Goal: Contribute content

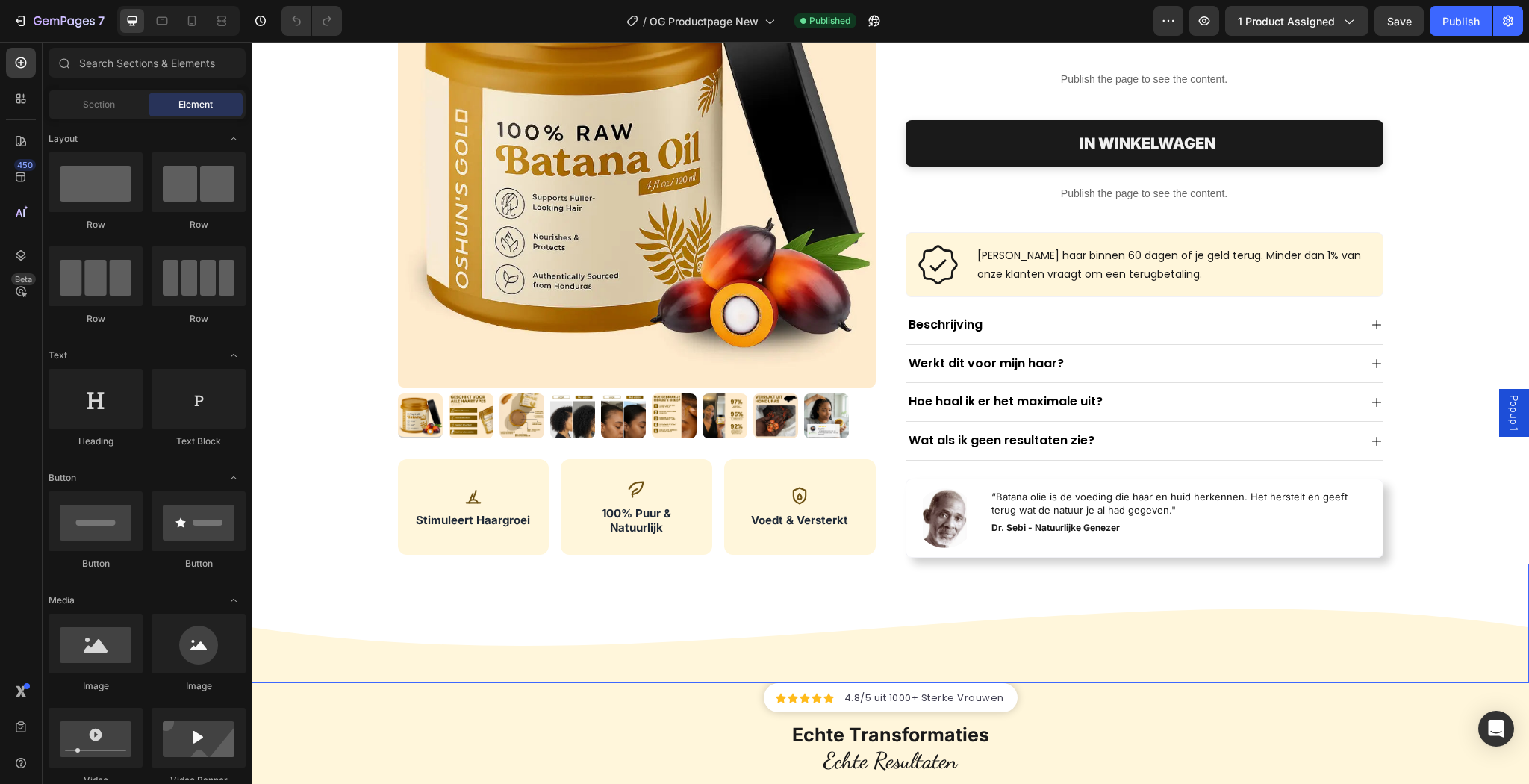
scroll to position [199, 0]
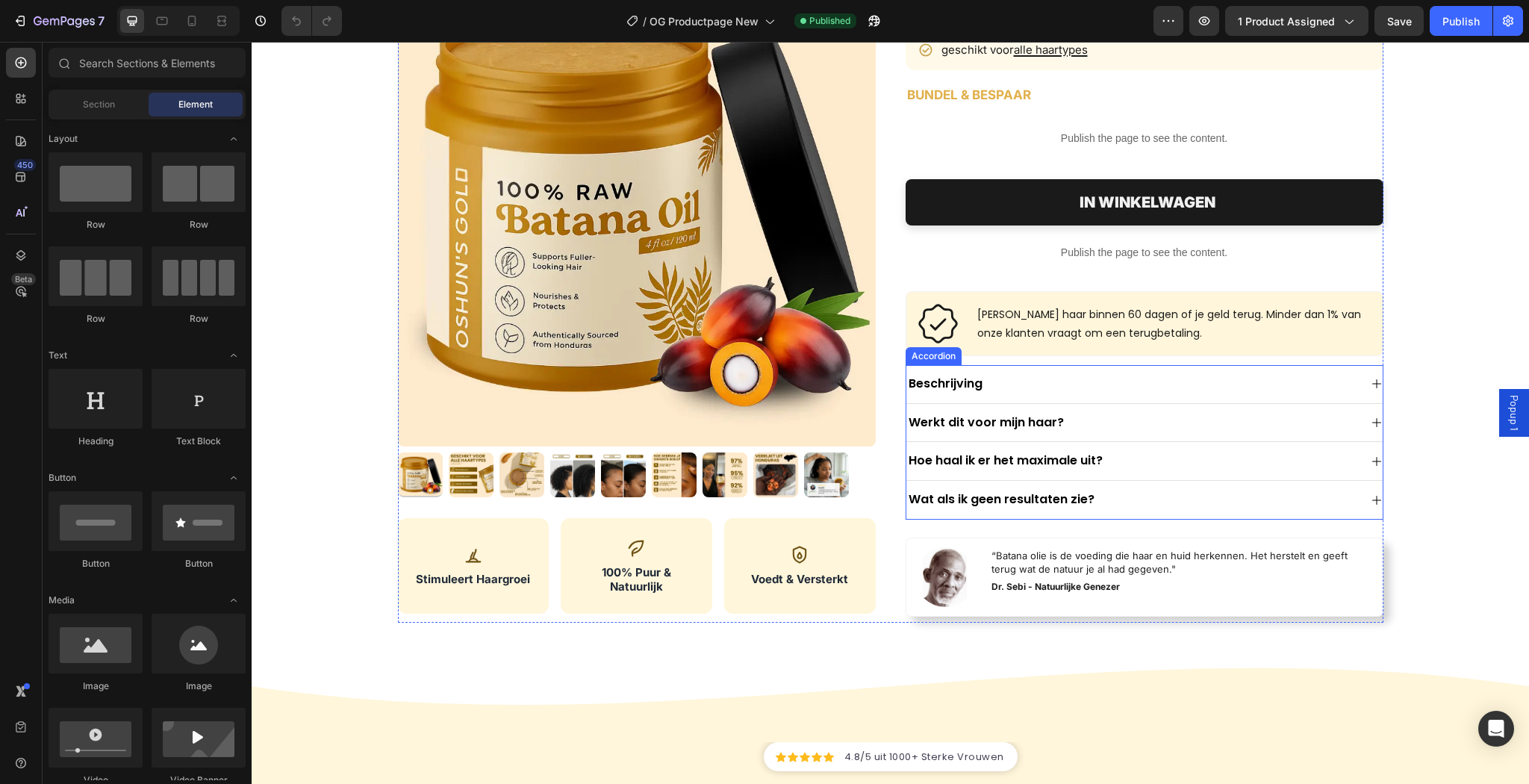
click at [1146, 501] on div "Wat als ik geen resultaten zie?" at bounding box center [1132, 500] width 452 height 20
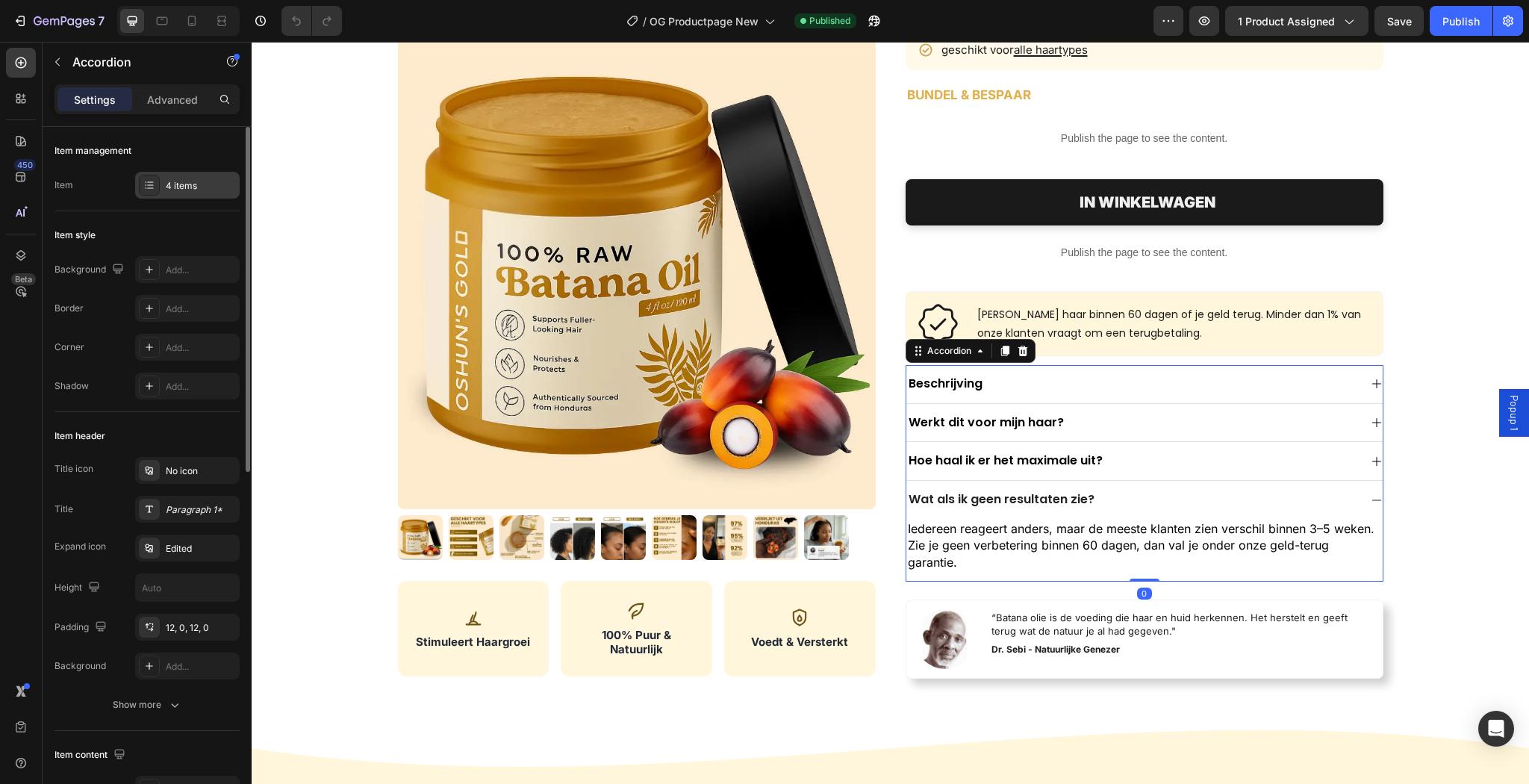
click at [180, 187] on div "4 items" at bounding box center [200, 185] width 70 height 13
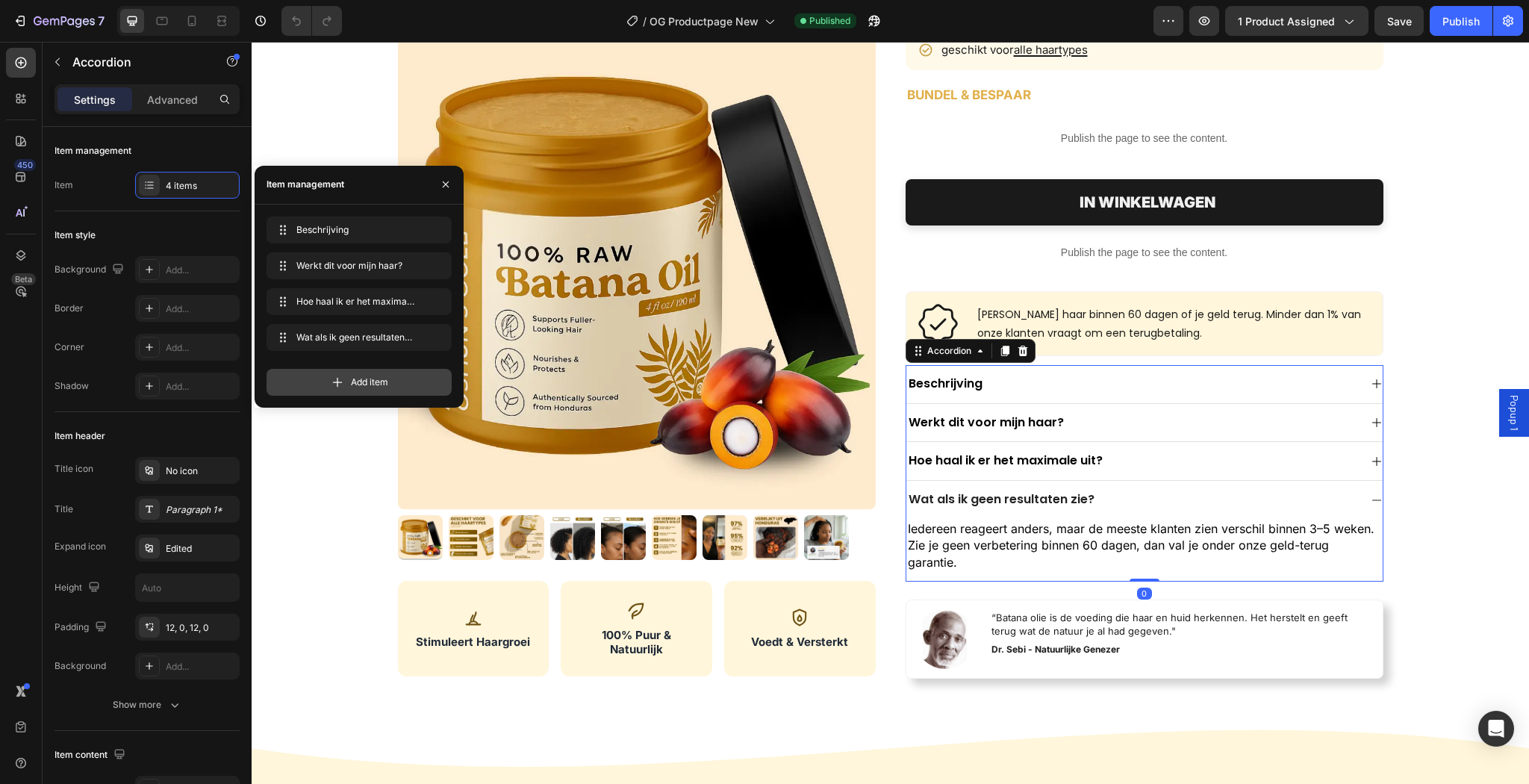
click at [365, 385] on span "Add item" at bounding box center [369, 382] width 38 height 13
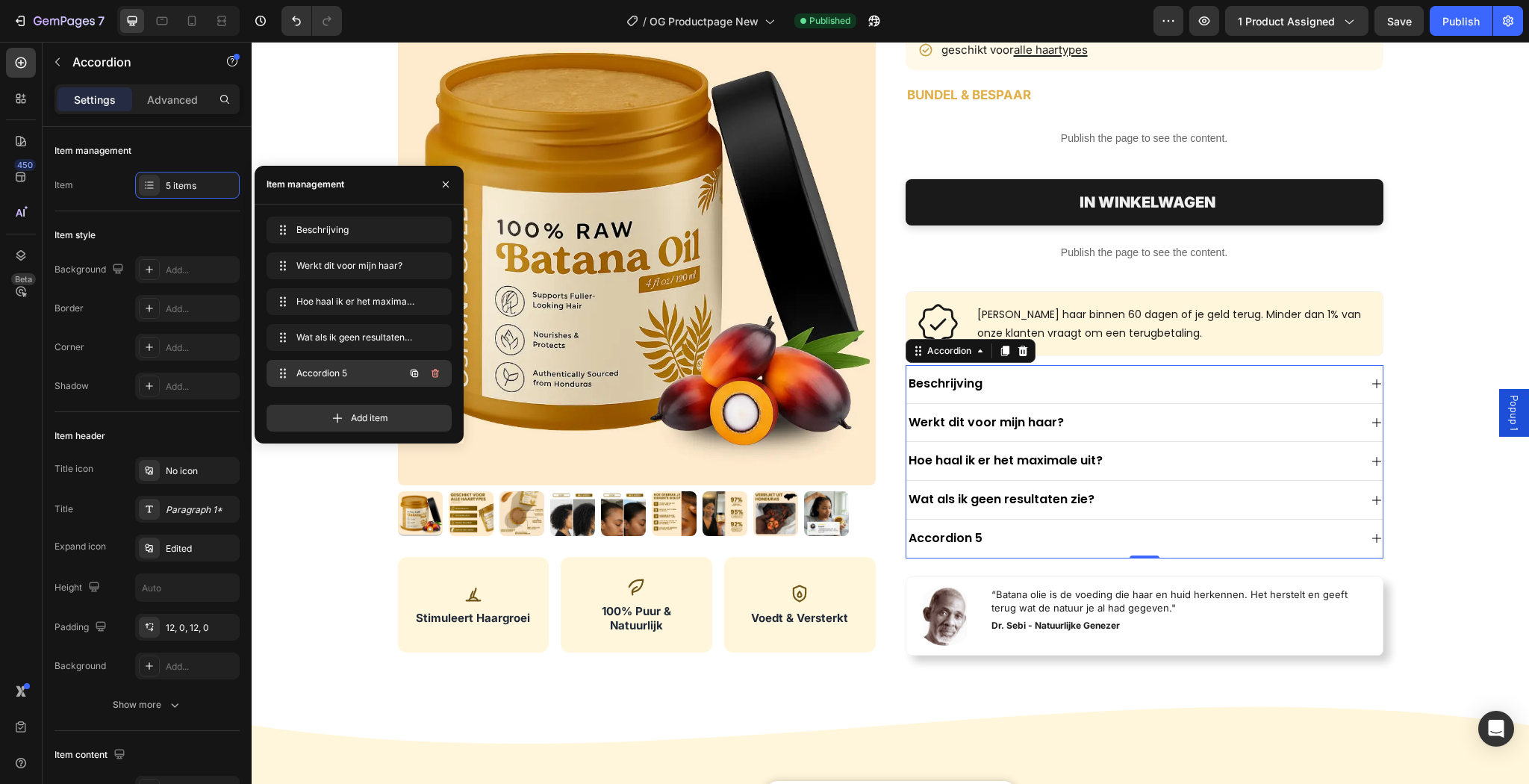
click at [351, 375] on span "Accordion 5" at bounding box center [339, 372] width 84 height 13
click at [356, 376] on span "Accordion 5" at bounding box center [339, 372] width 84 height 13
click at [416, 378] on div "Beschrijving Beschrijving Werkt dit voor mijn haar? Werkt dit voor mijn haar? H…" at bounding box center [364, 324] width 196 height 215
click at [961, 533] on div "Accordion 5" at bounding box center [945, 538] width 78 height 20
click at [961, 533] on p "Accordion 5" at bounding box center [945, 538] width 74 height 15
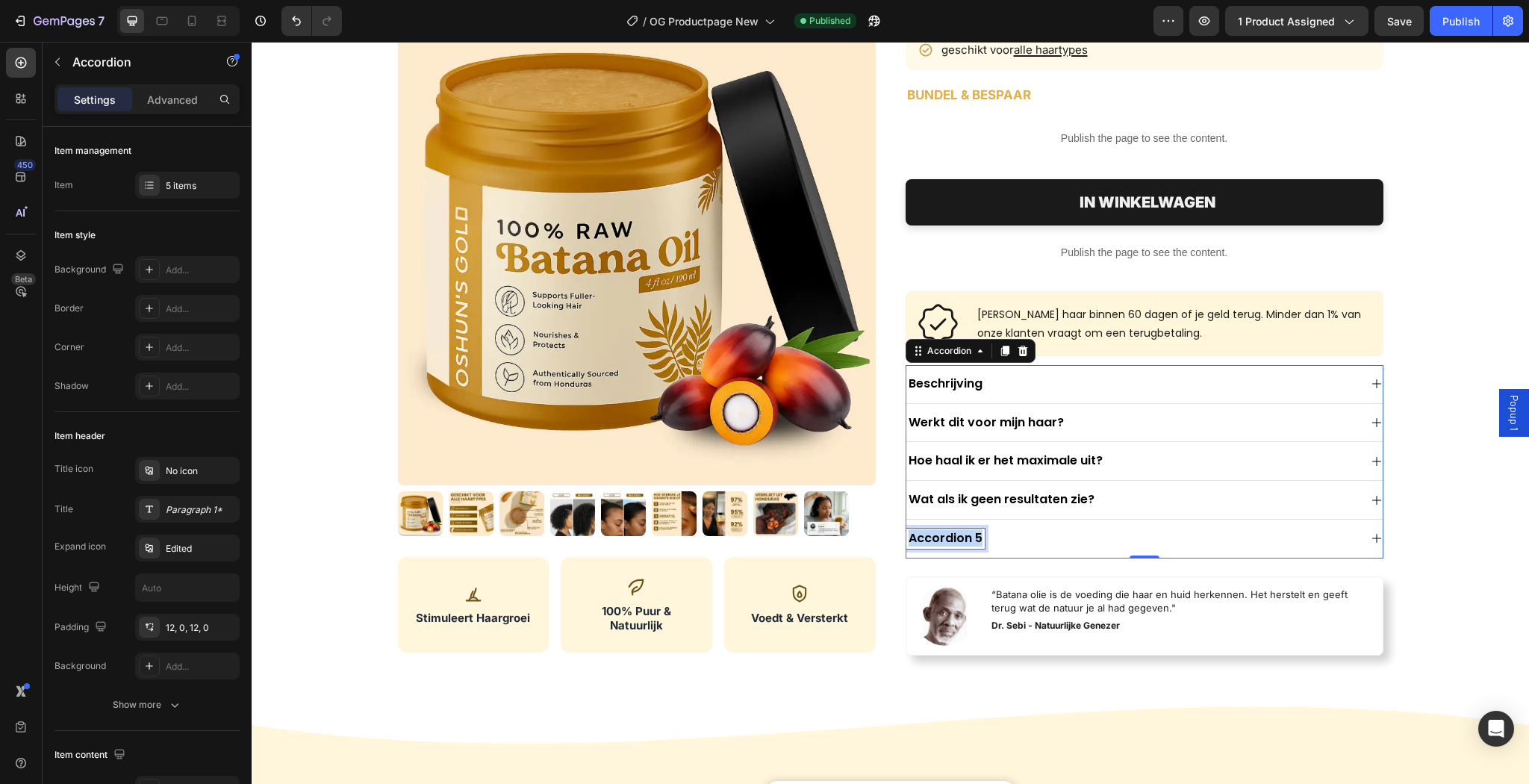
click at [961, 533] on p "Accordion 5" at bounding box center [945, 538] width 74 height 15
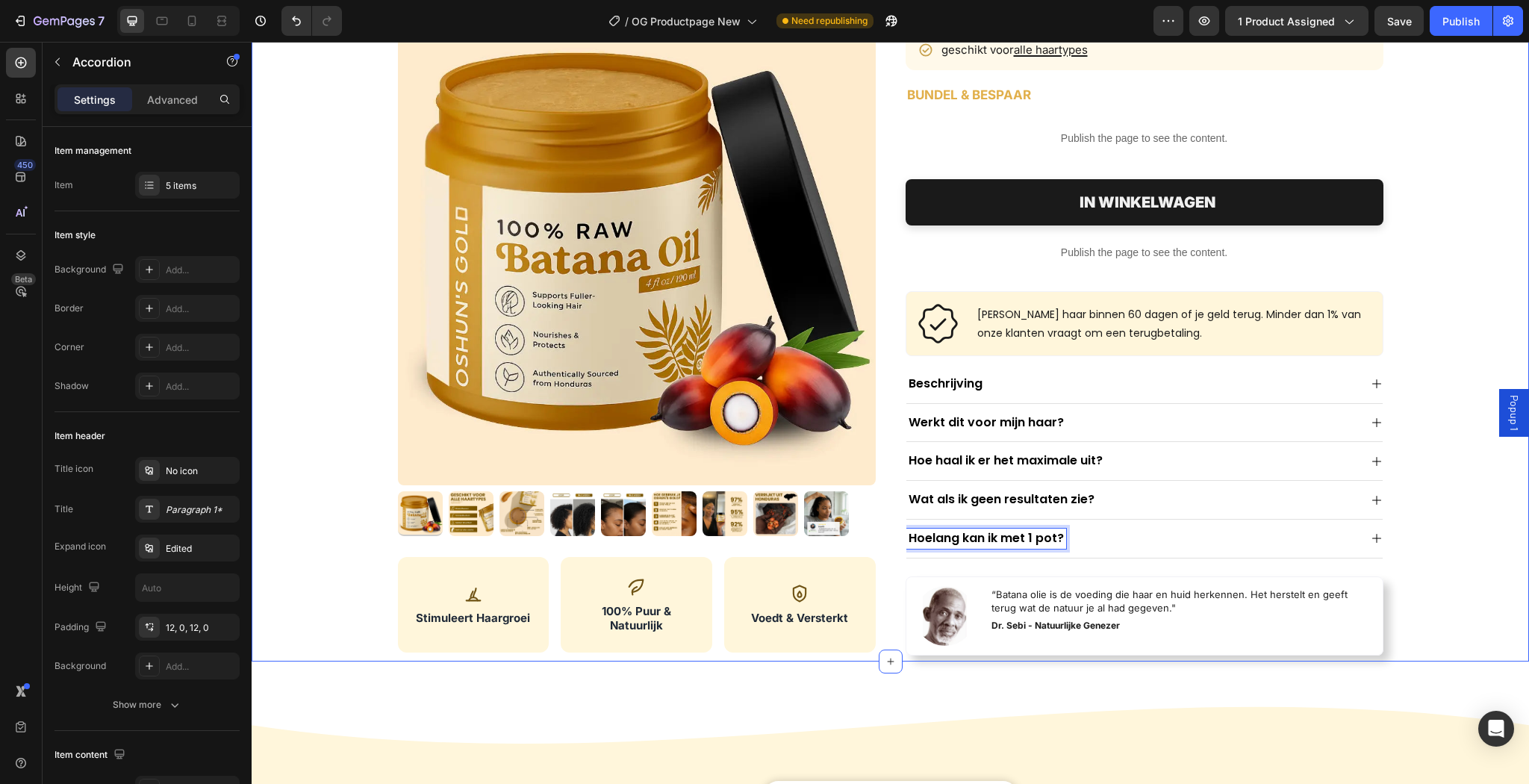
click at [1425, 563] on div "Product Images Stimuleert Haargroei 100% Echte Batana Olie Voedt & Versterkt Cu…" at bounding box center [890, 280] width 1253 height 763
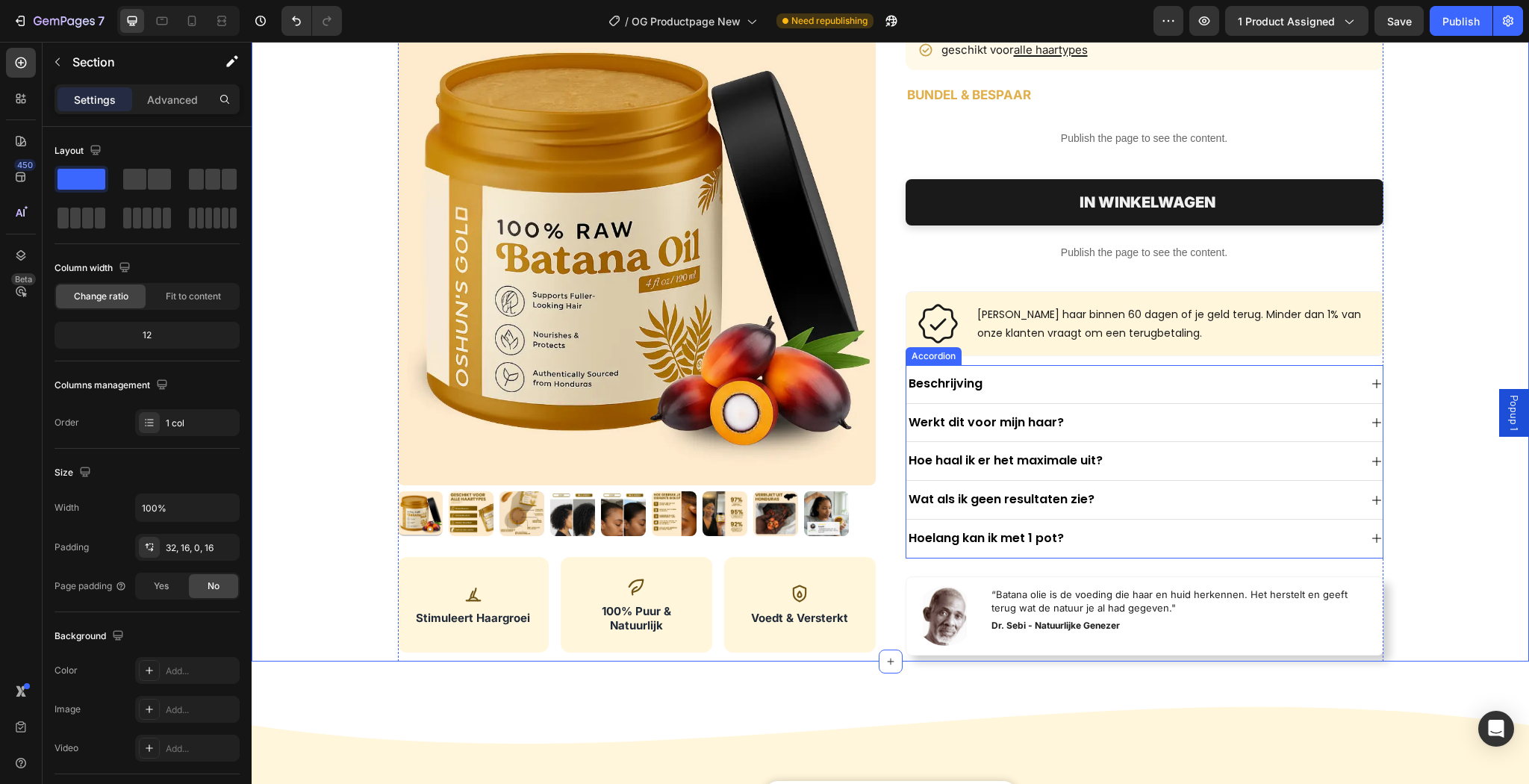
click at [1064, 532] on div "Hoelang kan ik met 1 pot?" at bounding box center [1132, 538] width 452 height 20
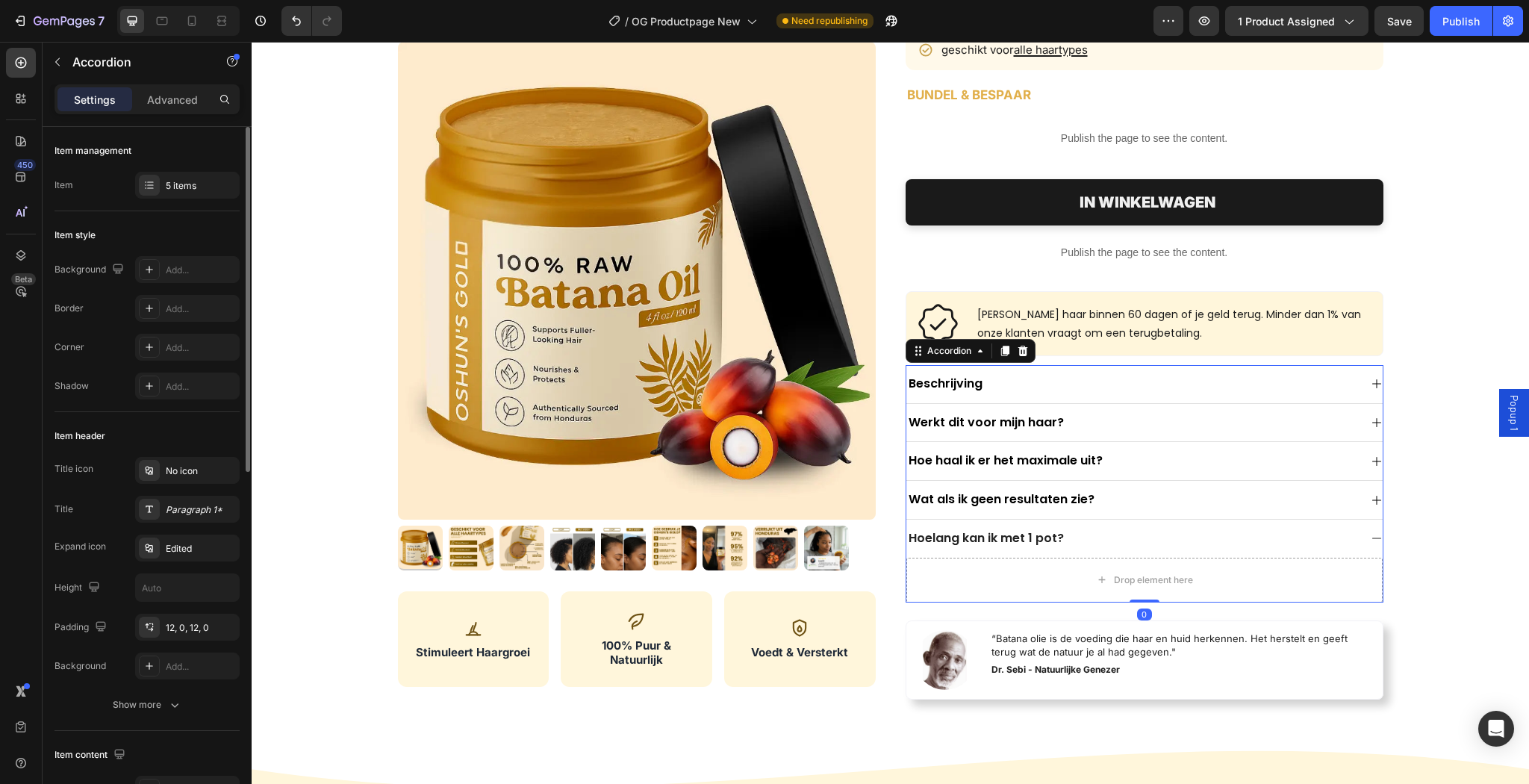
click at [187, 213] on div "Item style Background Add... Border Add... Corner Add... Shadow Add..." at bounding box center [147, 311] width 185 height 200
click at [180, 185] on div "5 items" at bounding box center [200, 185] width 70 height 13
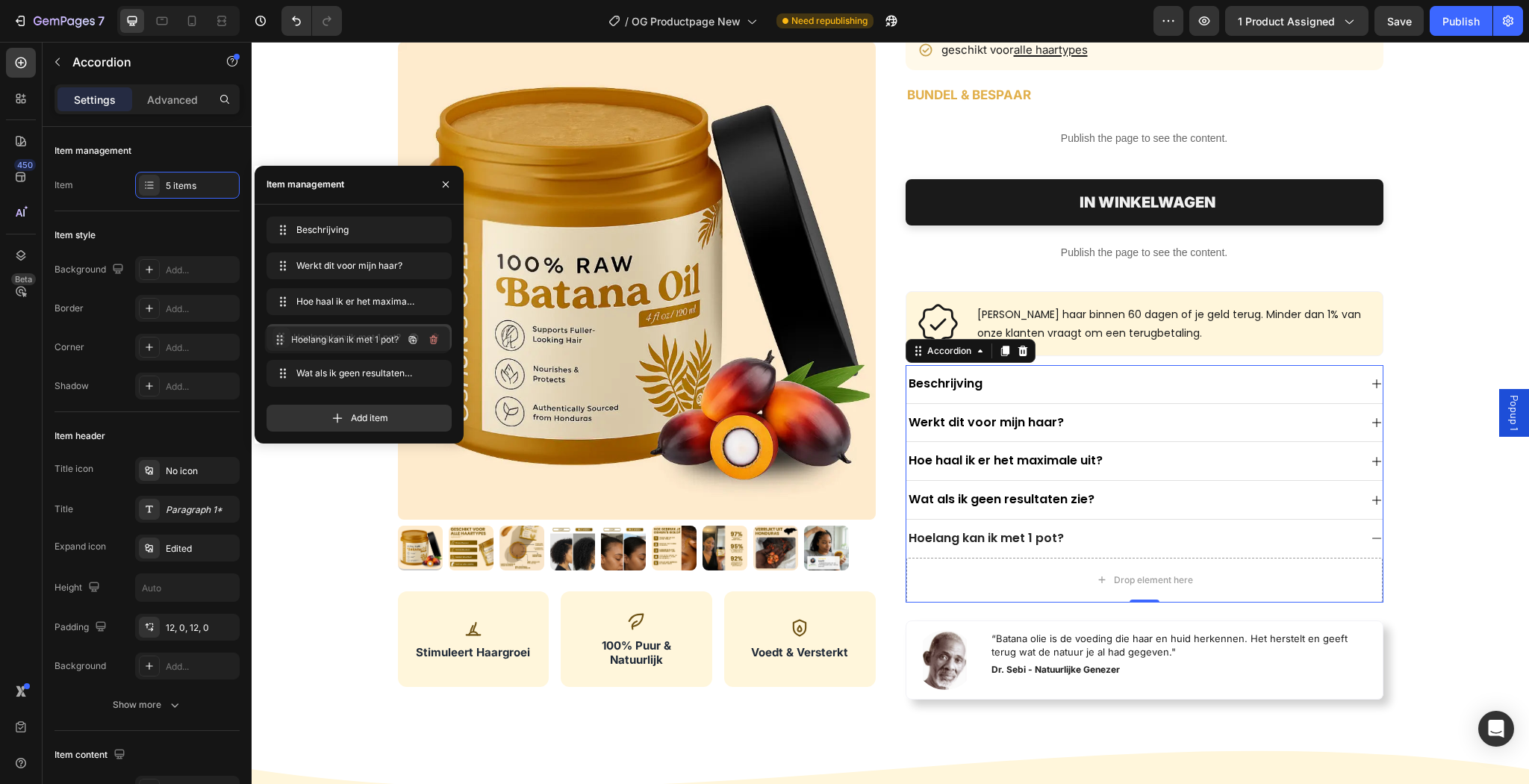
drag, startPoint x: 284, startPoint y: 372, endPoint x: 283, endPoint y: 341, distance: 31.0
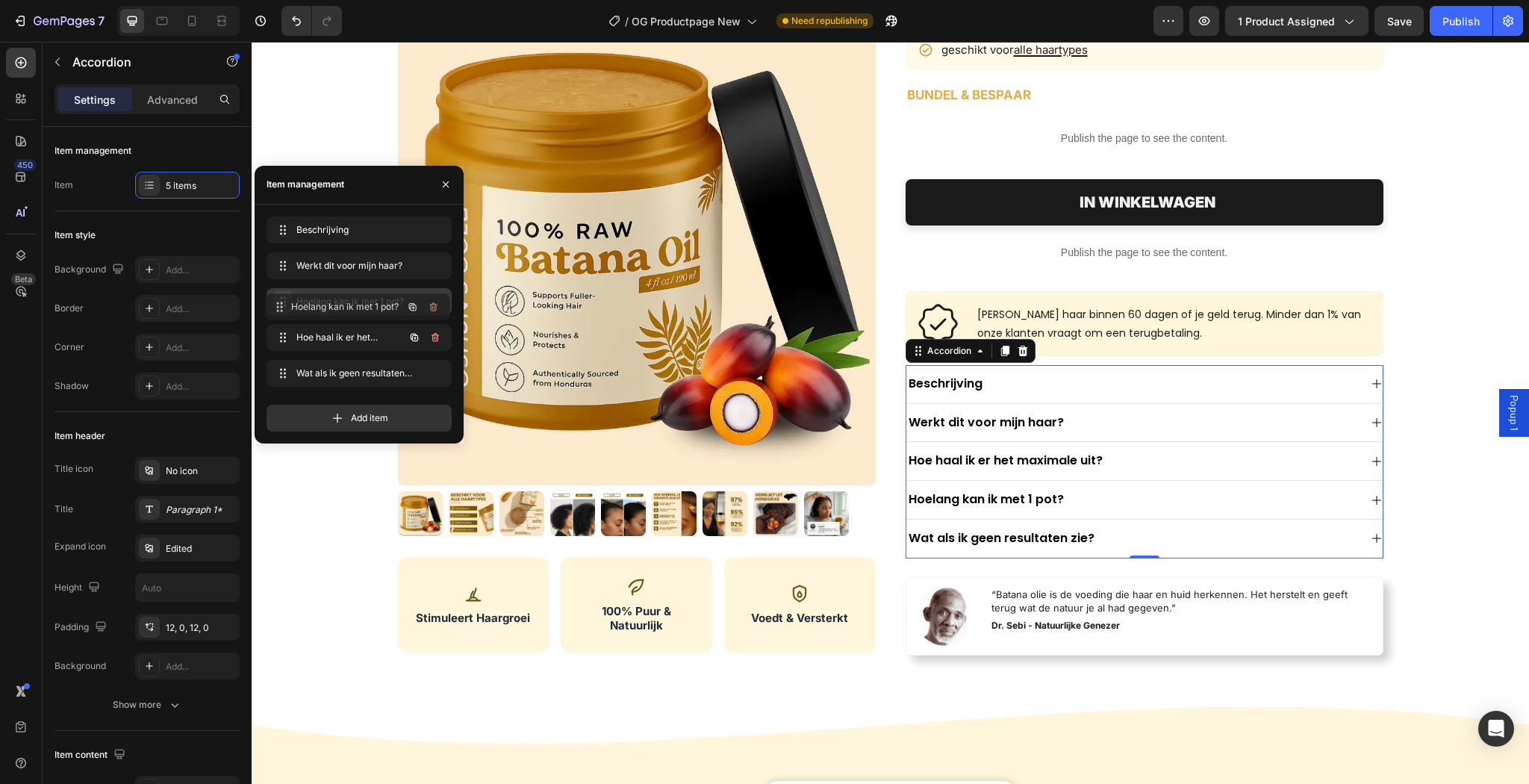
drag, startPoint x: 287, startPoint y: 340, endPoint x: 286, endPoint y: 308, distance: 32.0
drag, startPoint x: 280, startPoint y: 301, endPoint x: 285, endPoint y: 342, distance: 41.3
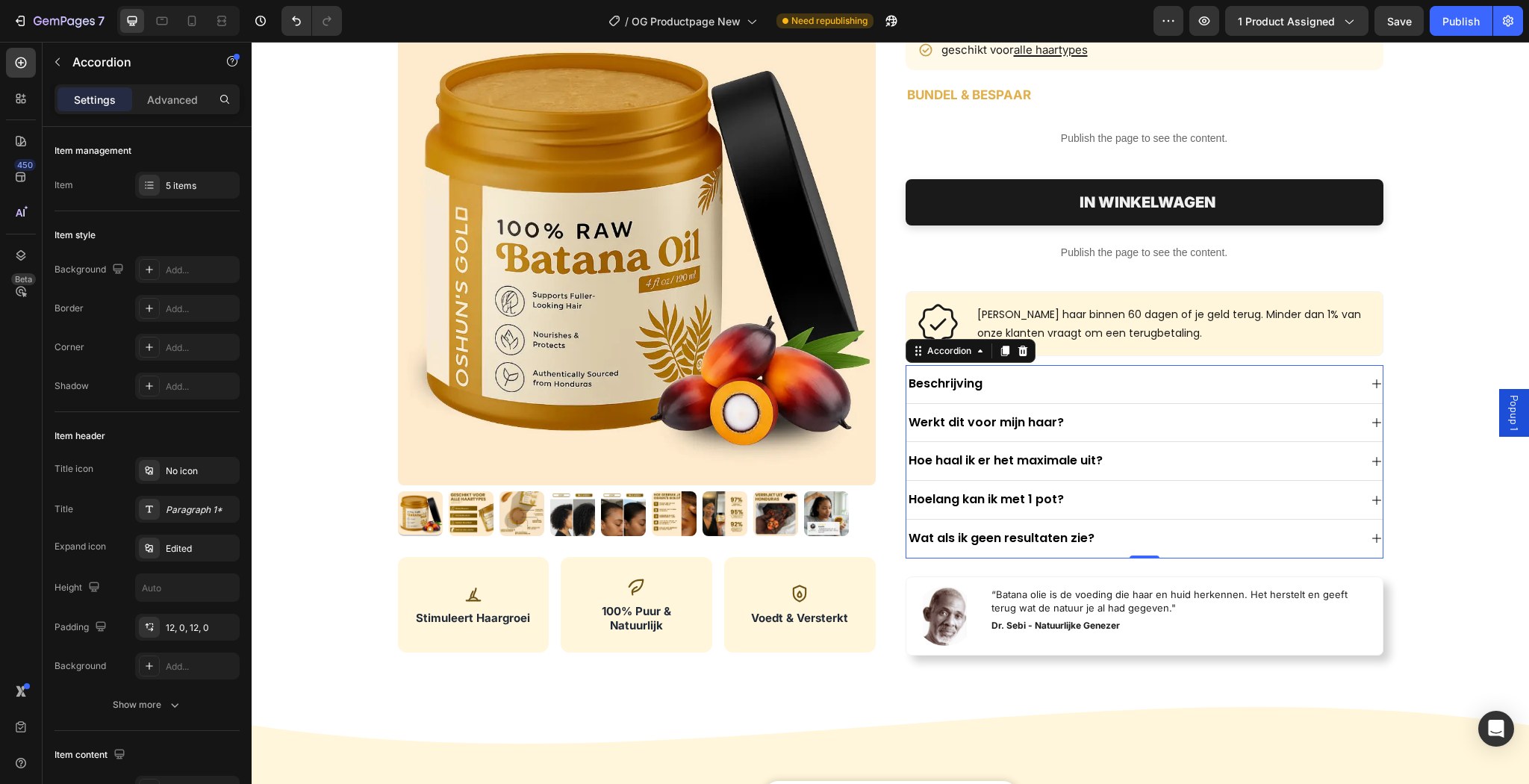
click at [1150, 514] on div "Hoelang kan ik met 1 pot?" at bounding box center [1144, 500] width 476 height 39
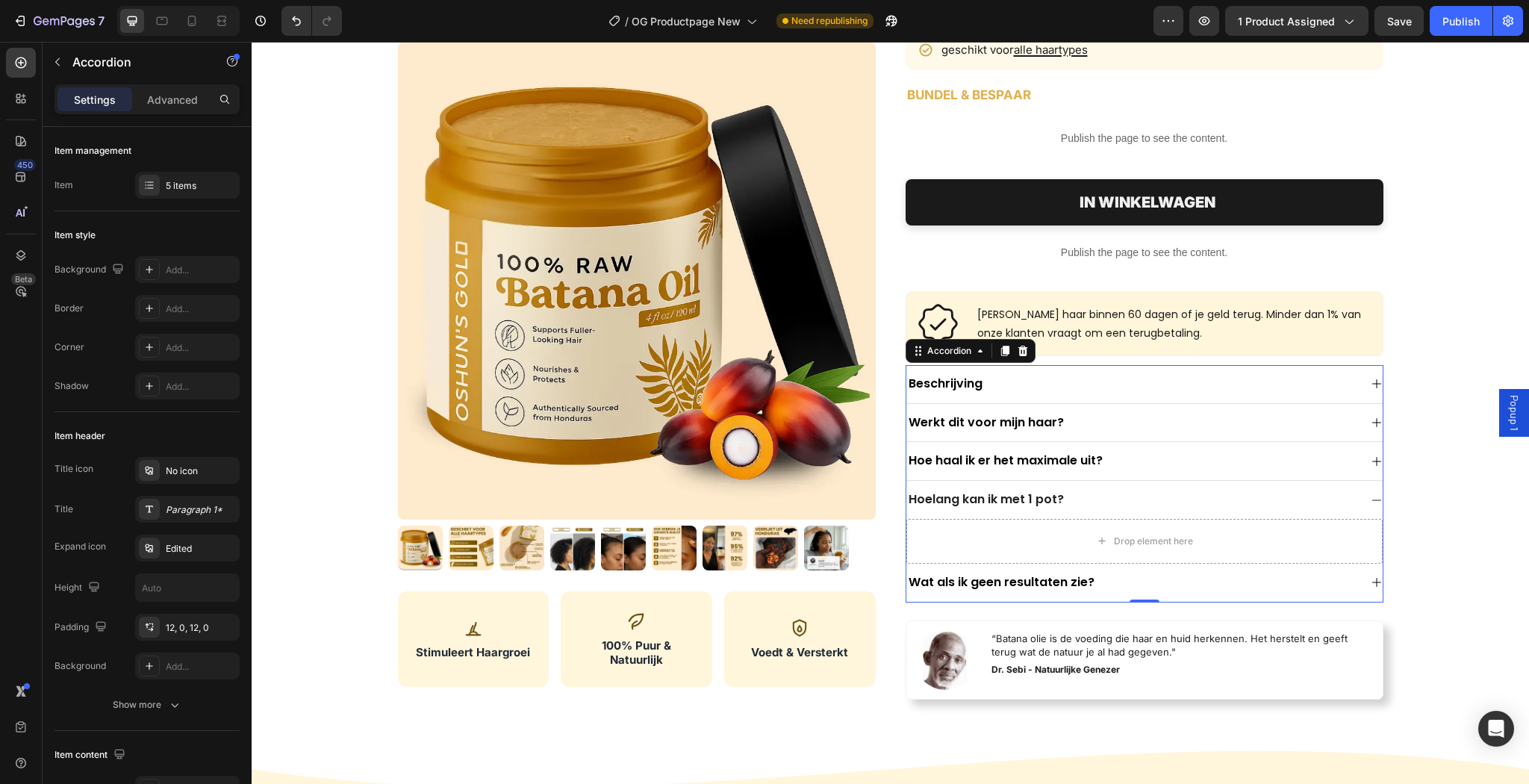
click at [1147, 504] on div "Hoelang kan ik met 1 pot?" at bounding box center [1132, 500] width 452 height 20
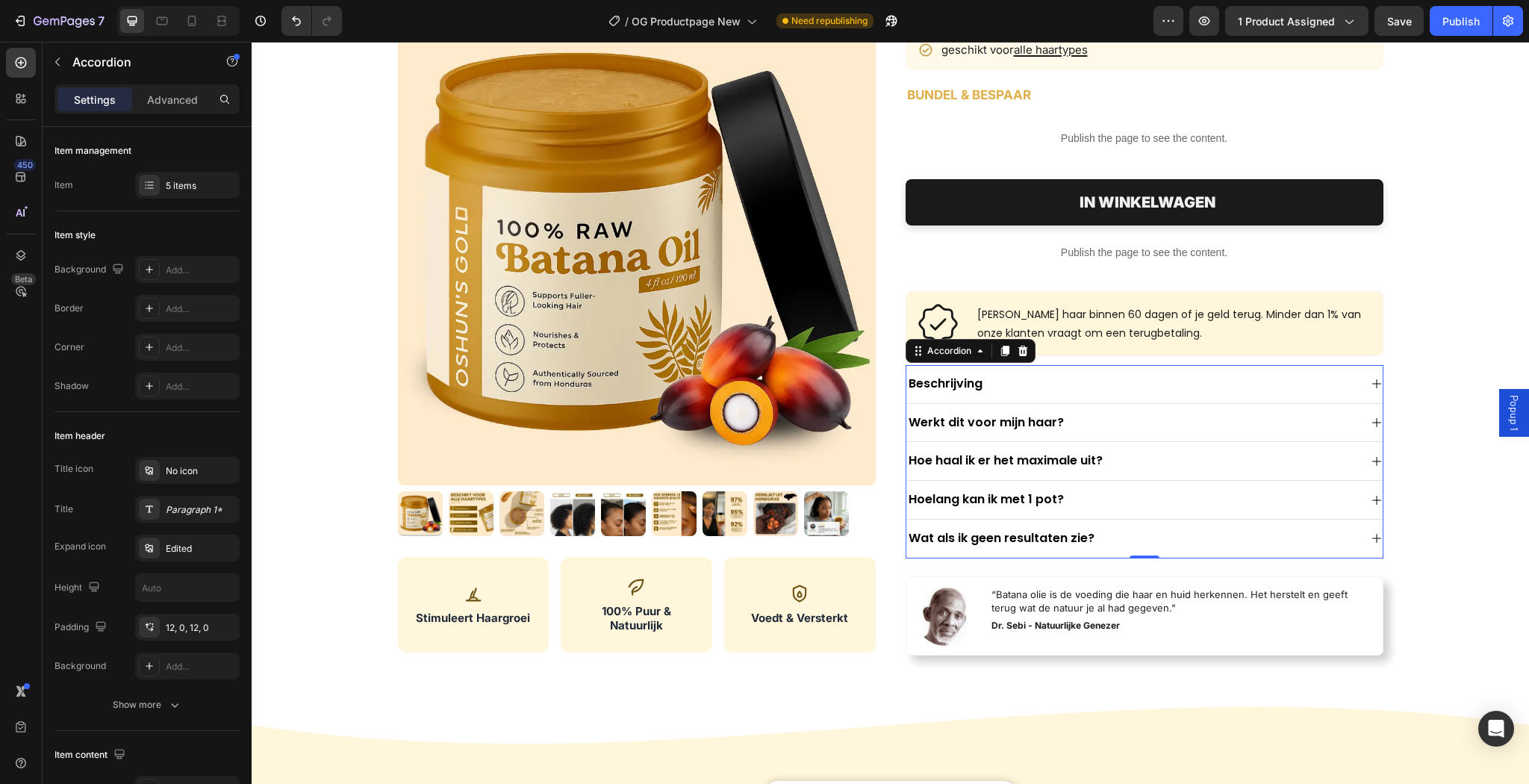
click at [1157, 500] on div "Hoelang kan ik met 1 pot?" at bounding box center [1132, 500] width 452 height 20
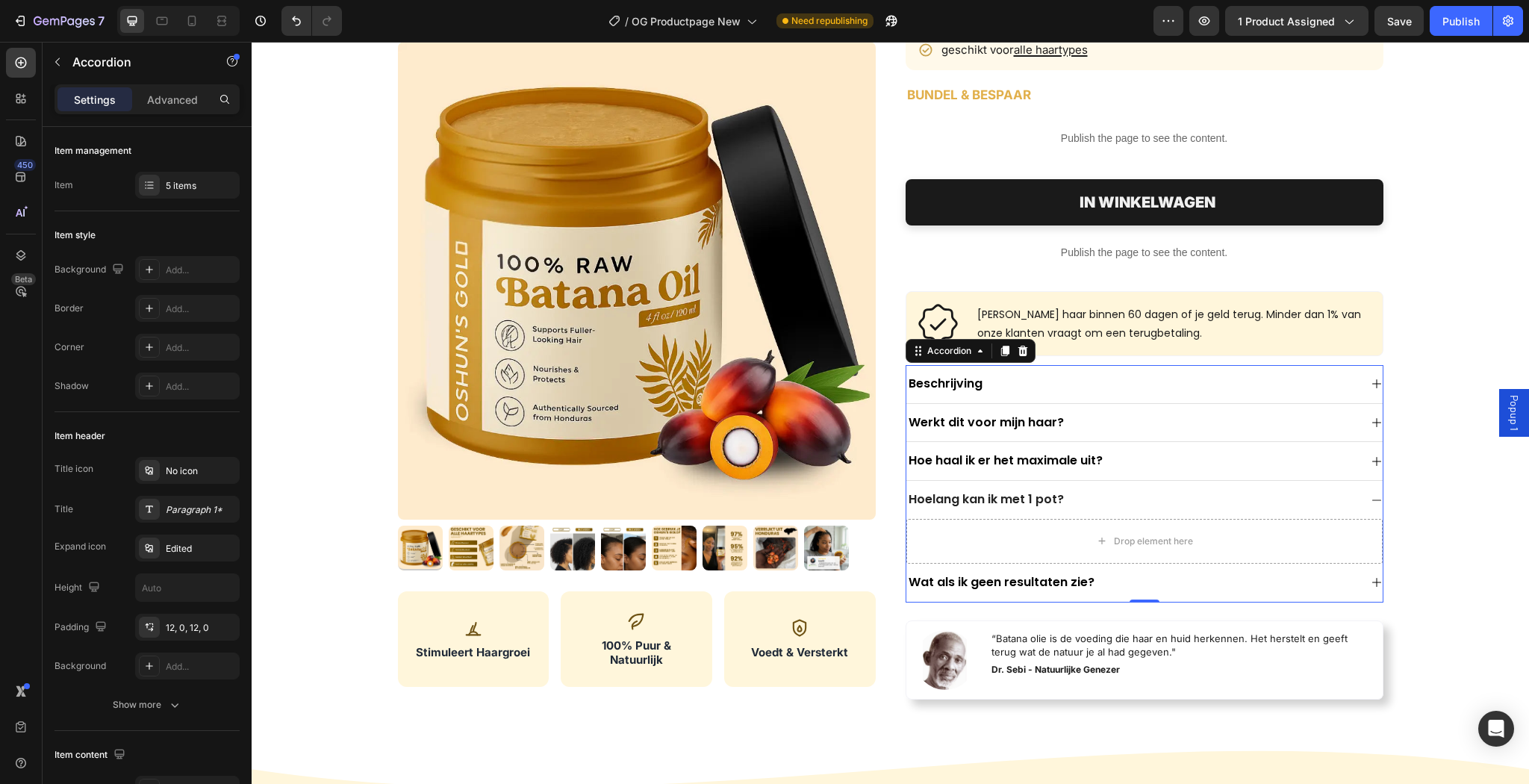
click at [1129, 452] on div "Hoe haal ik er het maximale uit?" at bounding box center [1132, 461] width 452 height 20
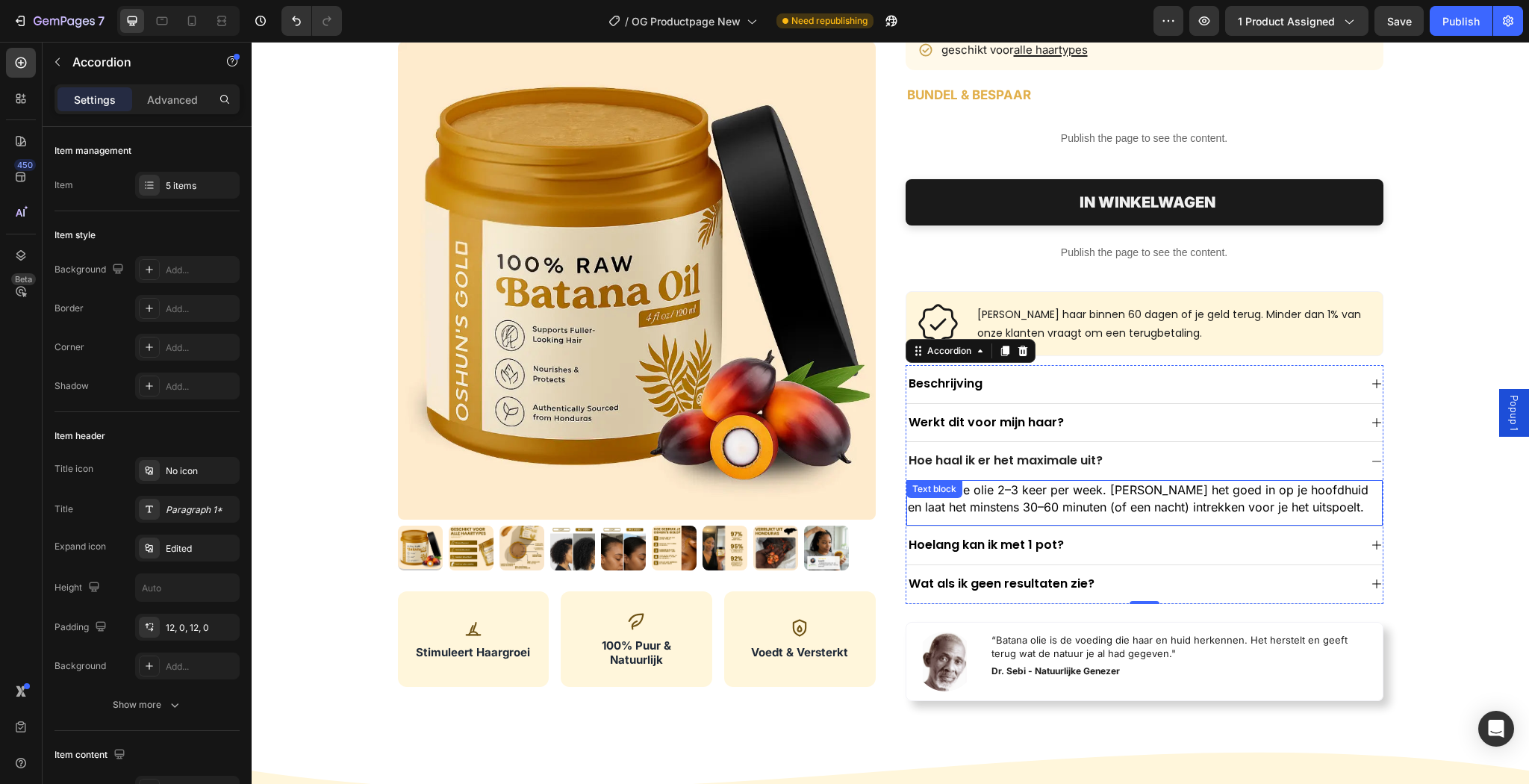
click at [1230, 495] on p "Gebruik de olie 2–3 keer per week. [PERSON_NAME] het goed in op je hoofdhuid en…" at bounding box center [1144, 498] width 473 height 34
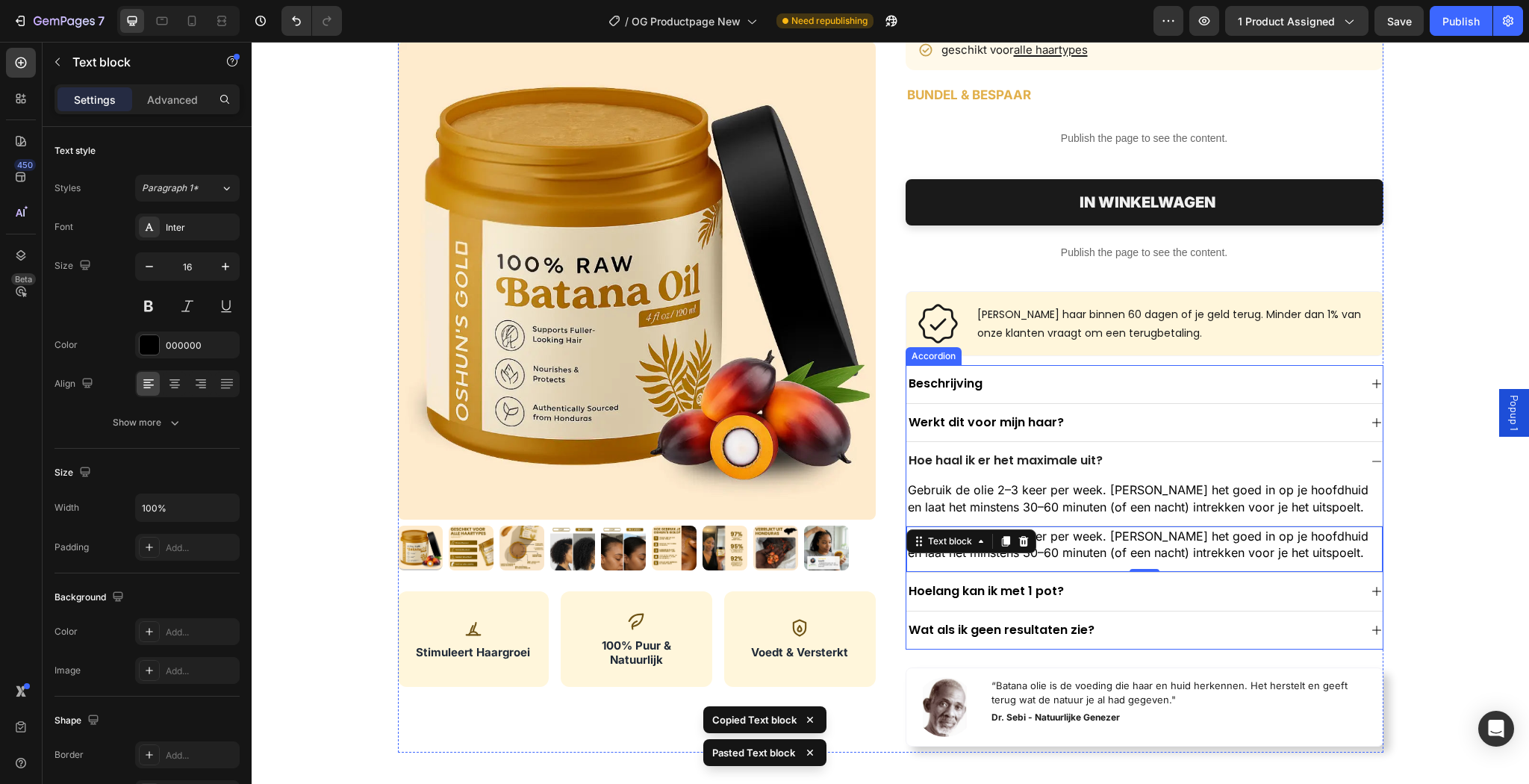
click at [1134, 597] on div "Hoelang kan ik met 1 pot?" at bounding box center [1132, 591] width 452 height 20
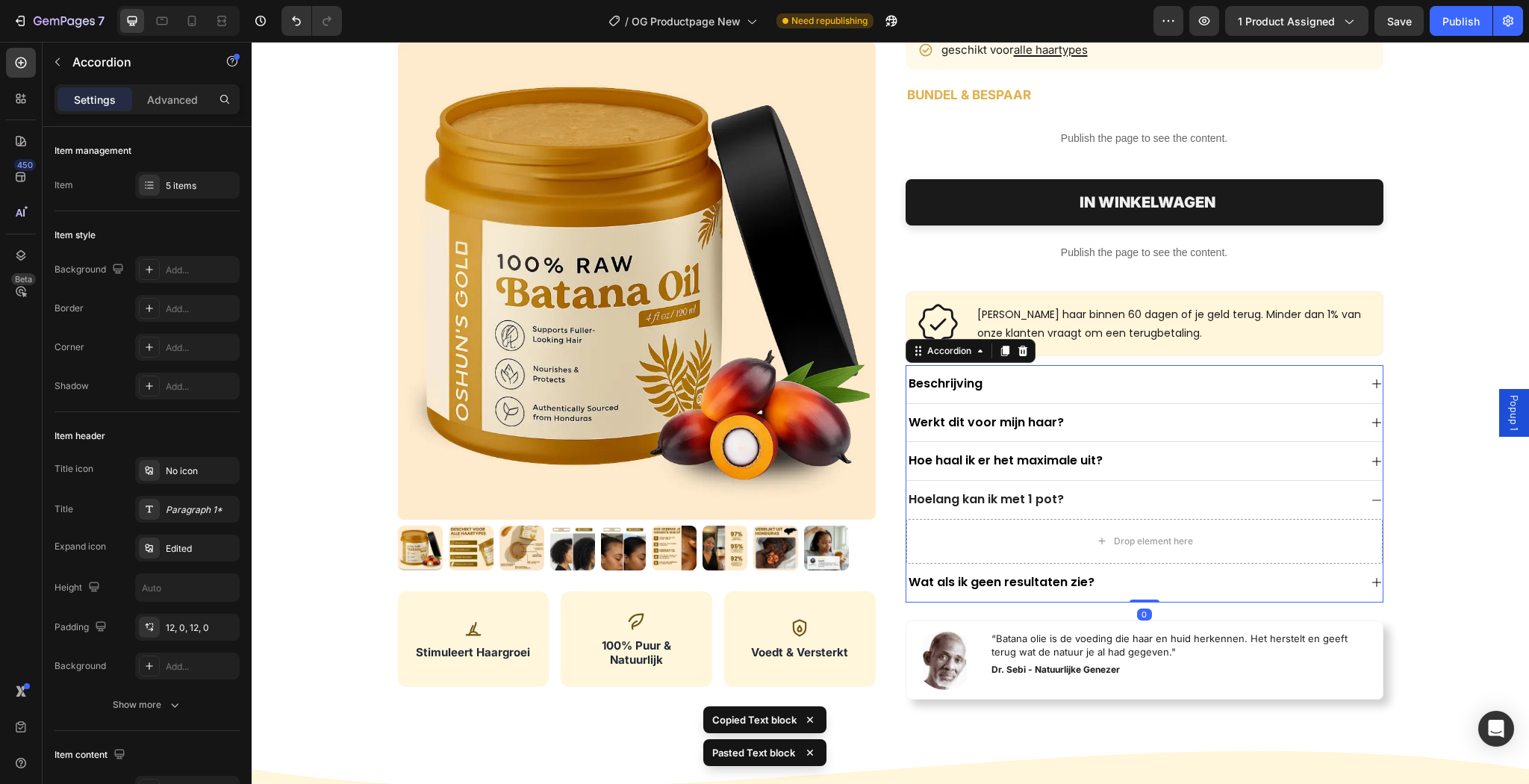
click at [1164, 469] on div "Hoe haal ik er het maximale uit?" at bounding box center [1144, 461] width 476 height 39
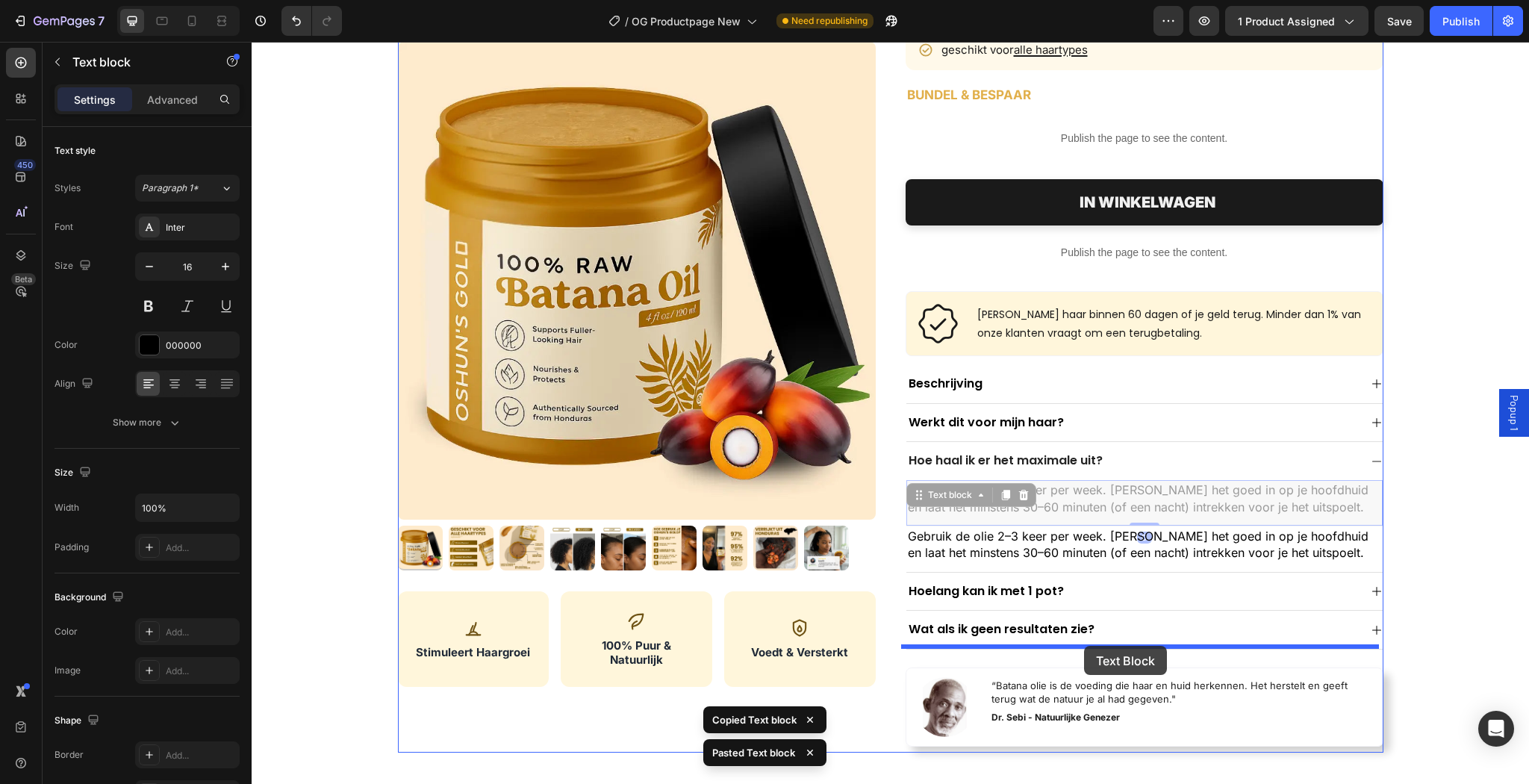
drag, startPoint x: 1153, startPoint y: 501, endPoint x: 1084, endPoint y: 641, distance: 156.1
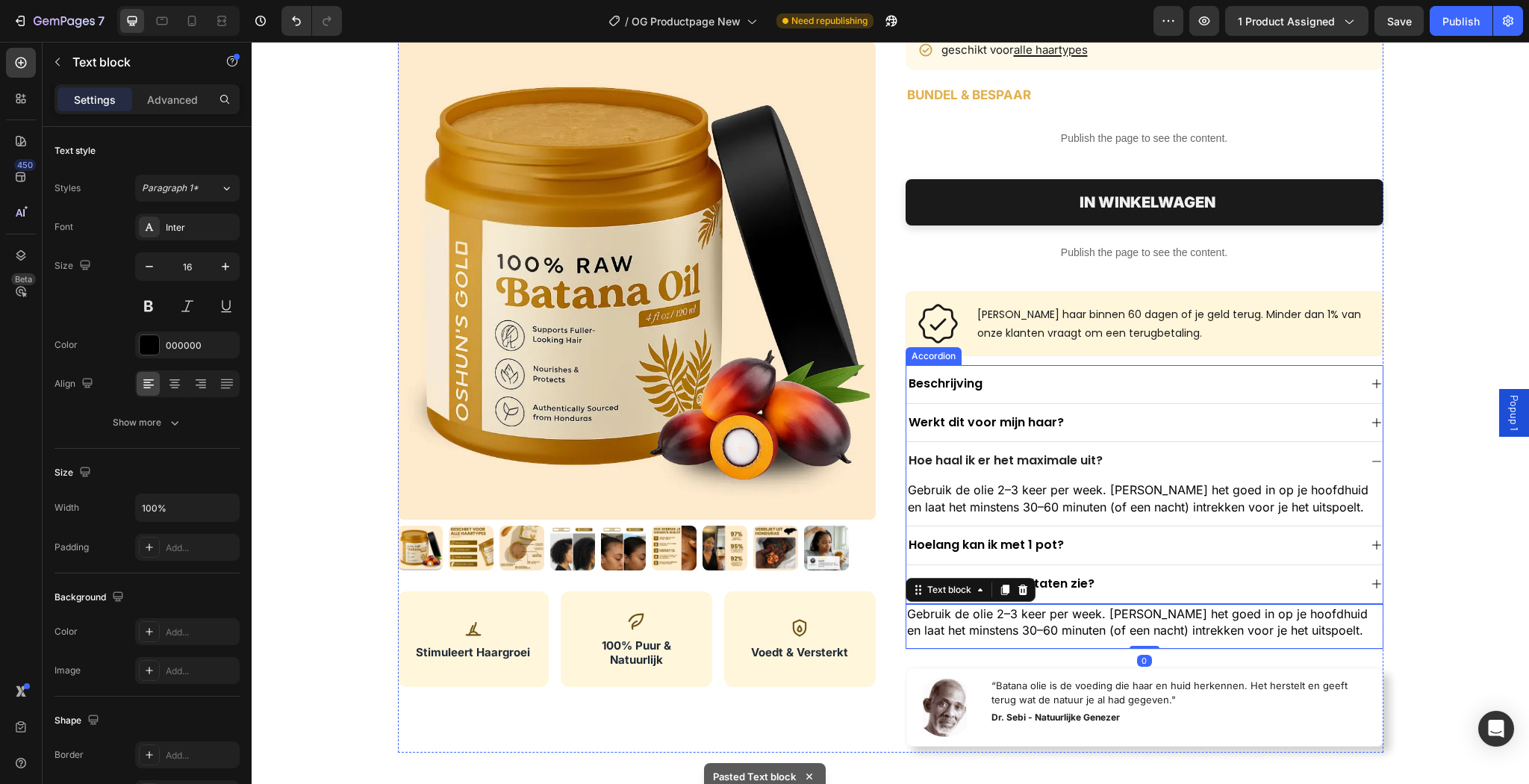
click at [1120, 549] on div "Hoelang kan ik met 1 pot?" at bounding box center [1132, 545] width 452 height 20
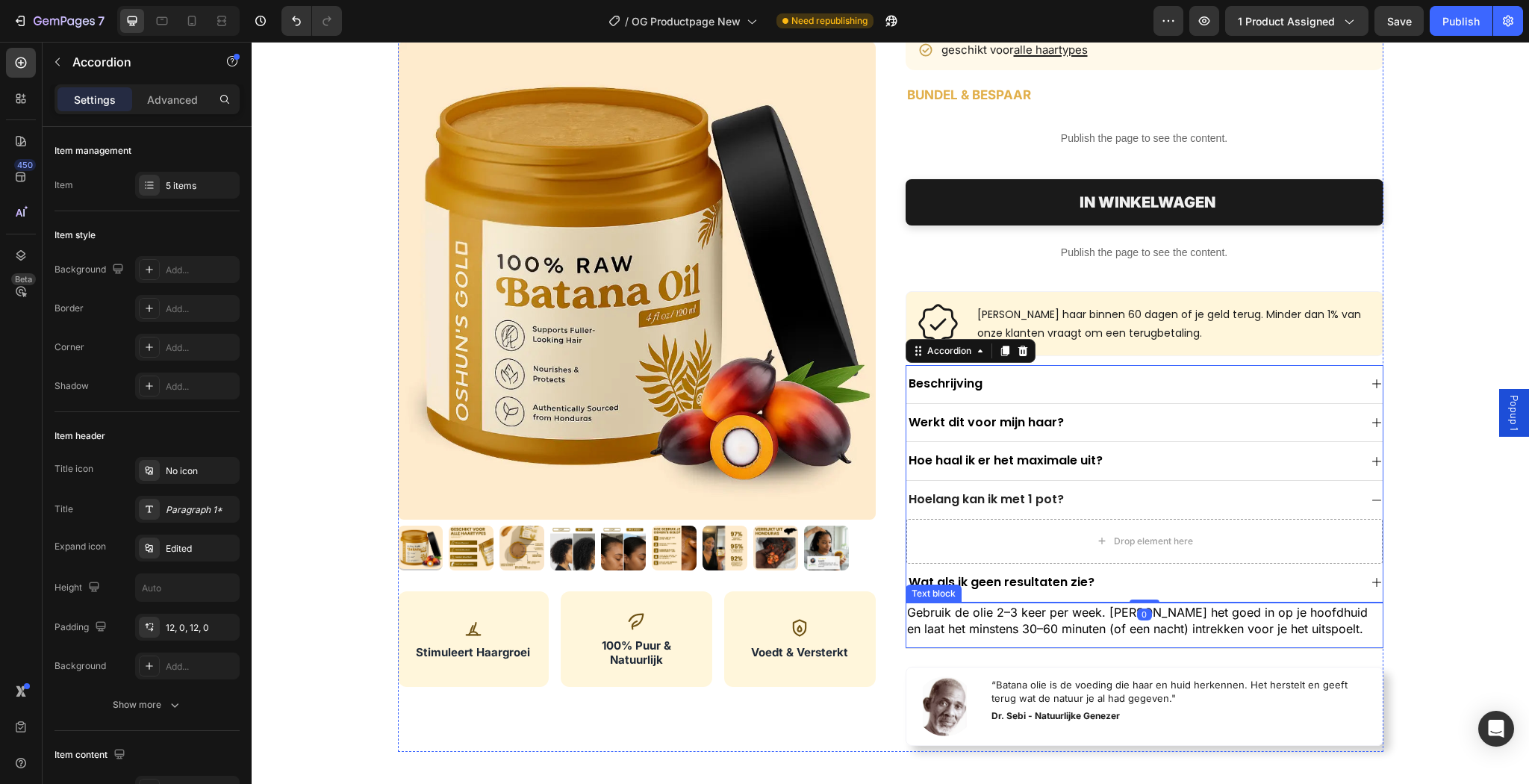
click at [1172, 621] on p "Gebruik de olie 2–3 keer per week. [PERSON_NAME] het goed in op je hoofdhuid en…" at bounding box center [1144, 620] width 475 height 34
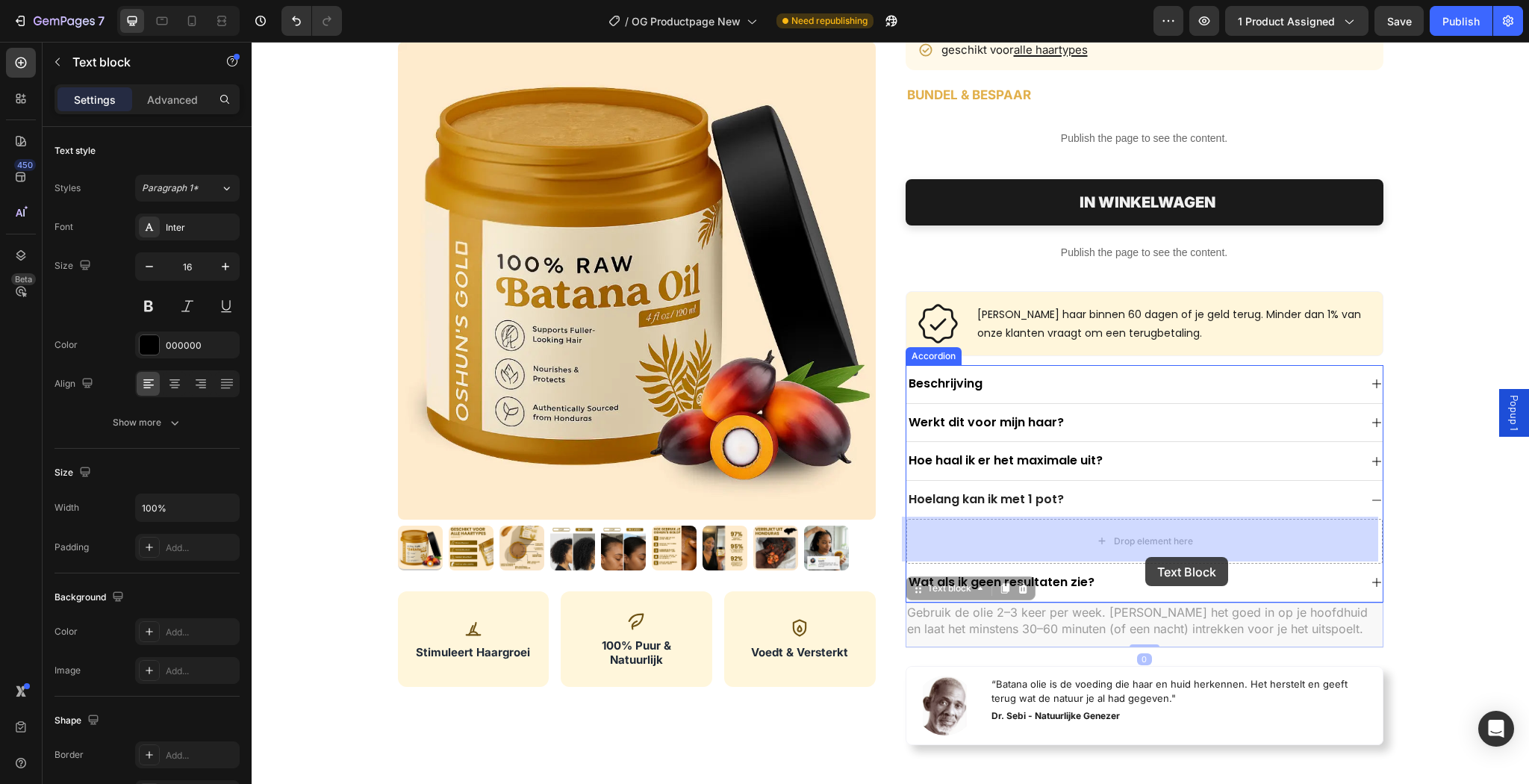
drag, startPoint x: 1193, startPoint y: 621, endPoint x: 1145, endPoint y: 544, distance: 90.7
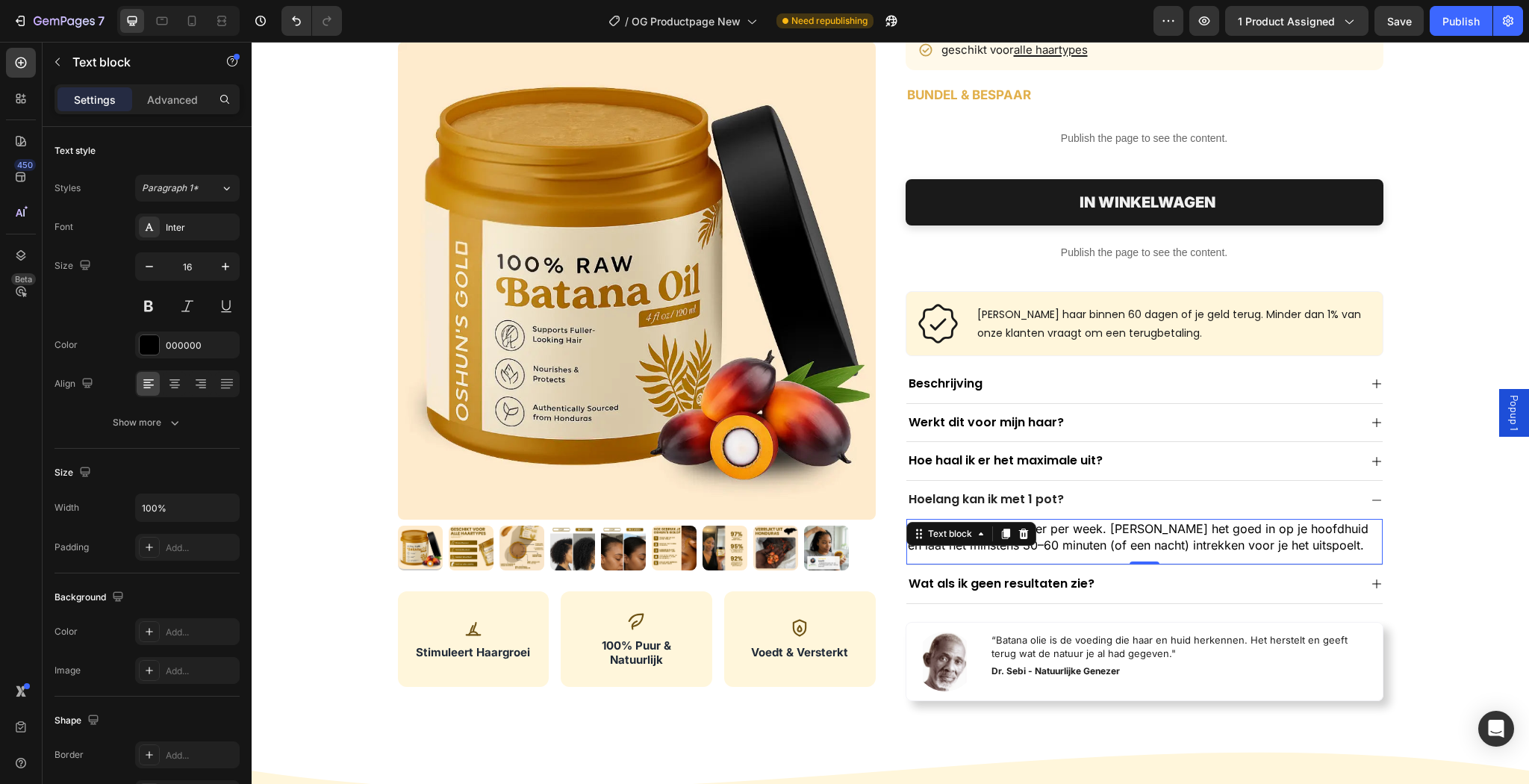
click at [1147, 541] on p "Gebruik de olie 2–3 keer per week. [PERSON_NAME] het goed in op je hoofdhuid en…" at bounding box center [1144, 537] width 473 height 34
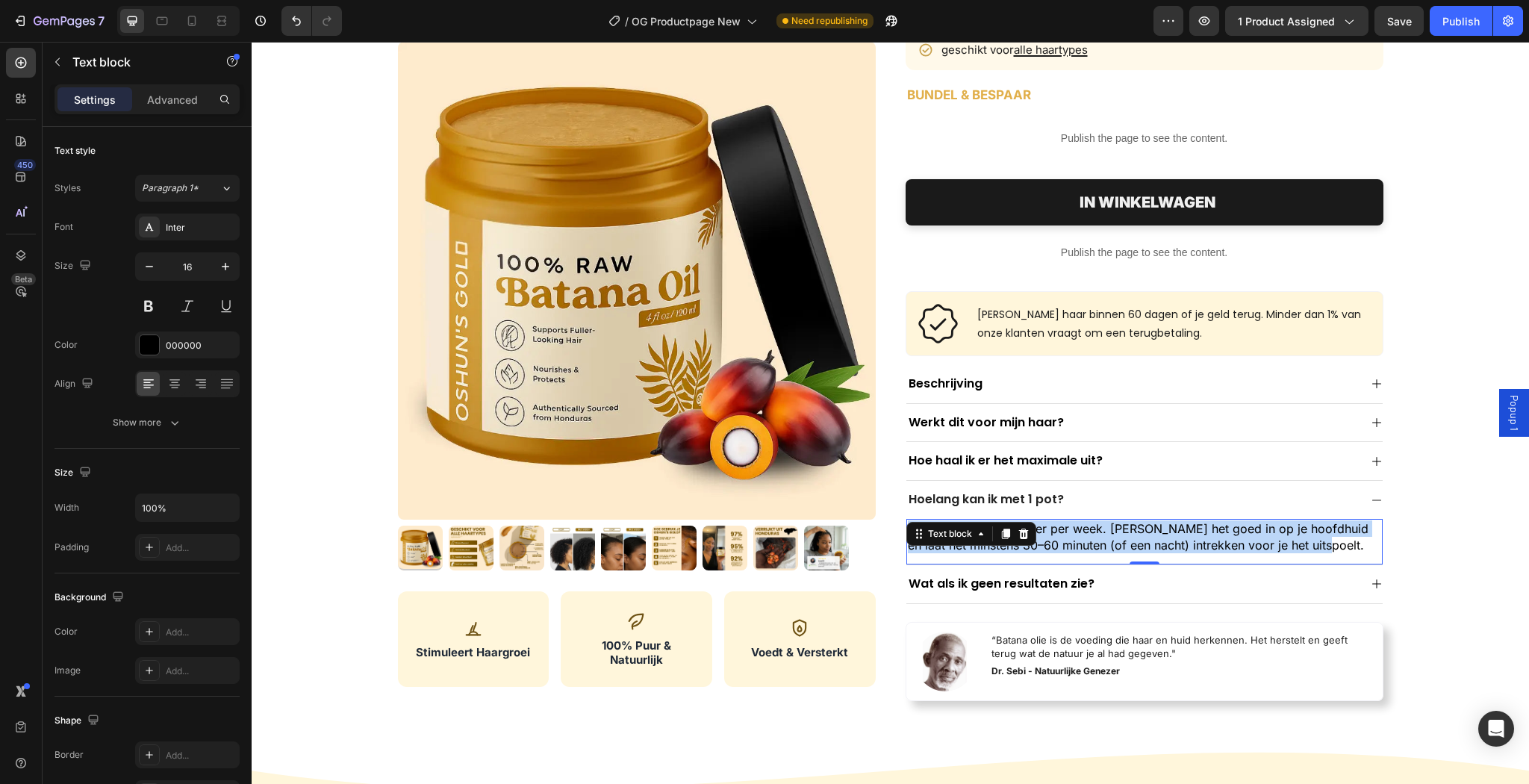
click at [1147, 541] on p "Gebruik de olie 2–3 keer per week. [PERSON_NAME] het goed in op je hoofdhuid en…" at bounding box center [1144, 537] width 473 height 34
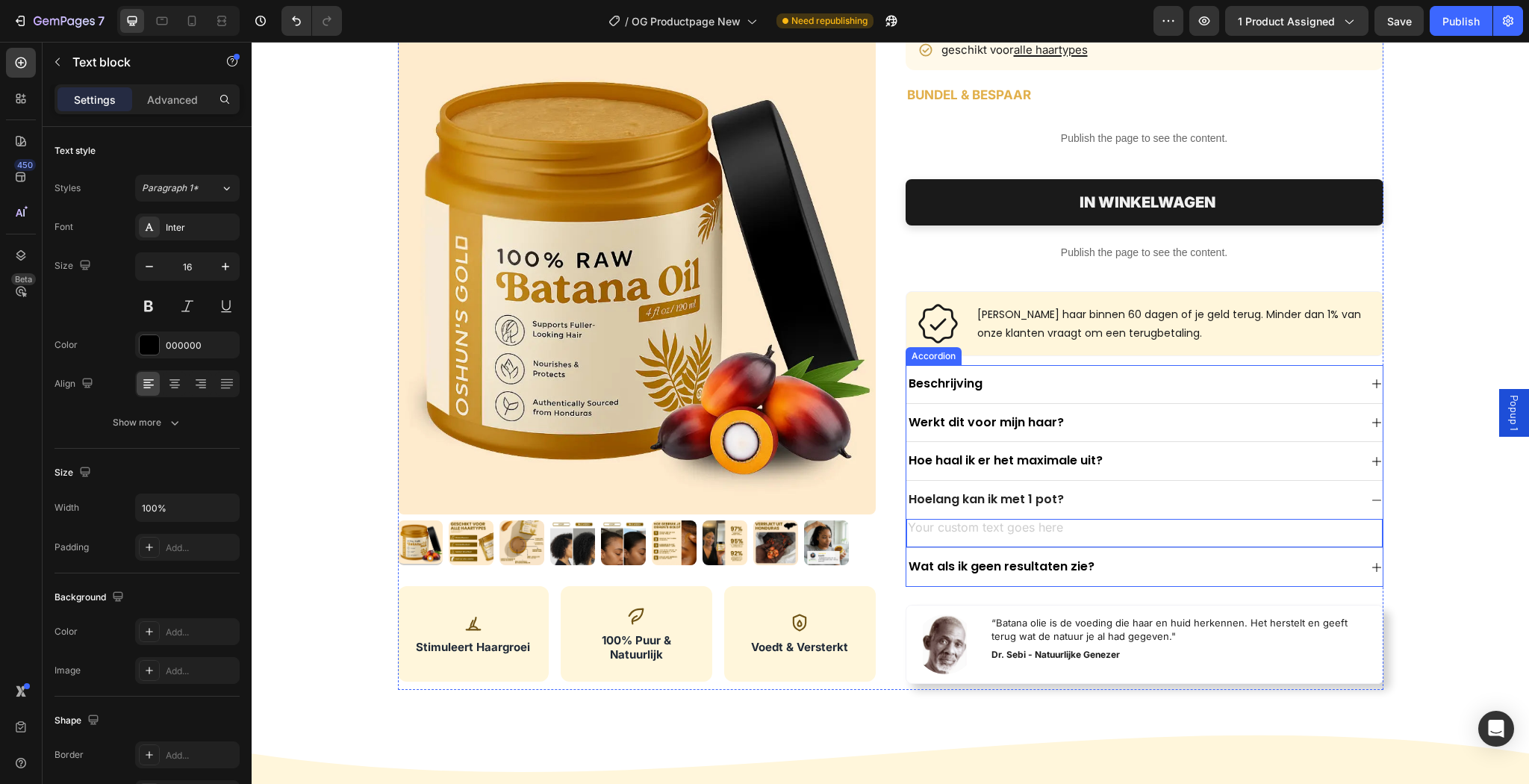
click at [1055, 504] on p "Hoelang kan ik met 1 pot?" at bounding box center [986, 500] width 155 height 15
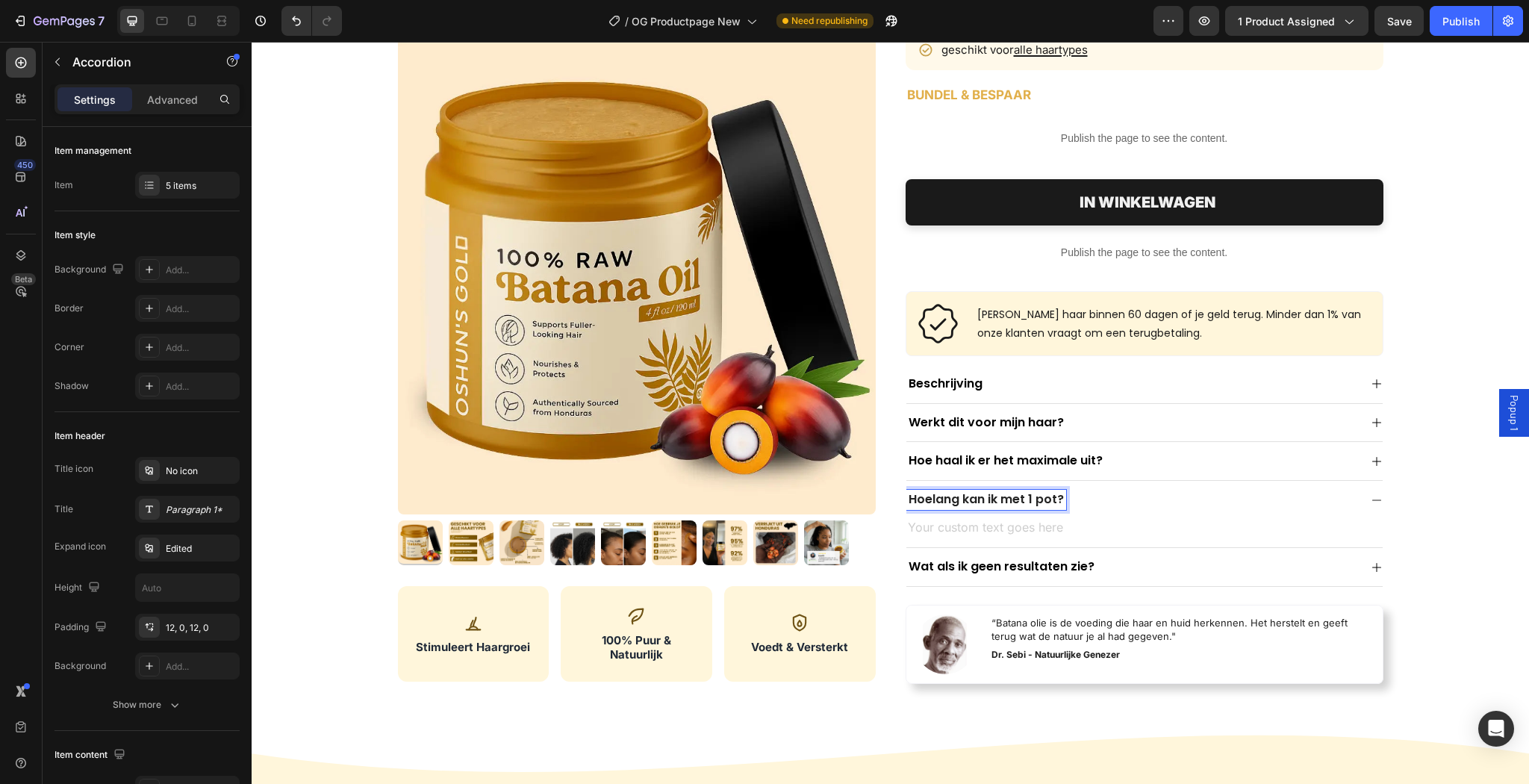
click at [1034, 498] on p "Hoelang kan ik met 1 pot?" at bounding box center [986, 500] width 155 height 15
click at [1027, 495] on p "Hoelang kan ik met 1 pot?" at bounding box center [986, 500] width 155 height 15
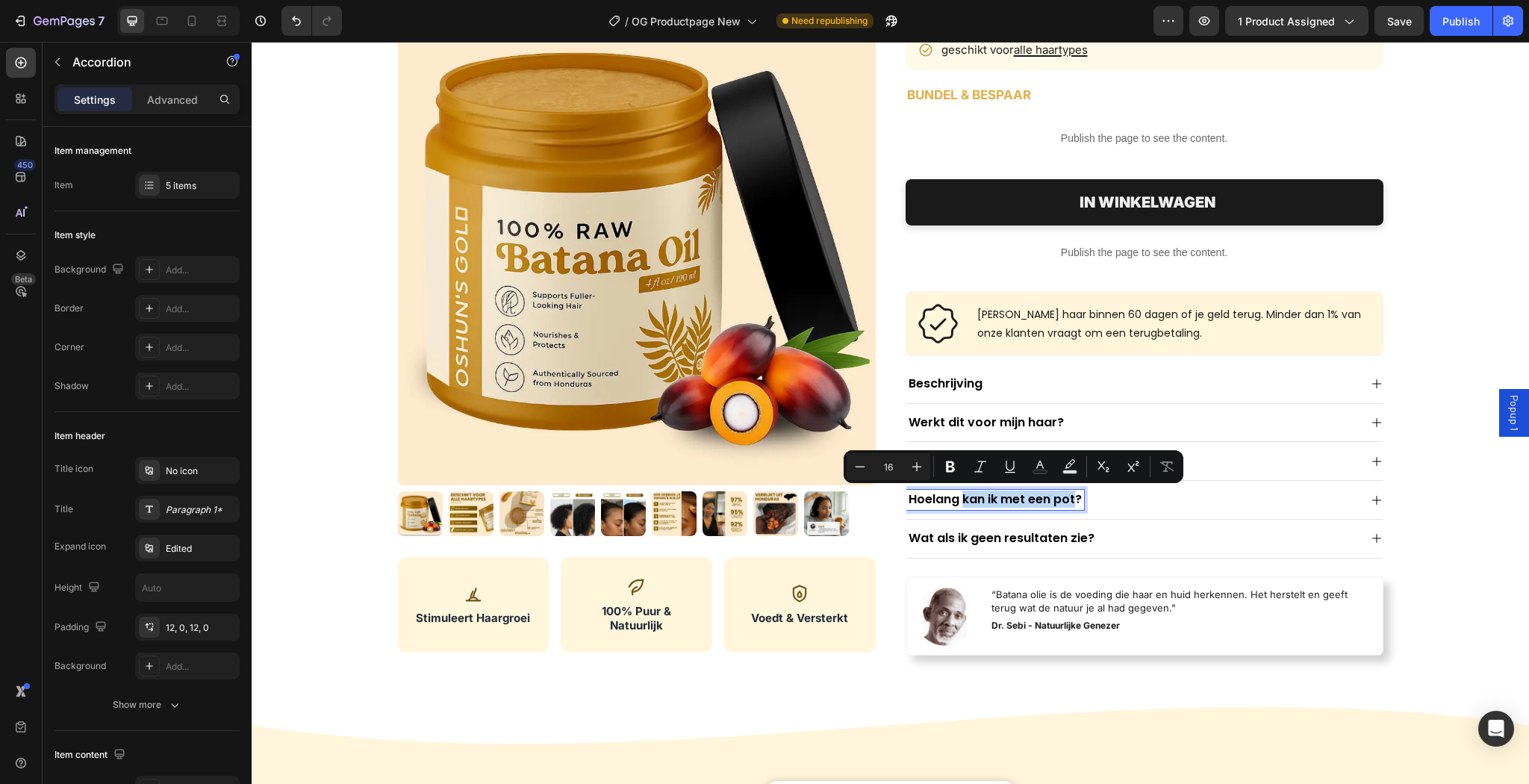
drag, startPoint x: 1071, startPoint y: 498, endPoint x: 958, endPoint y: 504, distance: 113.2
click at [958, 504] on p "Hoelang kan ik met een pot?" at bounding box center [995, 500] width 174 height 15
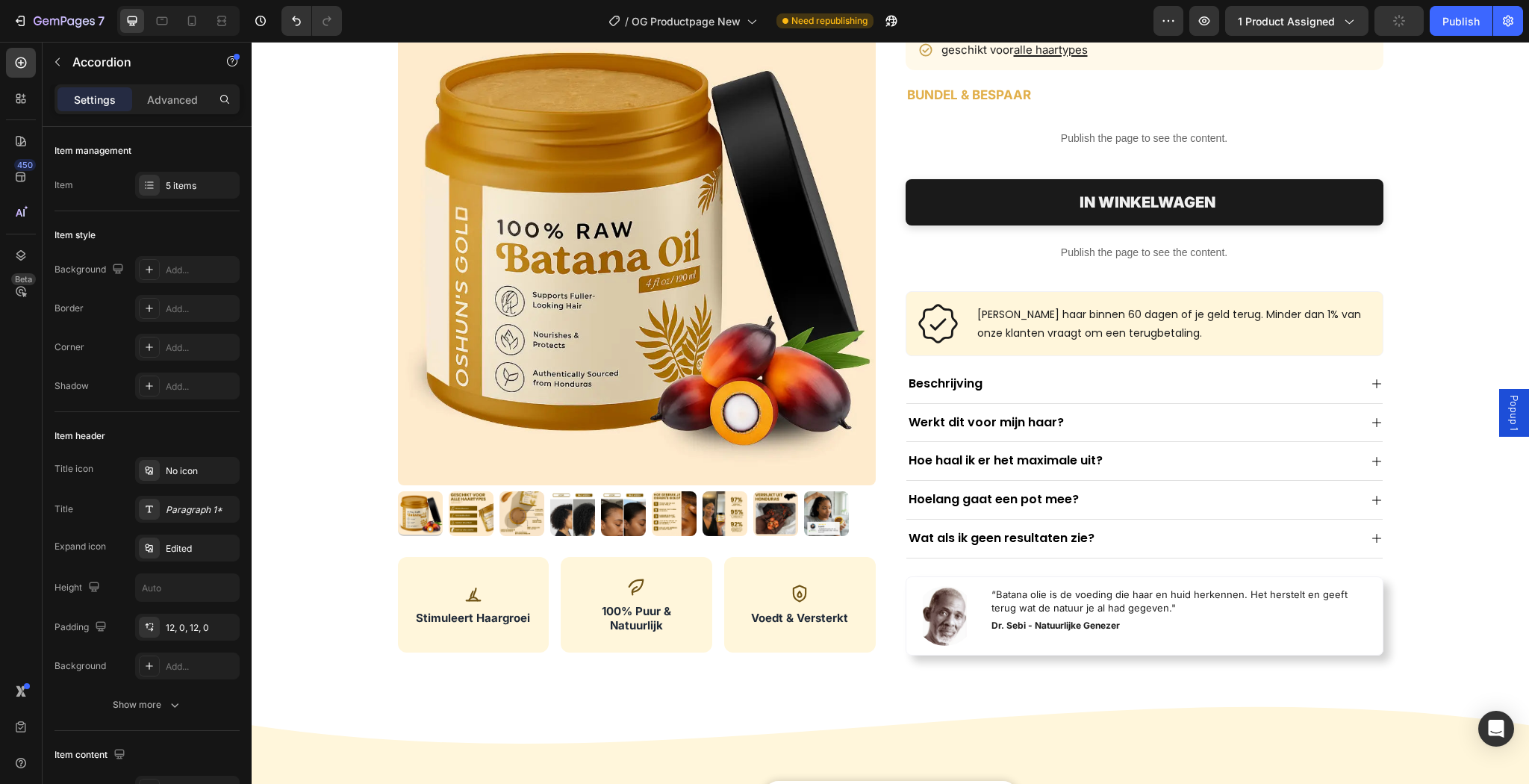
click at [1256, 501] on div "Hoelang gaat een pot mee?" at bounding box center [1132, 500] width 452 height 20
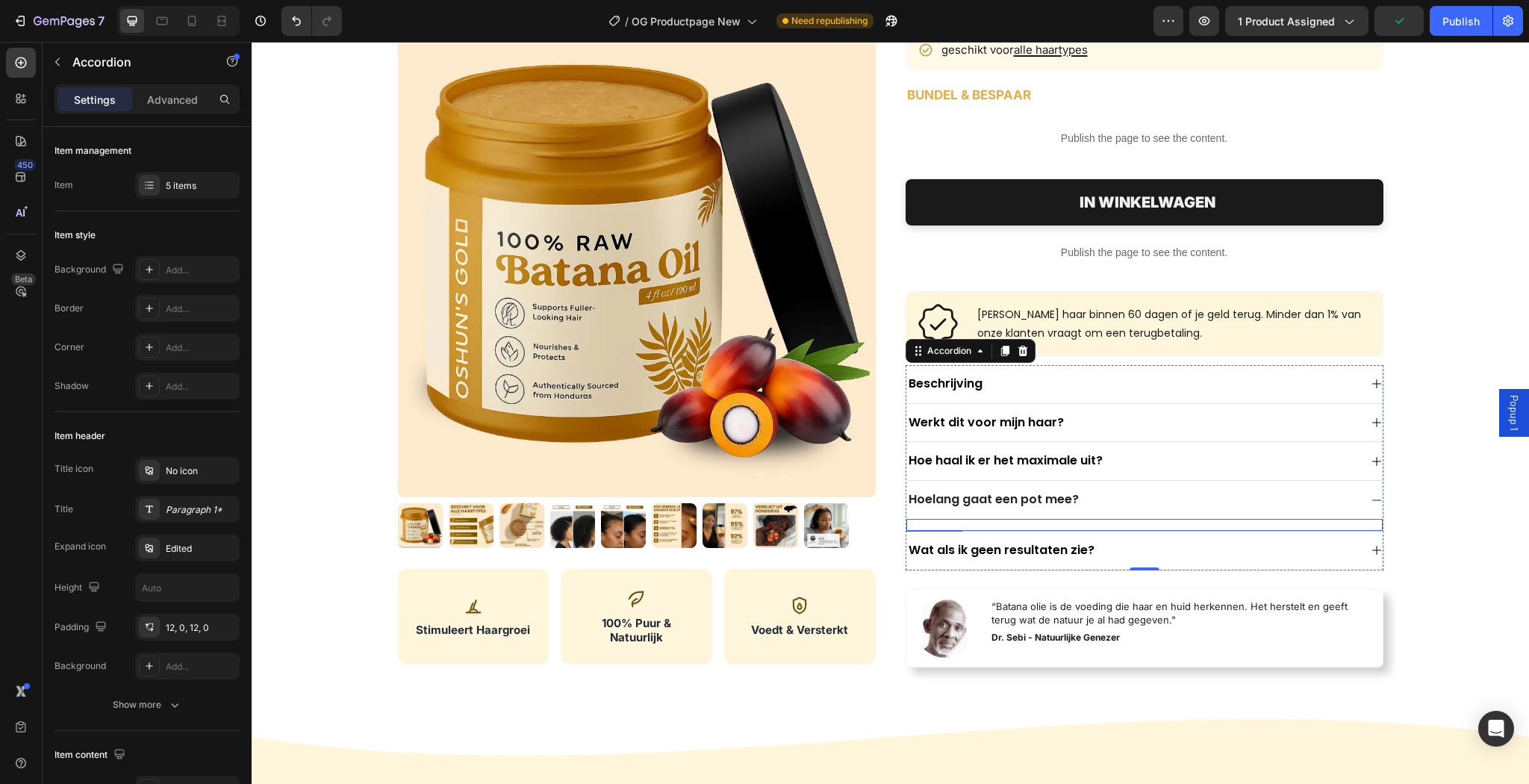
click at [1105, 521] on div "Text block" at bounding box center [1144, 525] width 476 height 13
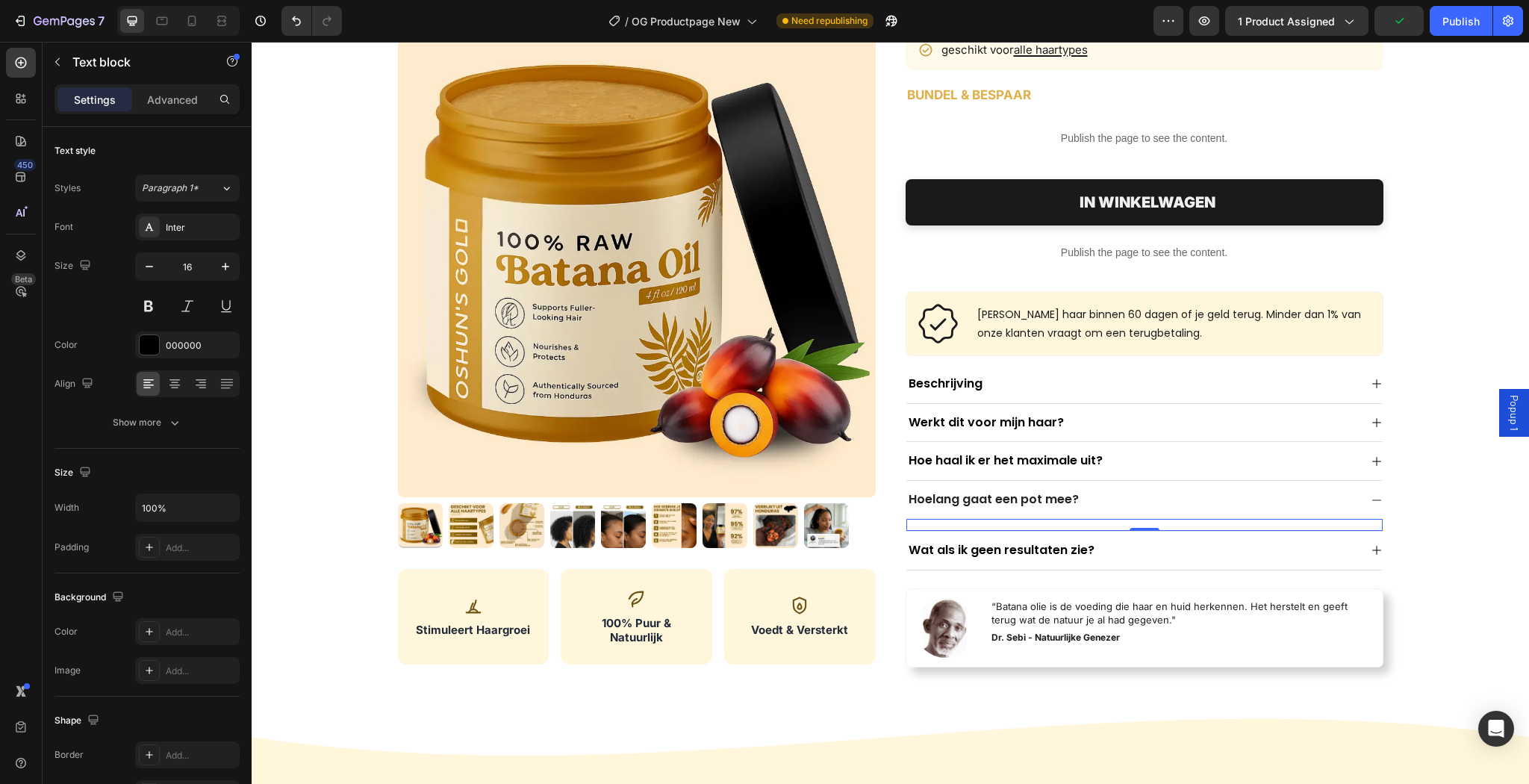
click at [1105, 521] on div "Text block 0" at bounding box center [1144, 525] width 476 height 13
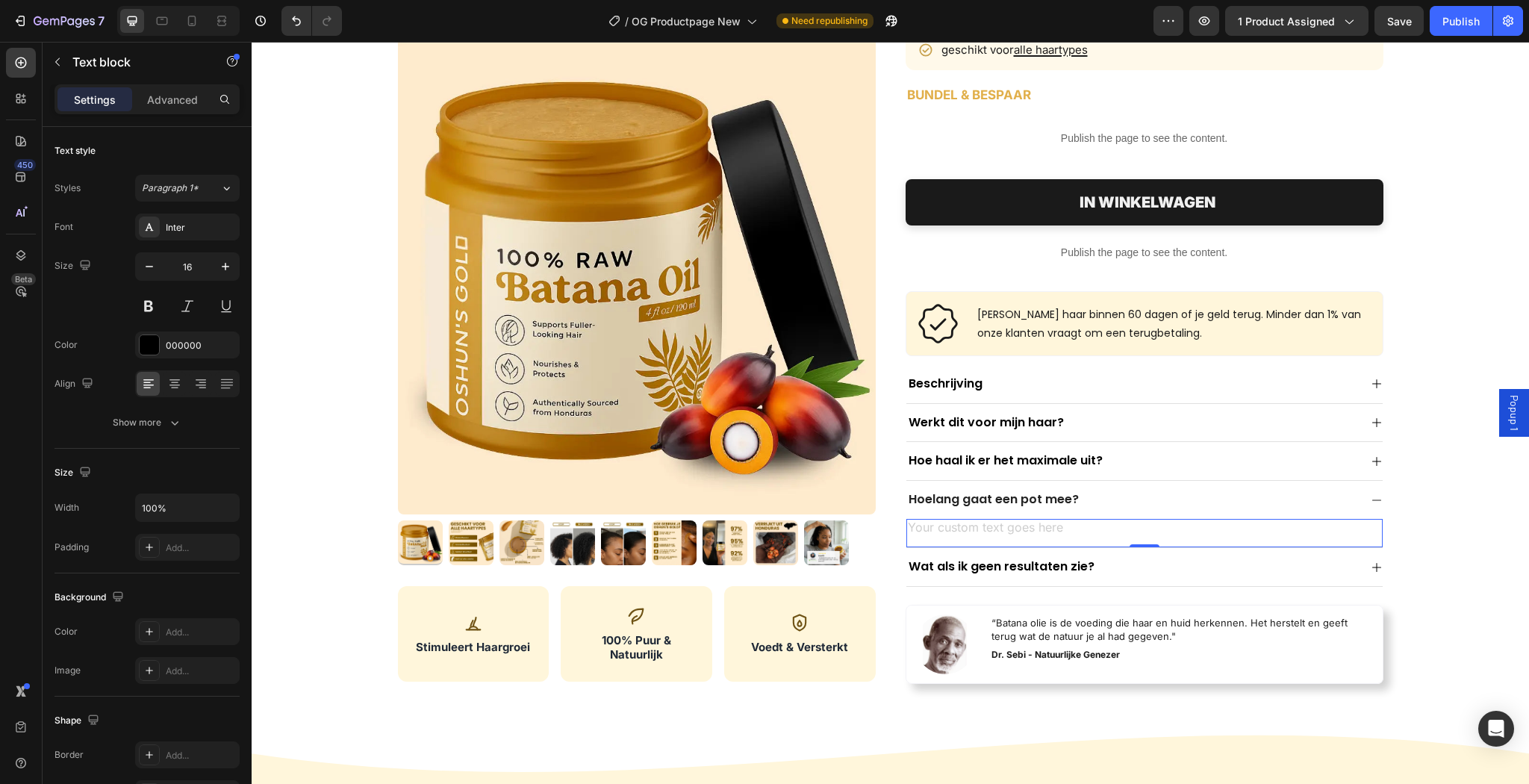
click at [1236, 519] on div "Rich Text Editor. Editing area: main" at bounding box center [1144, 528] width 476 height 19
click at [1068, 531] on div "Rich Text Editor. Editing area: main" at bounding box center [1144, 528] width 476 height 19
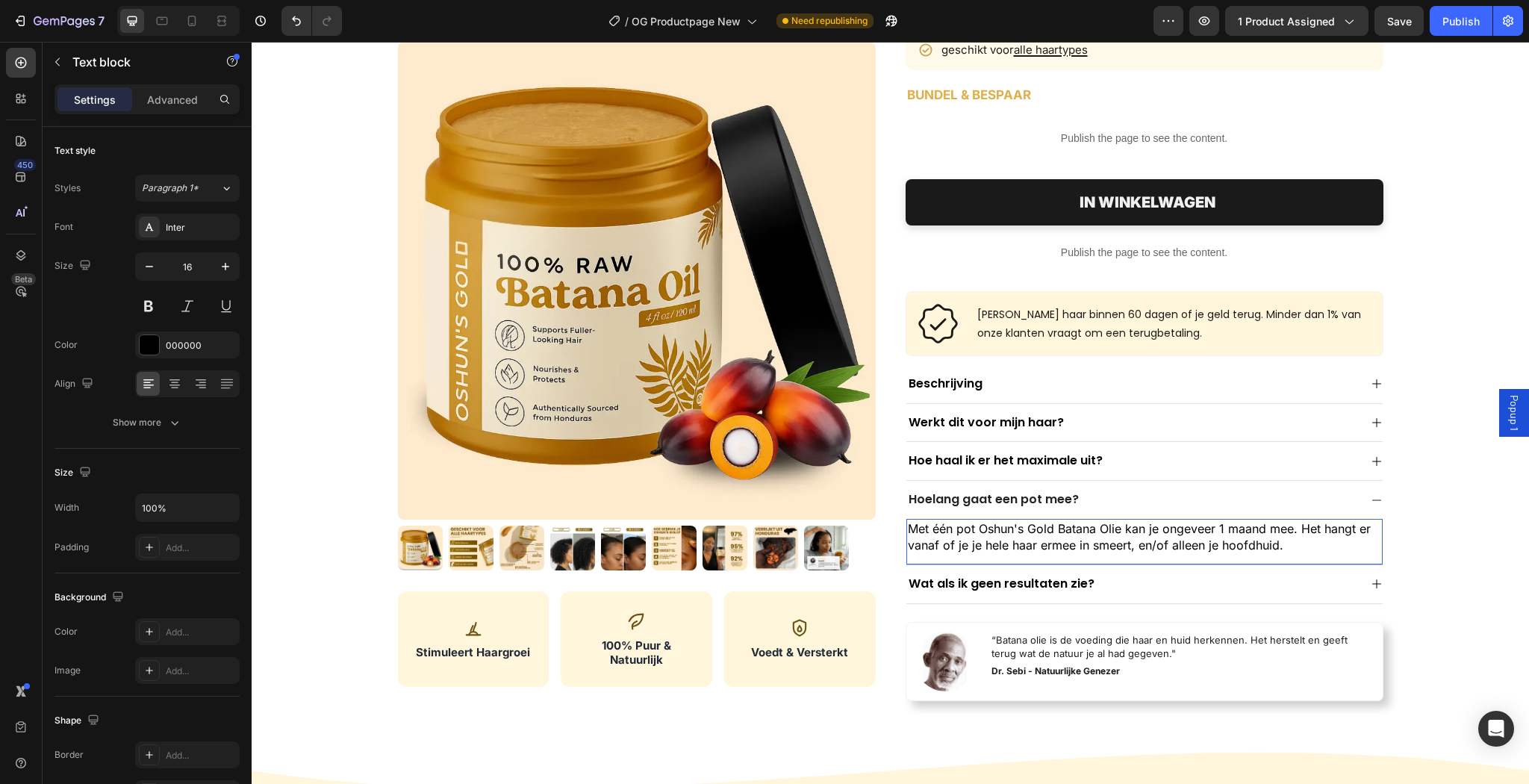
click at [1152, 544] on p "Met één pot Oshun's Gold Batana Olie kan je ongeveer 1 maand mee. Het hangt er …" at bounding box center [1144, 537] width 473 height 34
click at [977, 546] on p "Met één pot Oshun's Gold Batana Olie kan je ongeveer 1 maand mee. Het hangt er …" at bounding box center [1144, 537] width 473 height 34
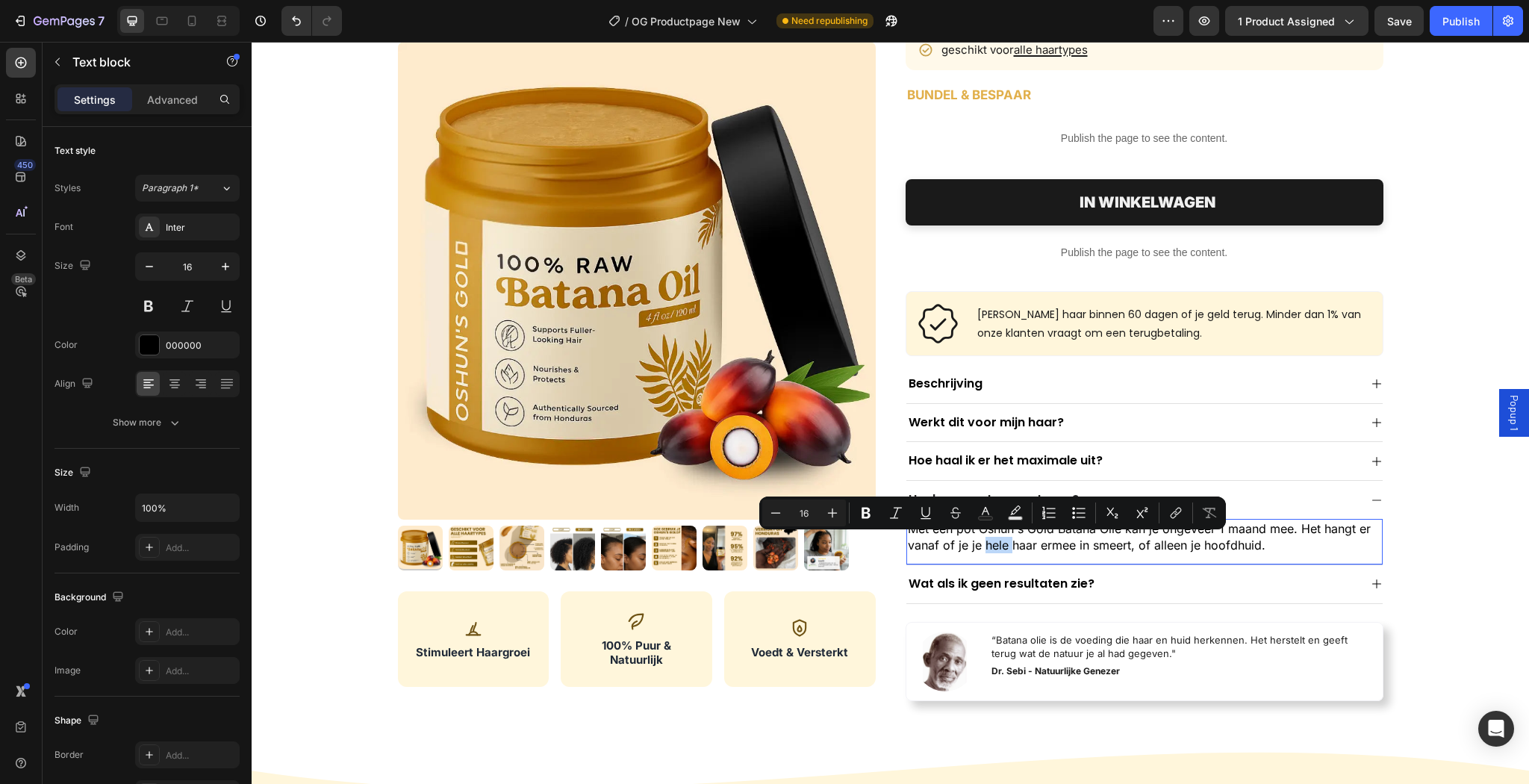
click at [982, 546] on p "Met één pot Oshun's Gold Batana Olie kan je ongeveer 1 maand mee. Het hangt er …" at bounding box center [1144, 537] width 473 height 34
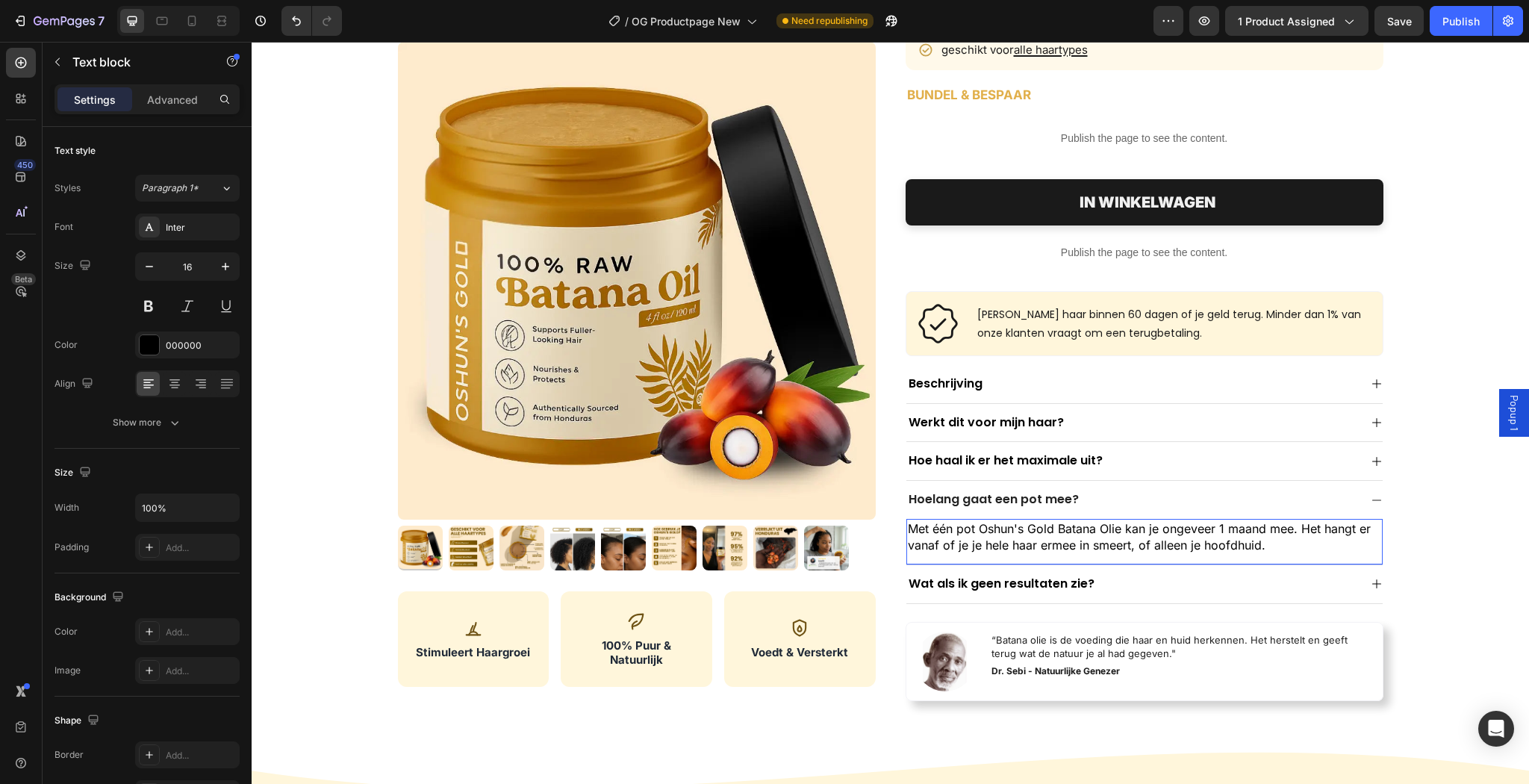
click at [991, 544] on p "Met één pot Oshun's Gold Batana Olie kan je ongeveer 1 maand mee. Het hangt er …" at bounding box center [1144, 537] width 473 height 34
click at [1004, 540] on p "Met één pot Oshun's Gold Batana Olie kan je ongeveer 1 maand mee. Het hangt er …" at bounding box center [1144, 537] width 473 height 34
click at [1239, 547] on p "Met één pot Oshun's Gold Batana Olie kan je ongeveer 1 maand mee. Het hangt er …" at bounding box center [1144, 537] width 473 height 34
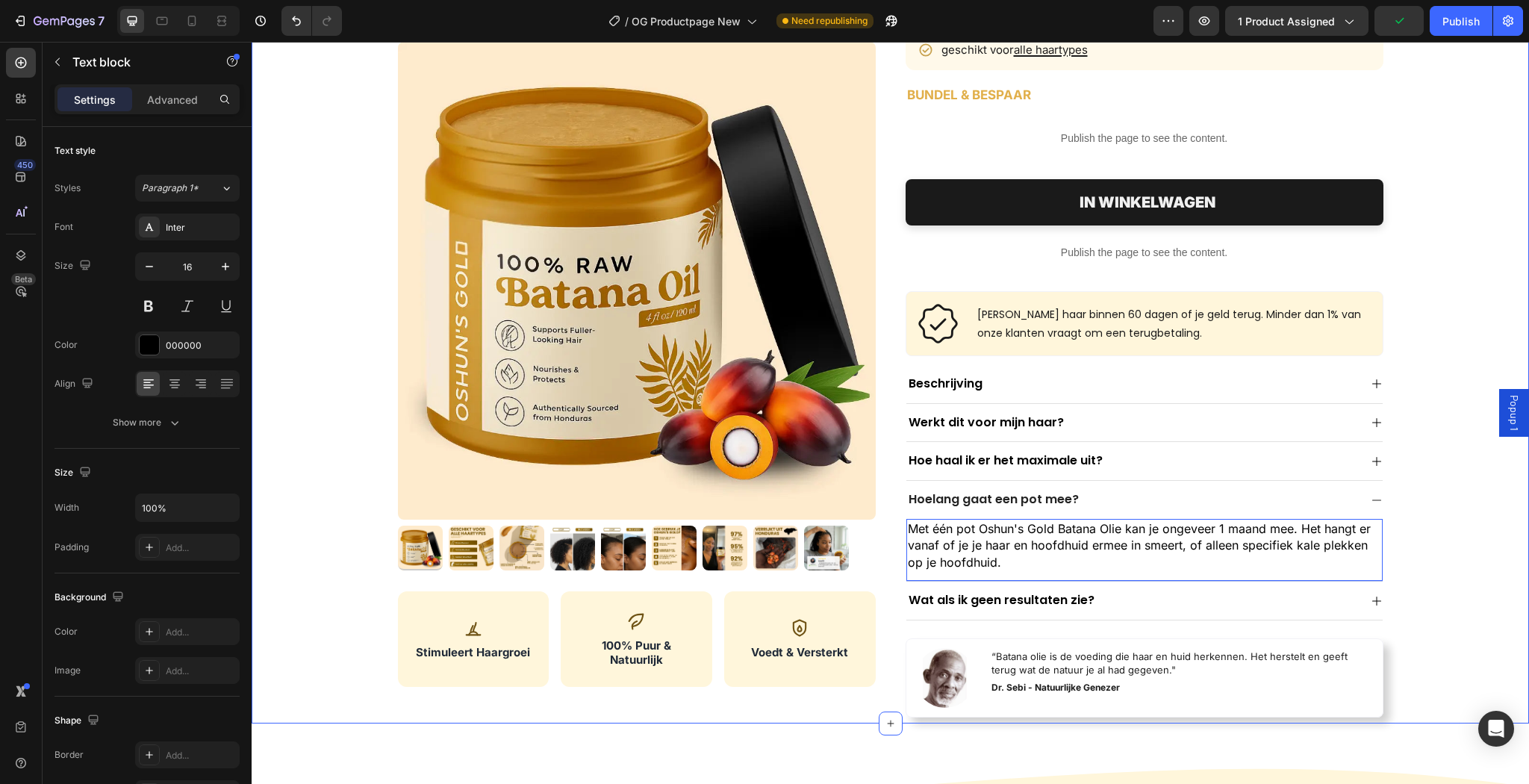
click at [1483, 542] on div "Product Images Stimuleert Haargroei 100% Echte Batana Olie Voedt & Versterkt Cu…" at bounding box center [890, 310] width 1253 height 825
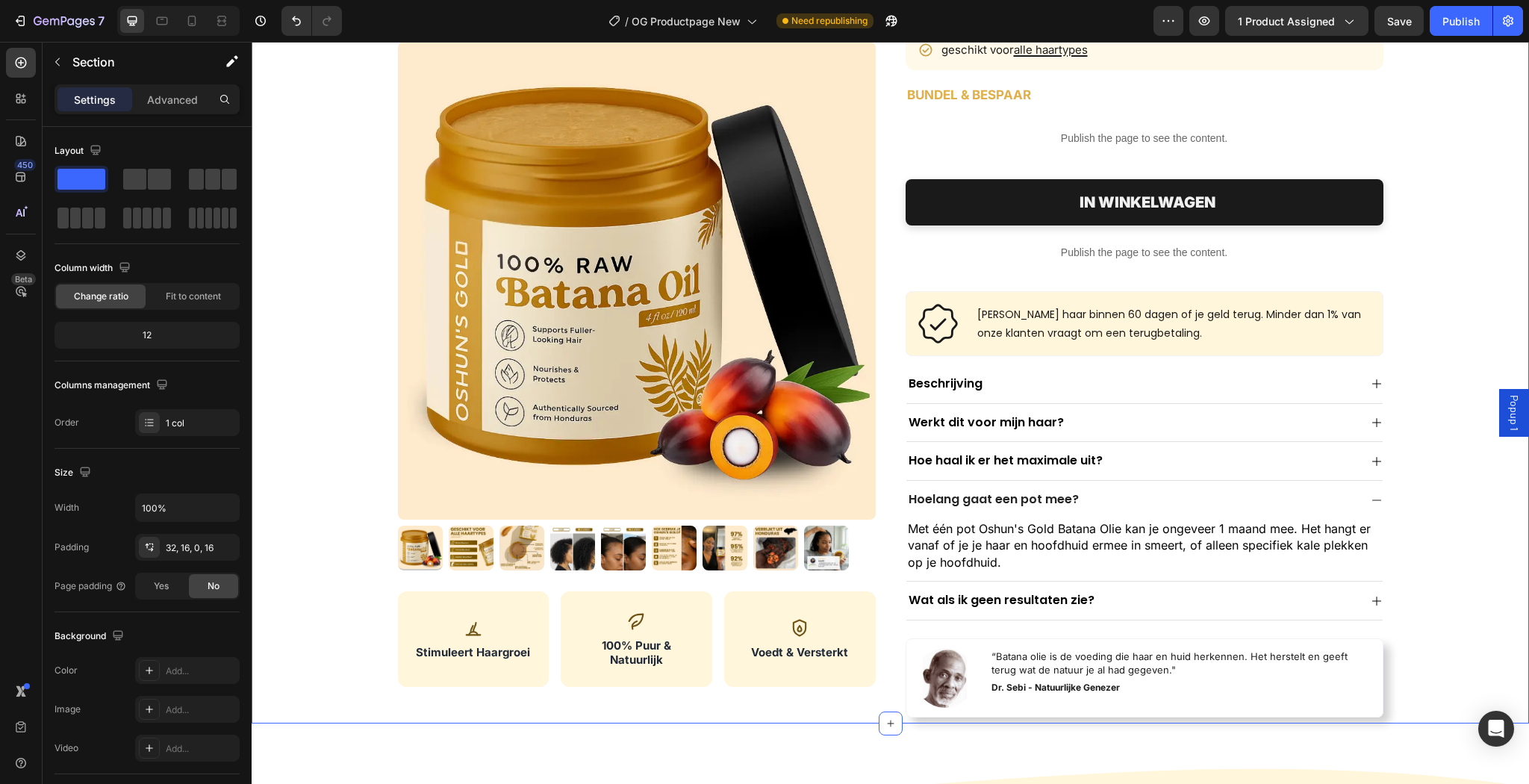
click at [1360, 495] on div "Hoelang gaat een pot mee?" at bounding box center [1144, 500] width 476 height 38
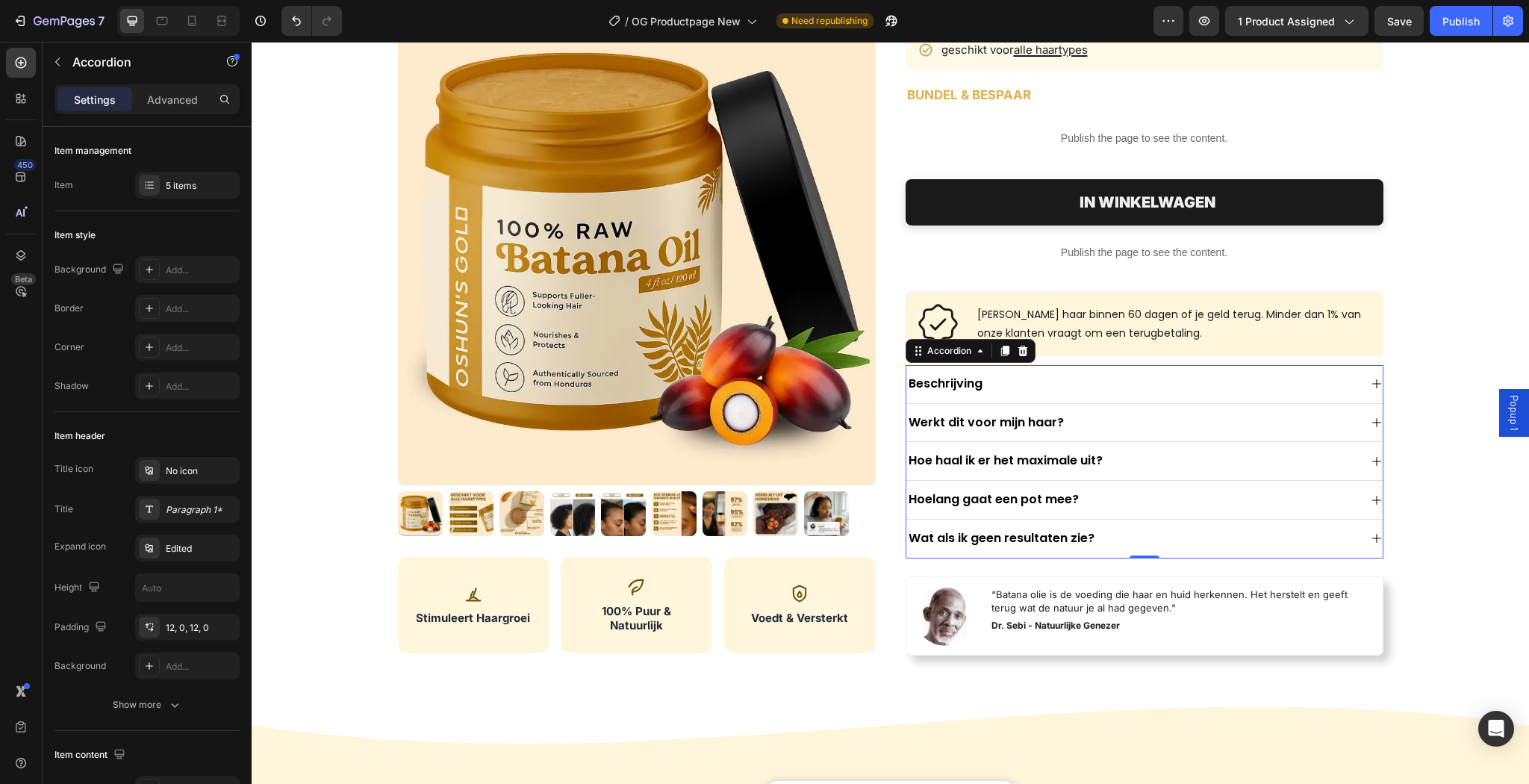
click at [1249, 475] on div "Hoe haal ik er het maximale uit?" at bounding box center [1144, 461] width 476 height 39
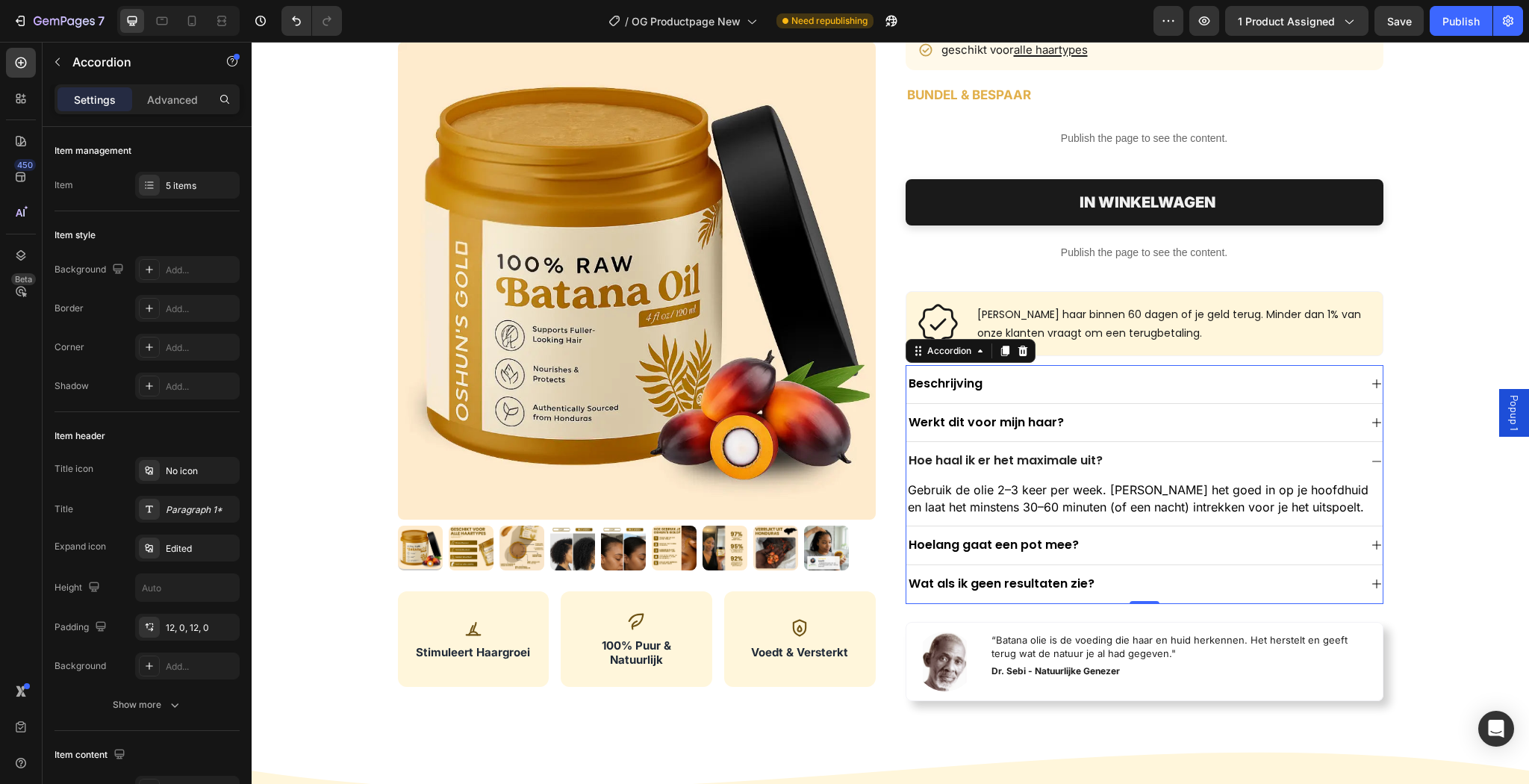
click at [1249, 471] on div "Hoe haal ik er het maximale uit?" at bounding box center [1144, 461] width 476 height 38
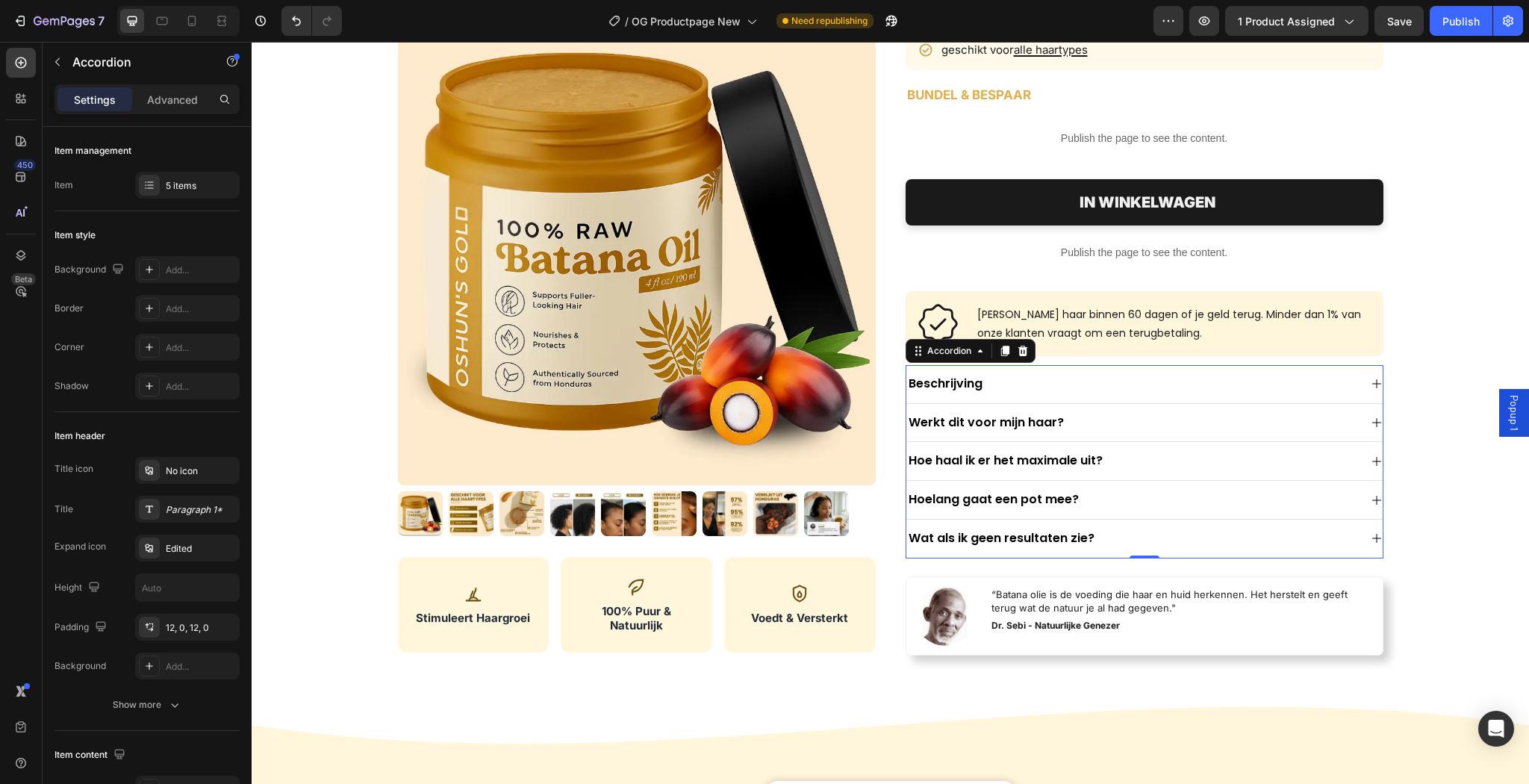
click at [1236, 456] on div "Hoe haal ik er het maximale uit?" at bounding box center [1132, 461] width 452 height 20
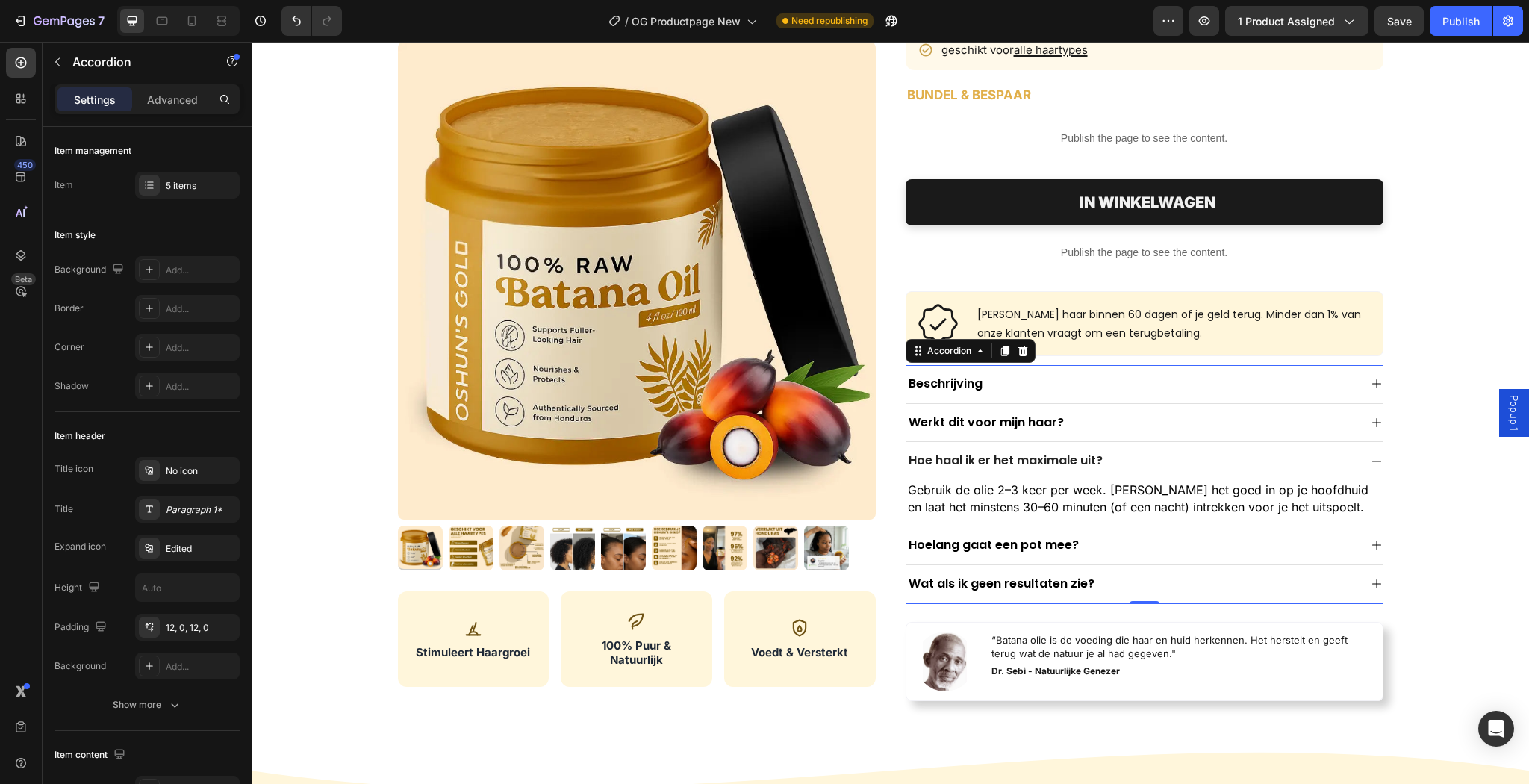
click at [1110, 552] on div "Hoelang gaat een pot mee?" at bounding box center [1144, 545] width 476 height 39
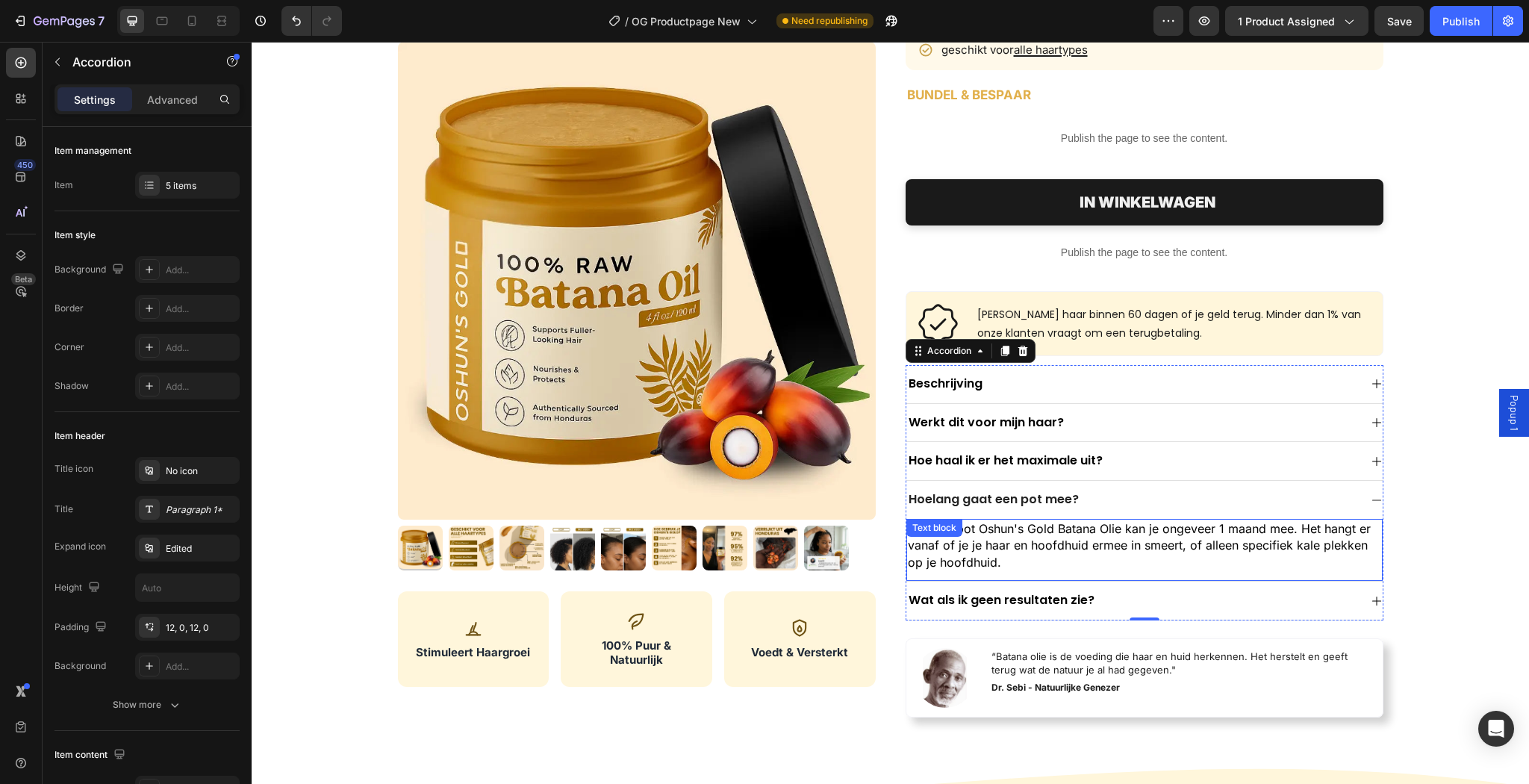
click at [1003, 559] on p "Met één pot Oshun's Gold Batana Olie kan je ongeveer 1 maand mee. Het hangt er …" at bounding box center [1144, 544] width 473 height 50
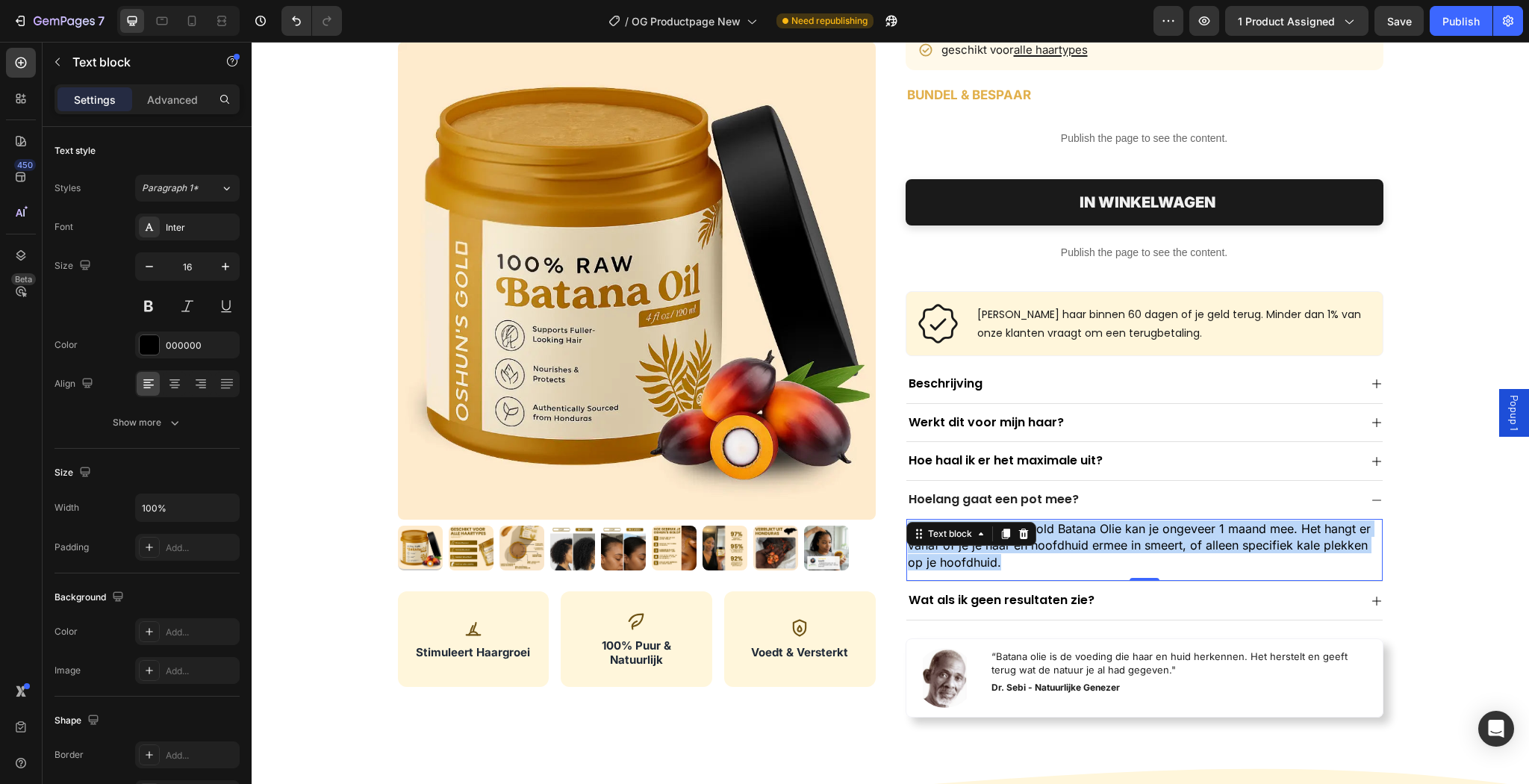
click at [1003, 559] on p "Met één pot Oshun's Gold Batana Olie kan je ongeveer 1 maand mee. Het hangt er …" at bounding box center [1144, 544] width 473 height 50
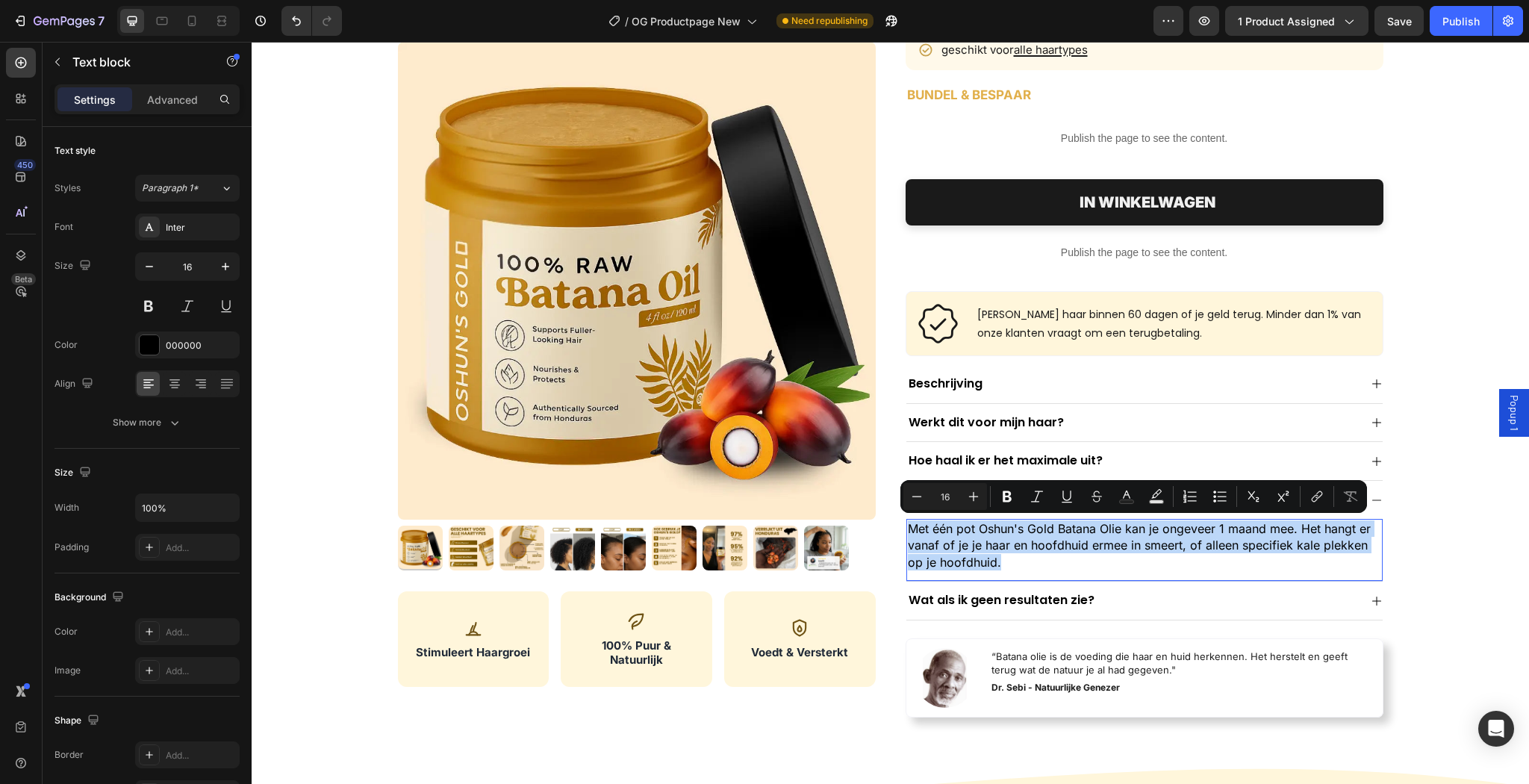
copy p "Met één pot Oshun's Gold Batana Olie kan je ongeveer 1 maand mee. Het hangt er …"
click at [1044, 455] on p "Hoe haal ik er het maximale uit?" at bounding box center [1005, 461] width 194 height 15
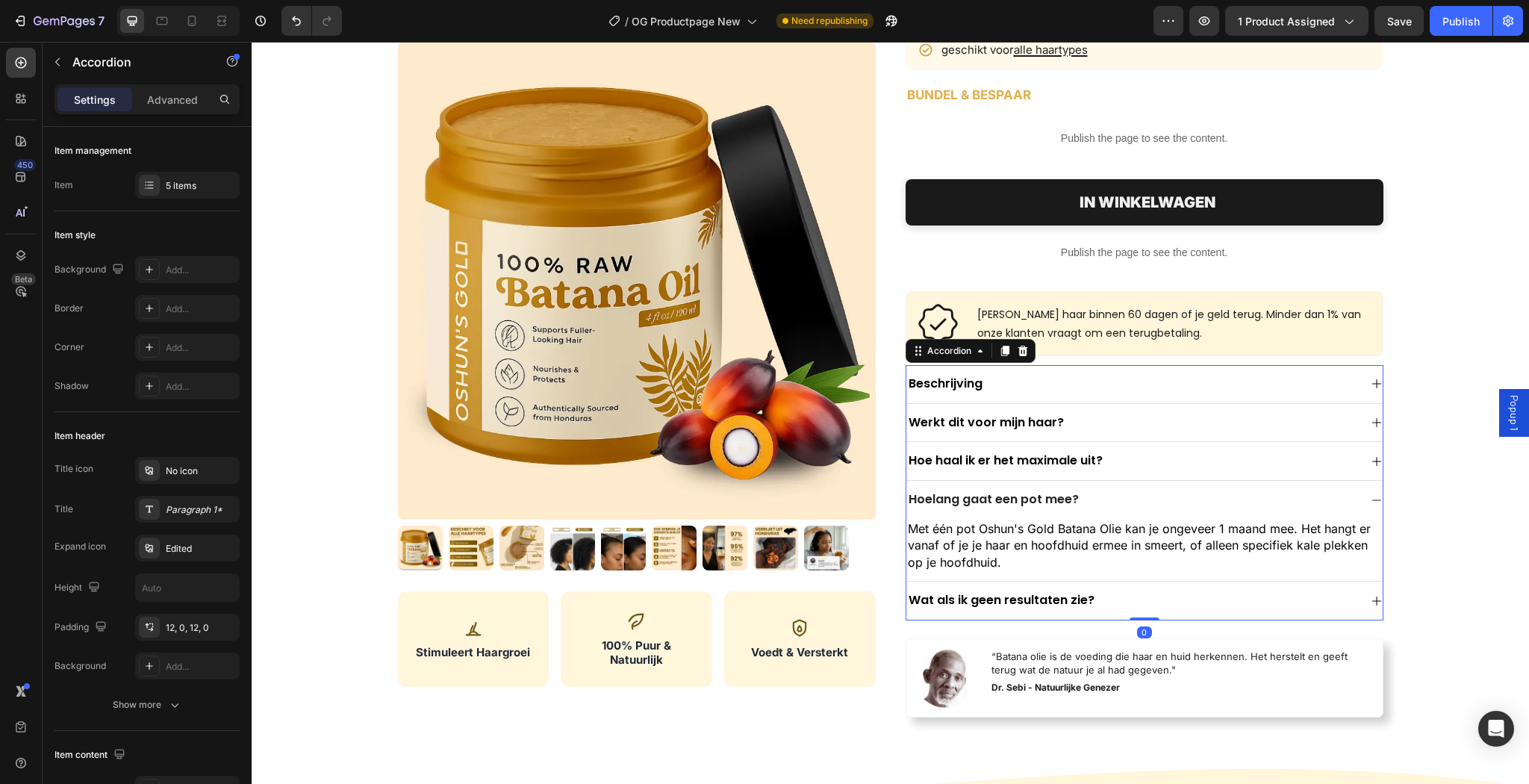
click at [1166, 459] on div "Hoe haal ik er het maximale uit?" at bounding box center [1132, 461] width 452 height 20
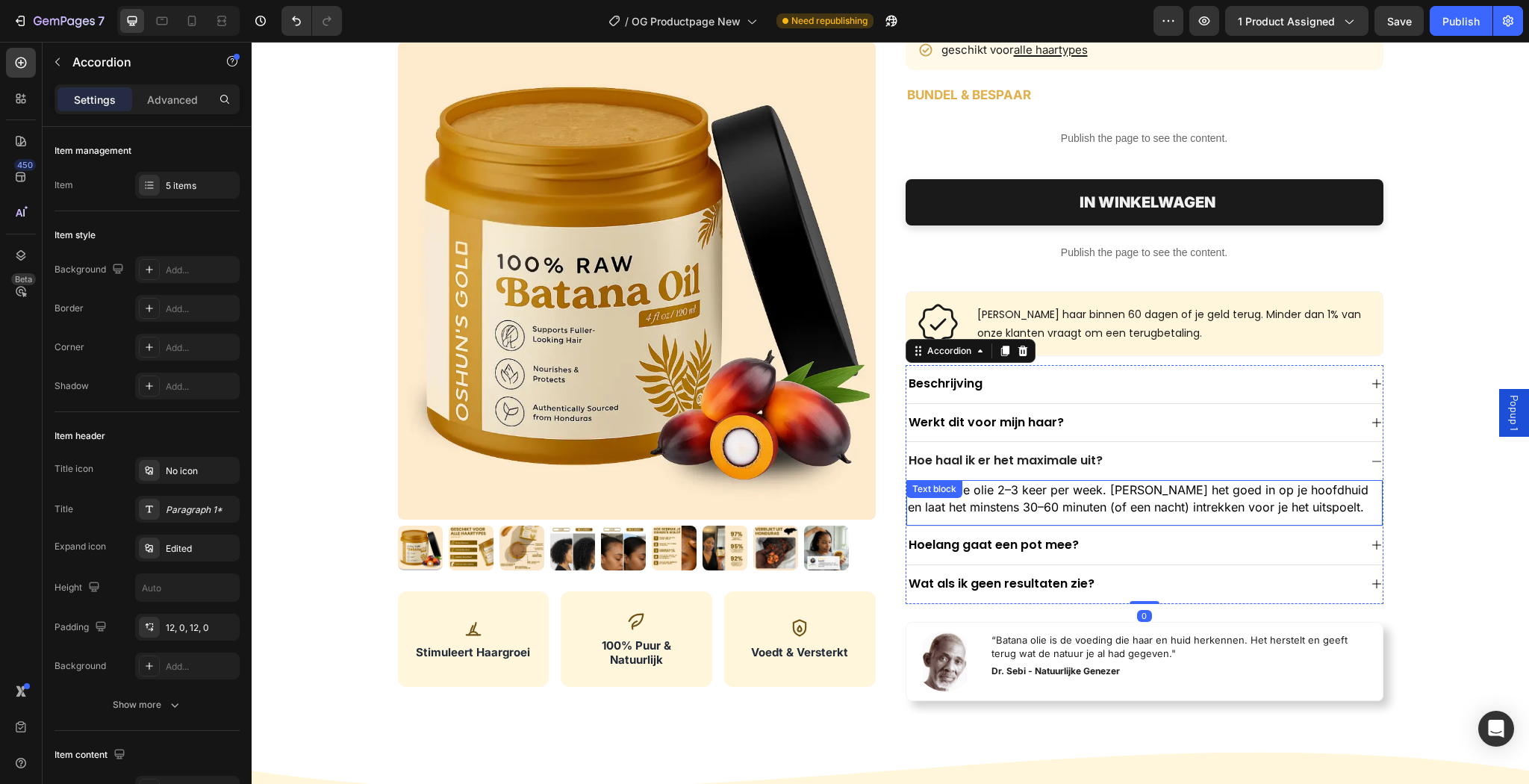
click at [1309, 510] on p "Gebruik de olie 2–3 keer per week. [PERSON_NAME] het goed in op je hoofdhuid en…" at bounding box center [1144, 498] width 473 height 34
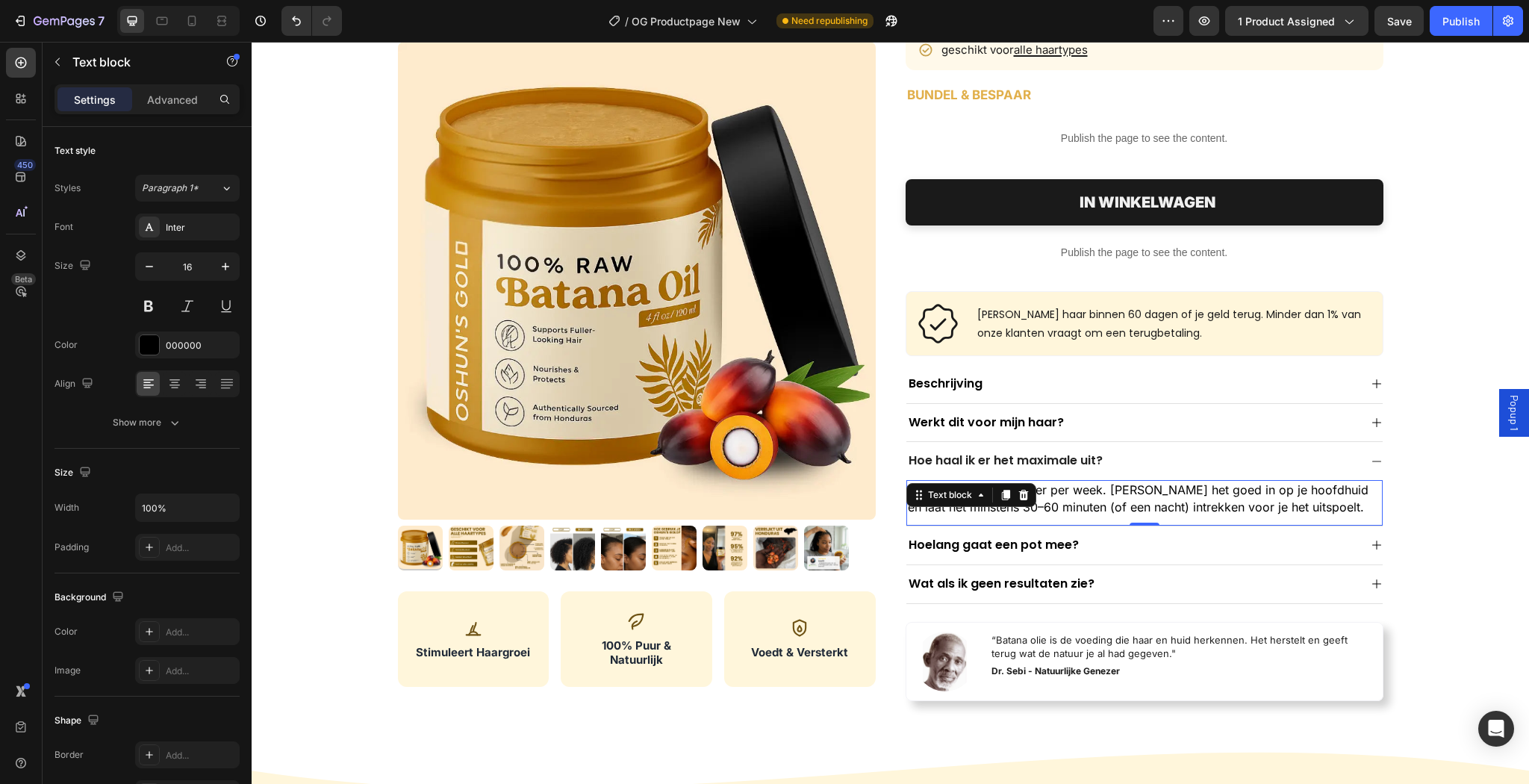
click at [1317, 507] on p "Gebruik de olie 2–3 keer per week. [PERSON_NAME] het goed in op je hoofdhuid en…" at bounding box center [1144, 498] width 473 height 34
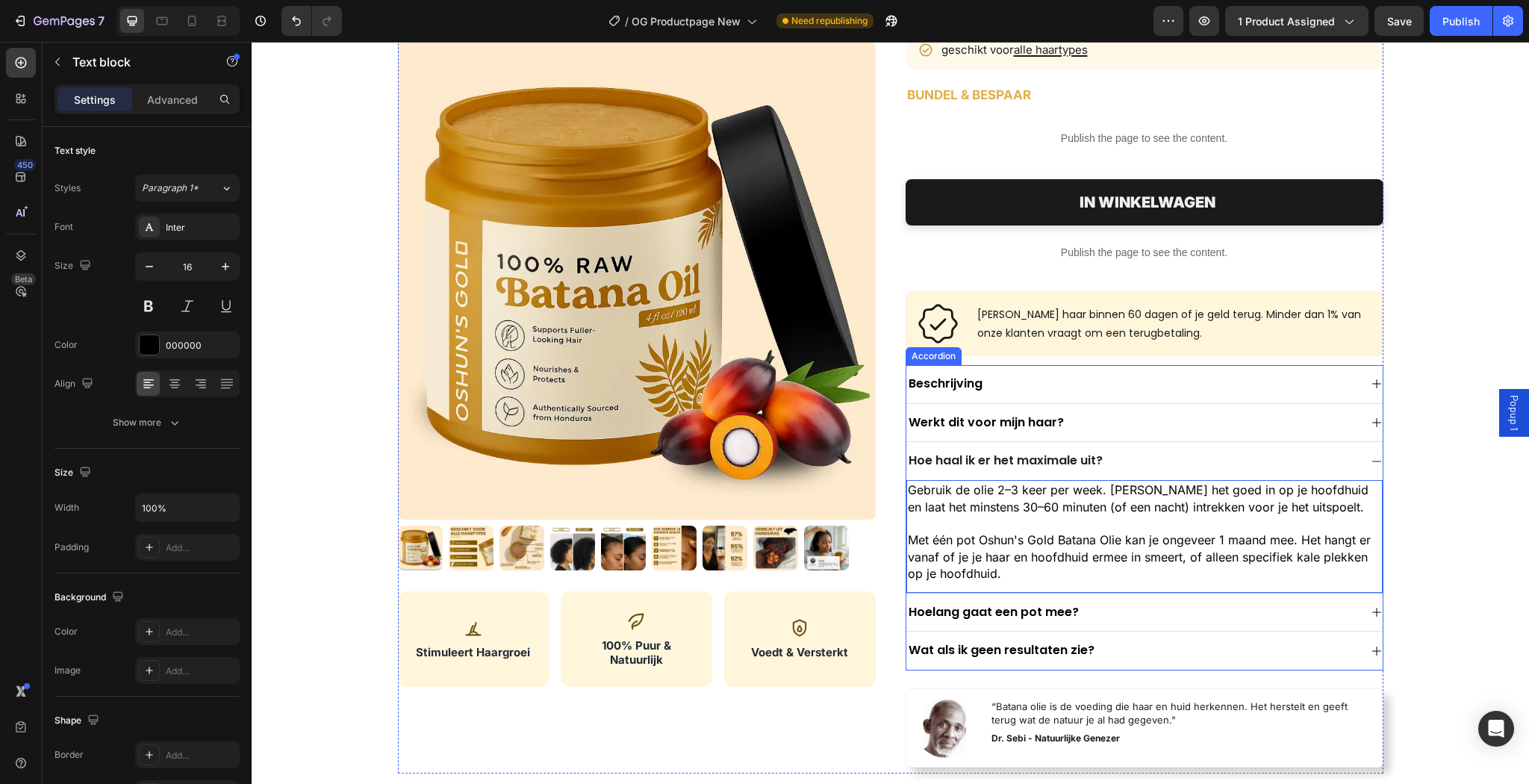
click at [1160, 617] on div "Hoelang gaat een pot mee?" at bounding box center [1132, 612] width 452 height 20
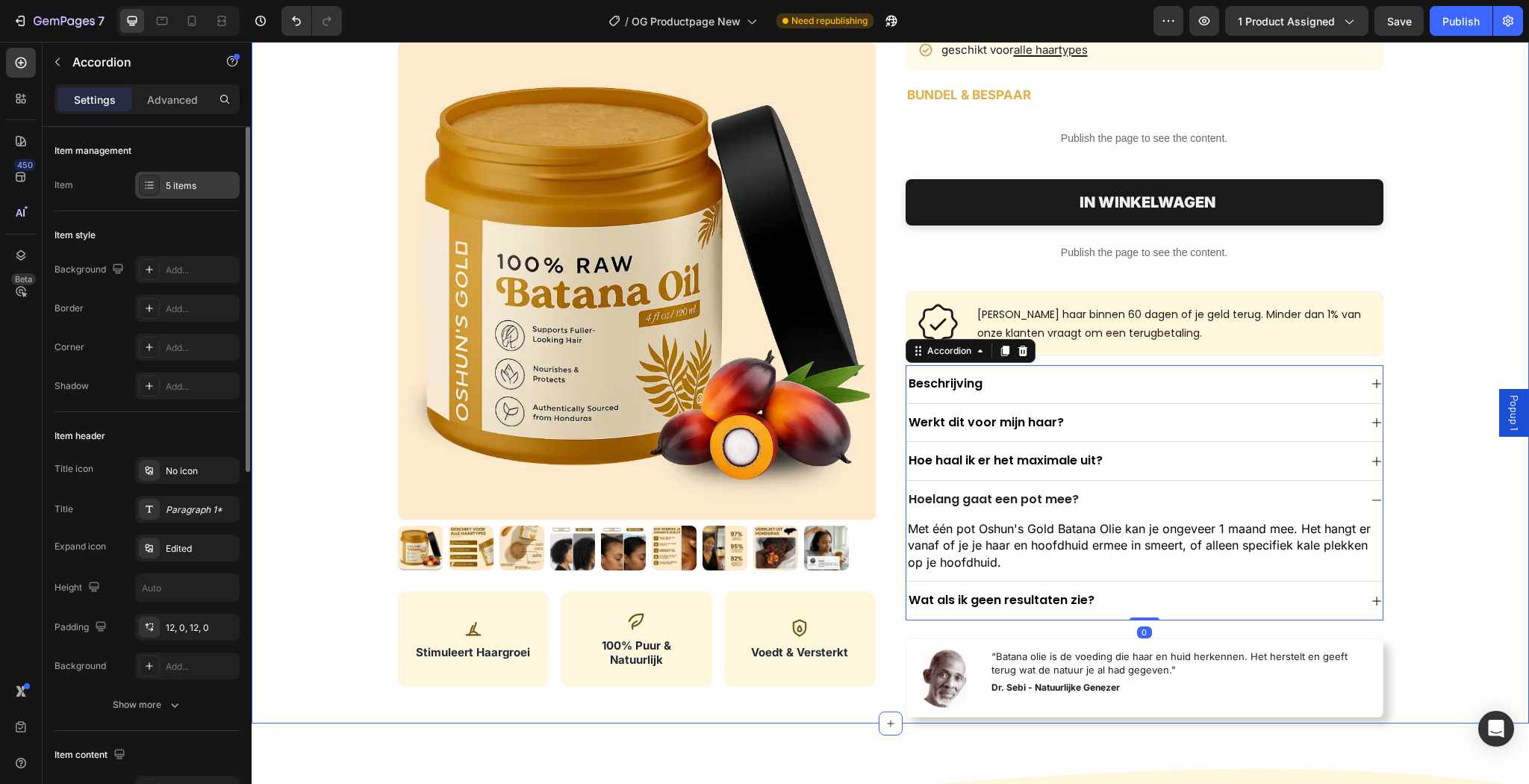
click at [200, 197] on div "5 items" at bounding box center [187, 185] width 104 height 27
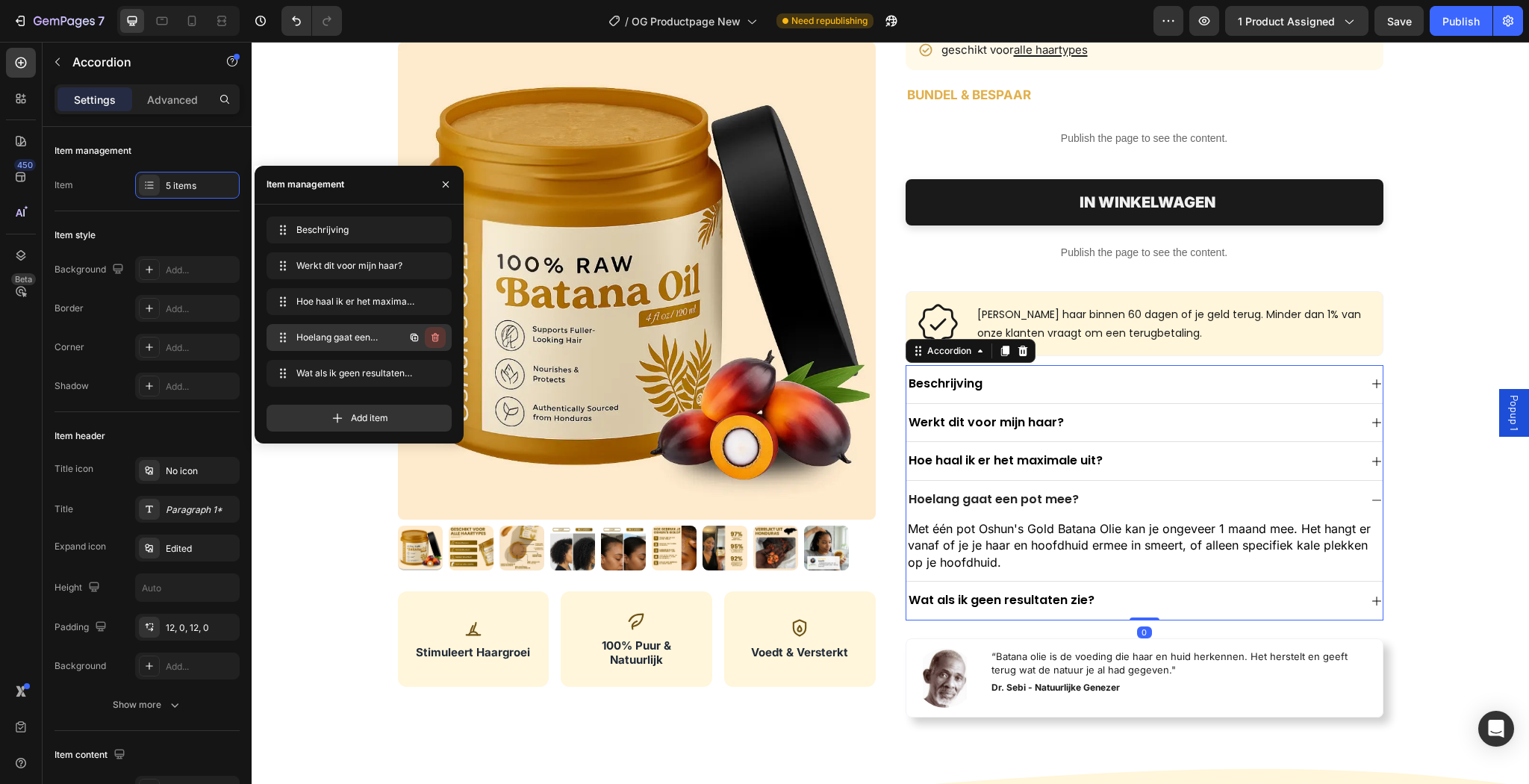
click at [433, 338] on icon "button" at bounding box center [435, 338] width 12 height 12
click at [433, 338] on div "Delete" at bounding box center [425, 337] width 28 height 13
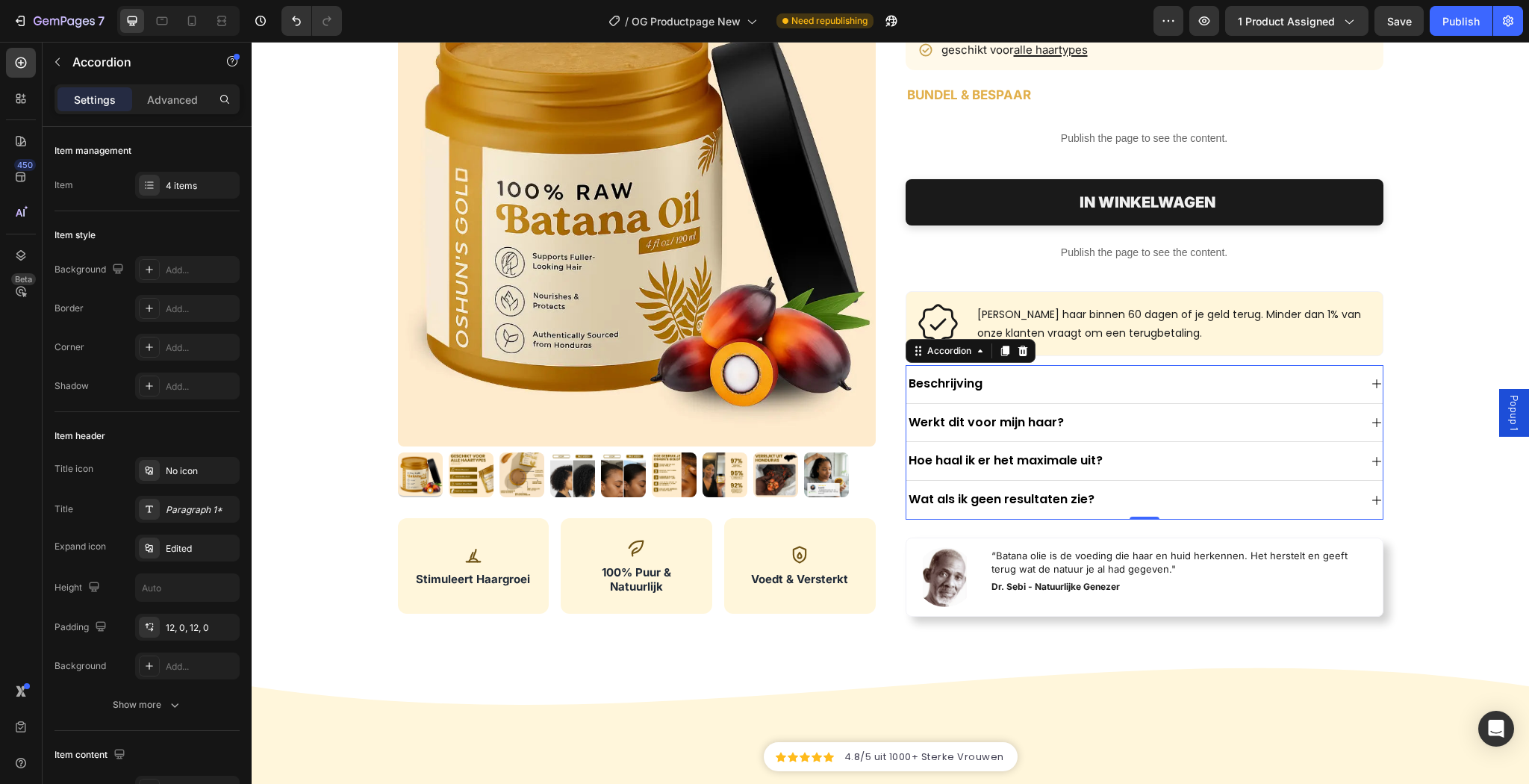
click at [1150, 445] on div "Hoe haal ik er het maximale uit?" at bounding box center [1144, 461] width 476 height 39
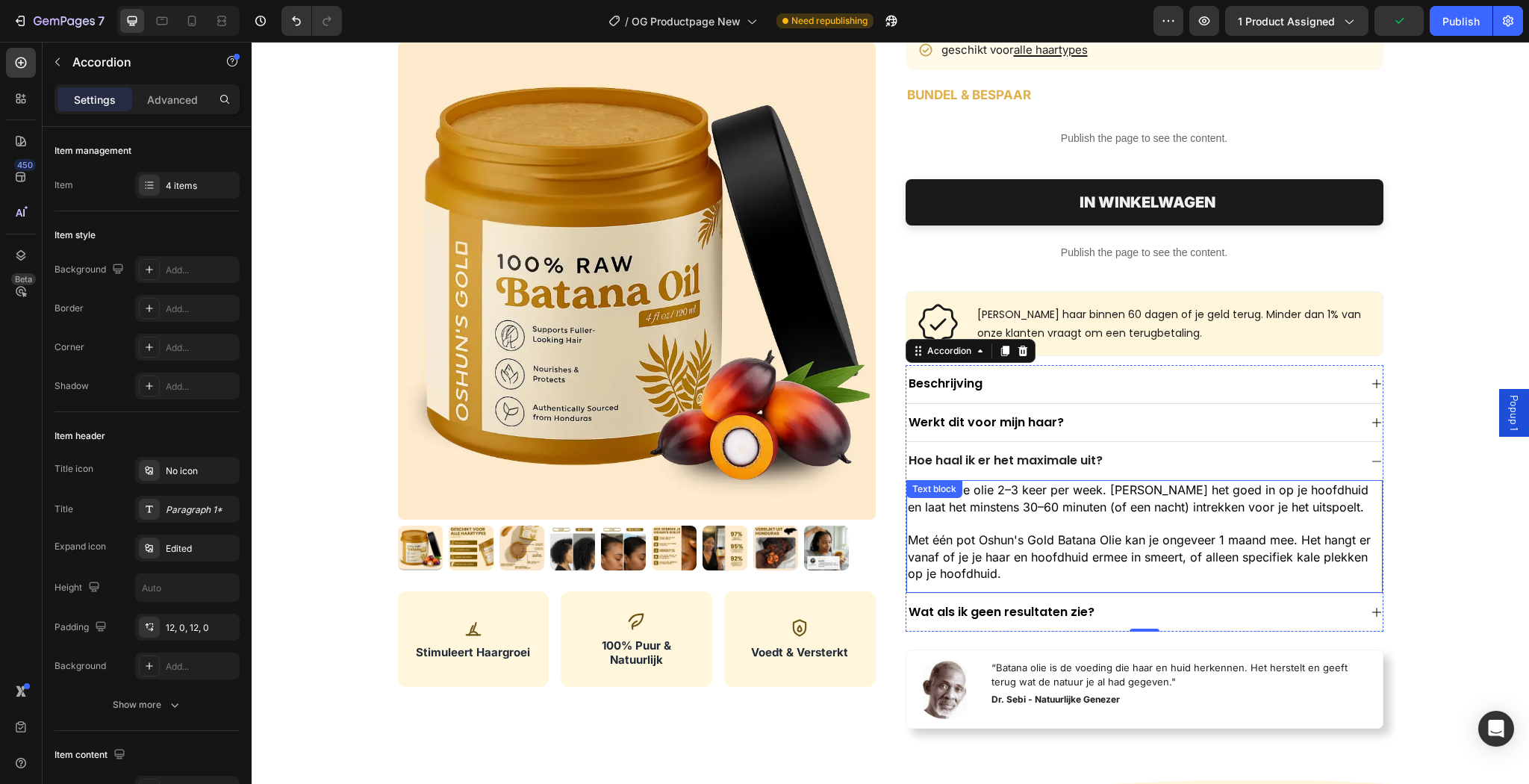
click at [1136, 547] on p "Met één pot Oshun's Gold Batana Olie kan je ongeveer 1 maand mee. Het hangt er …" at bounding box center [1144, 556] width 473 height 50
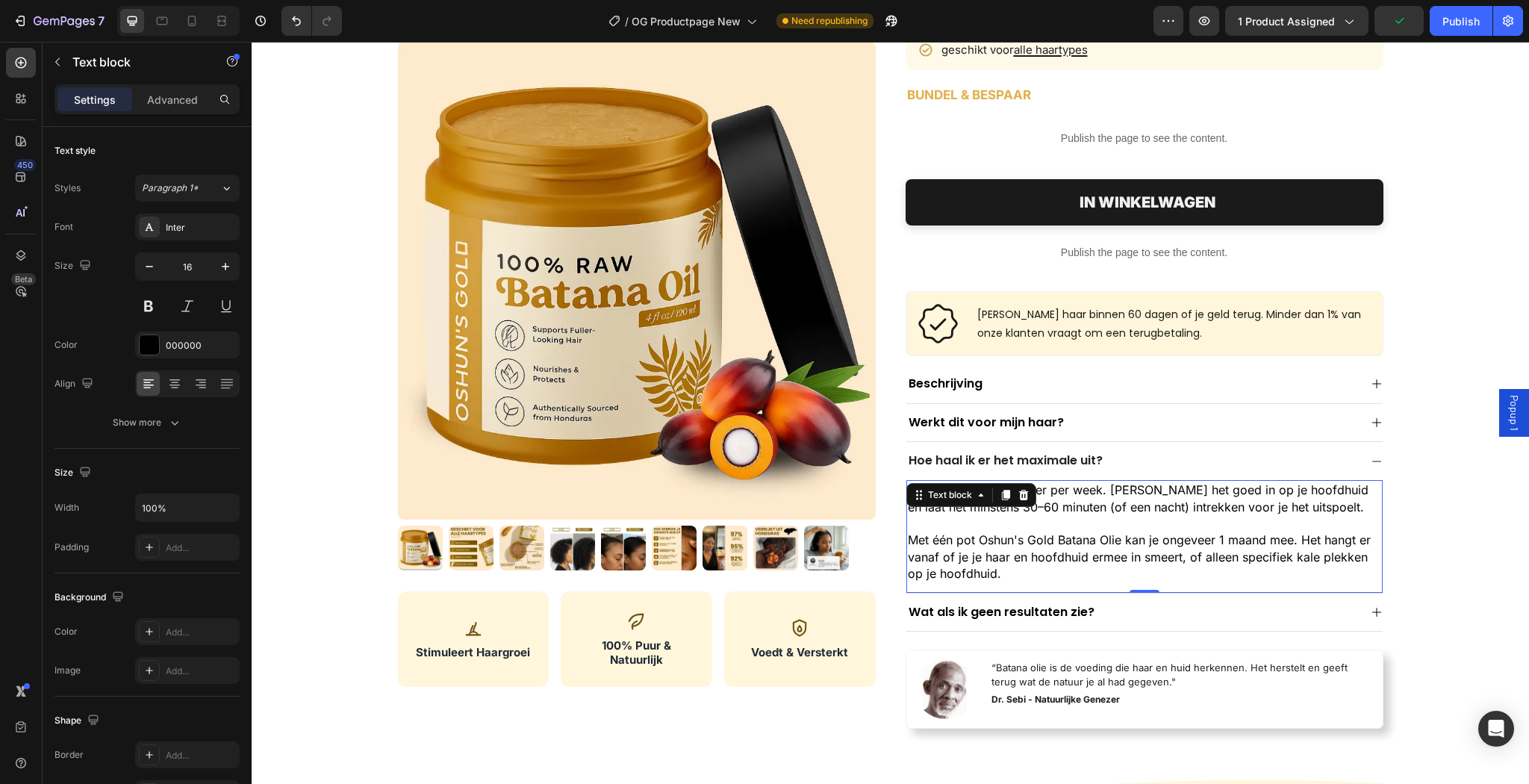
click at [1136, 547] on p "Met één pot Oshun's Gold Batana Olie kan je ongeveer 1 maand mee. Het hangt er …" at bounding box center [1144, 556] width 473 height 50
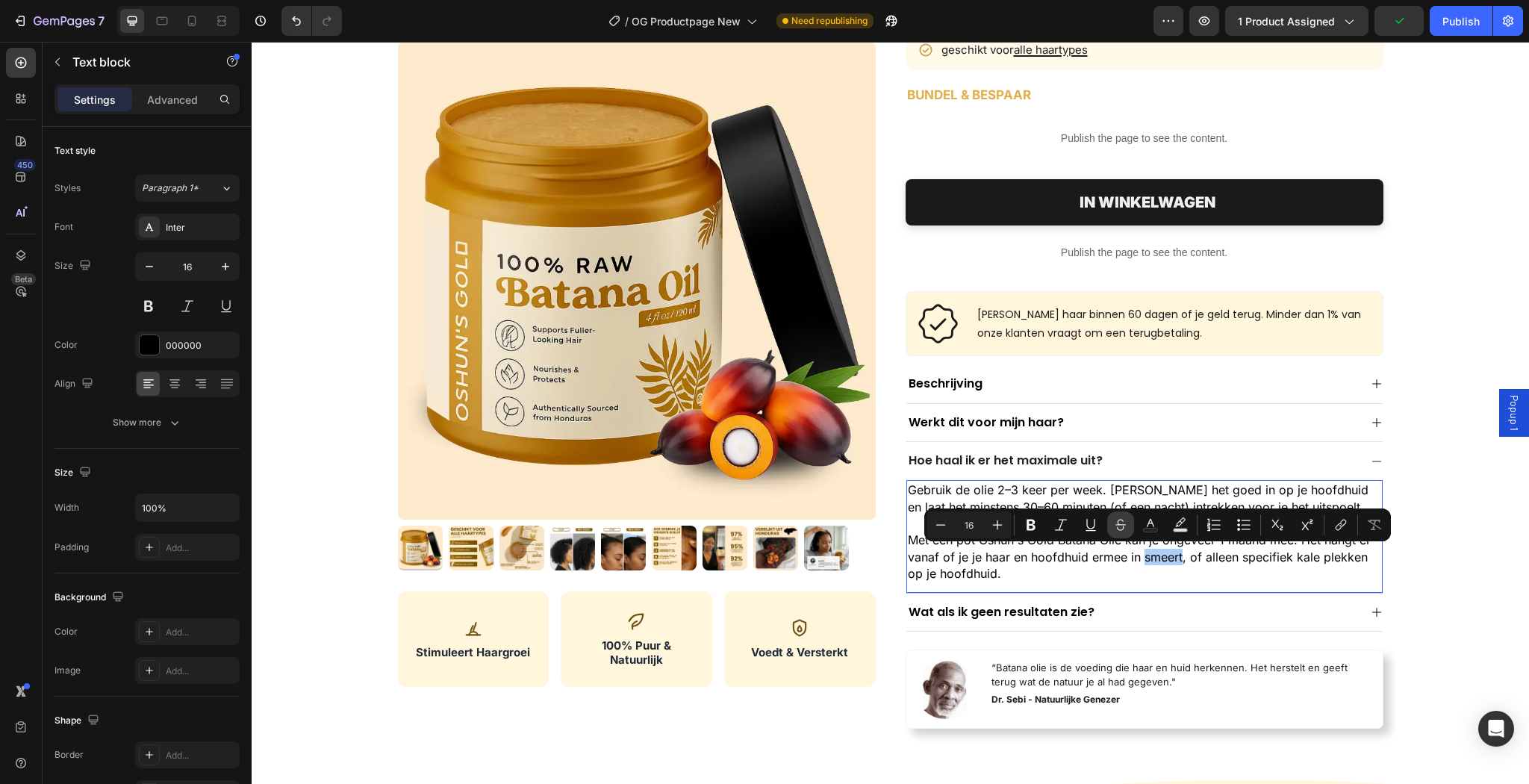
click at [1124, 535] on button "Strikethrough" at bounding box center [1120, 524] width 27 height 27
click at [1124, 534] on button "Strikethrough" at bounding box center [1120, 524] width 27 height 27
drag, startPoint x: 1127, startPoint y: 528, endPoint x: 875, endPoint y: 511, distance: 252.6
click at [1127, 528] on icon "Editor contextual toolbar" at bounding box center [1120, 524] width 15 height 15
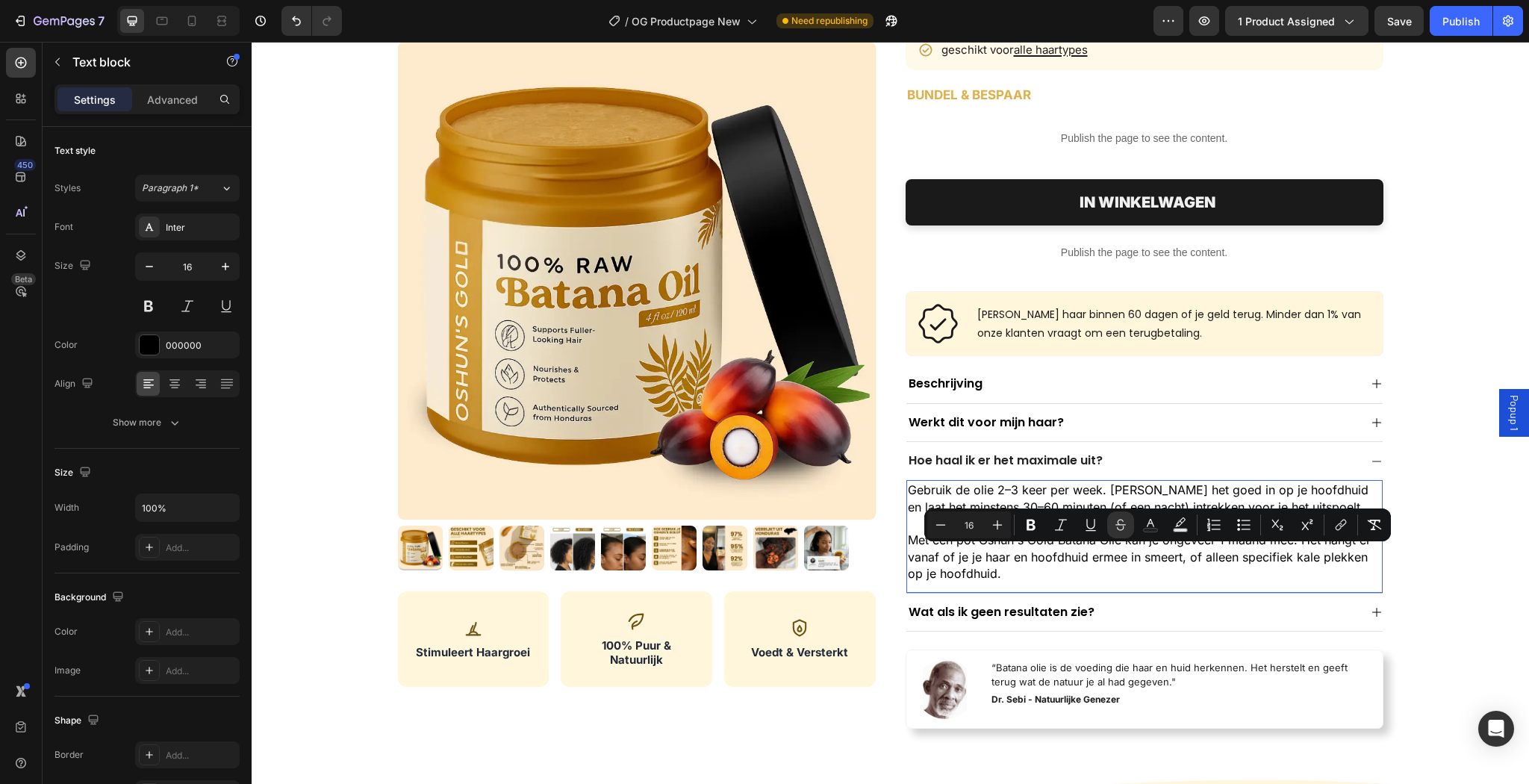
click at [1128, 559] on p "Met één pot Oshun's Gold Batana Olie kan je ongeveer 1 maand mee. Het hangt er …" at bounding box center [1144, 556] width 473 height 50
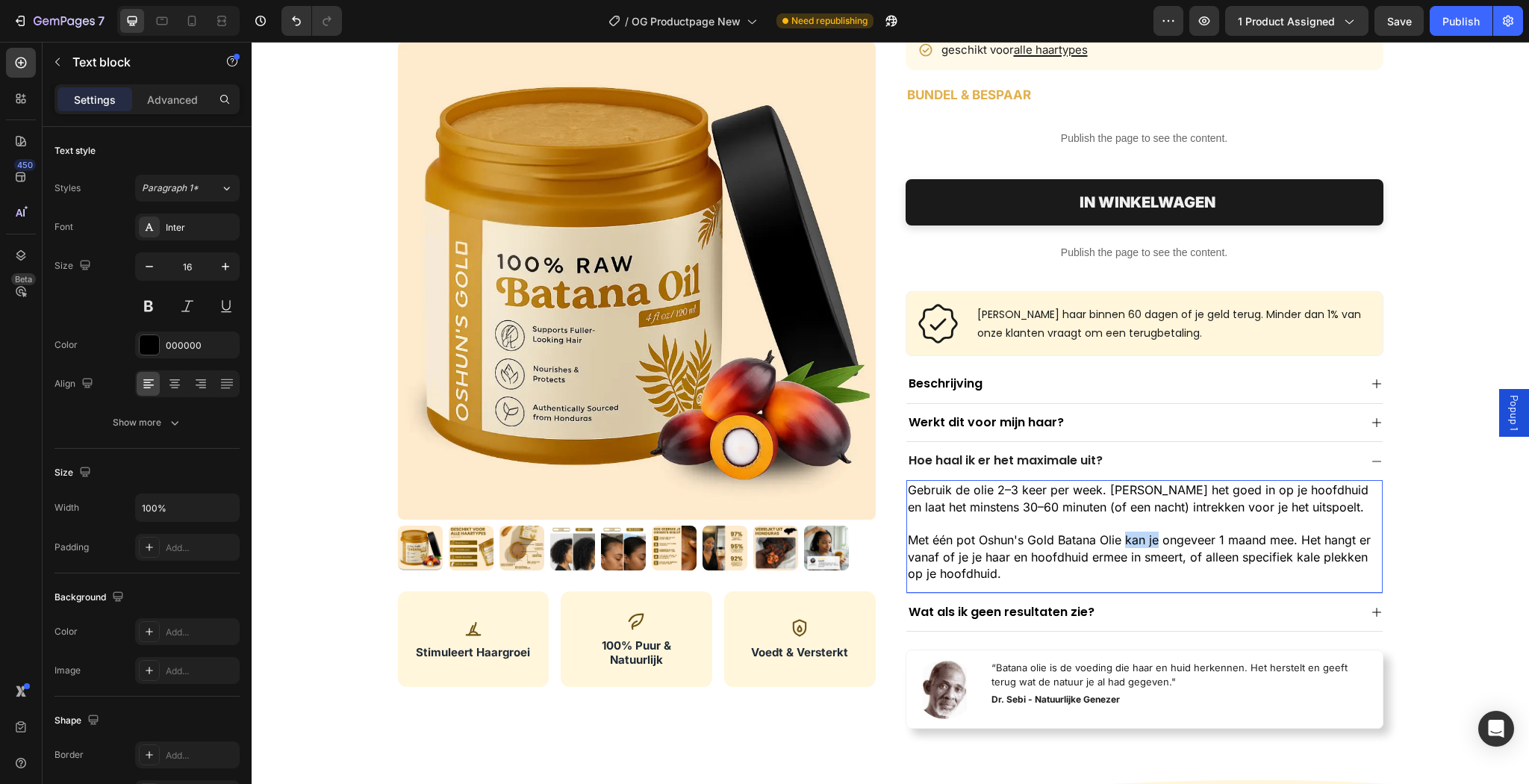
drag, startPoint x: 1153, startPoint y: 541, endPoint x: 1121, endPoint y: 541, distance: 32.0
click at [1121, 541] on p "Met één pot Oshun's Gold Batana Olie kan je ongeveer 1 maand mee. Het hangt er …" at bounding box center [1144, 556] width 473 height 50
click at [967, 565] on p "Met één pot Oshun's Gold Batana Olie gaat ongeveer 1 maand mee. Het hangt er va…" at bounding box center [1144, 556] width 473 height 50
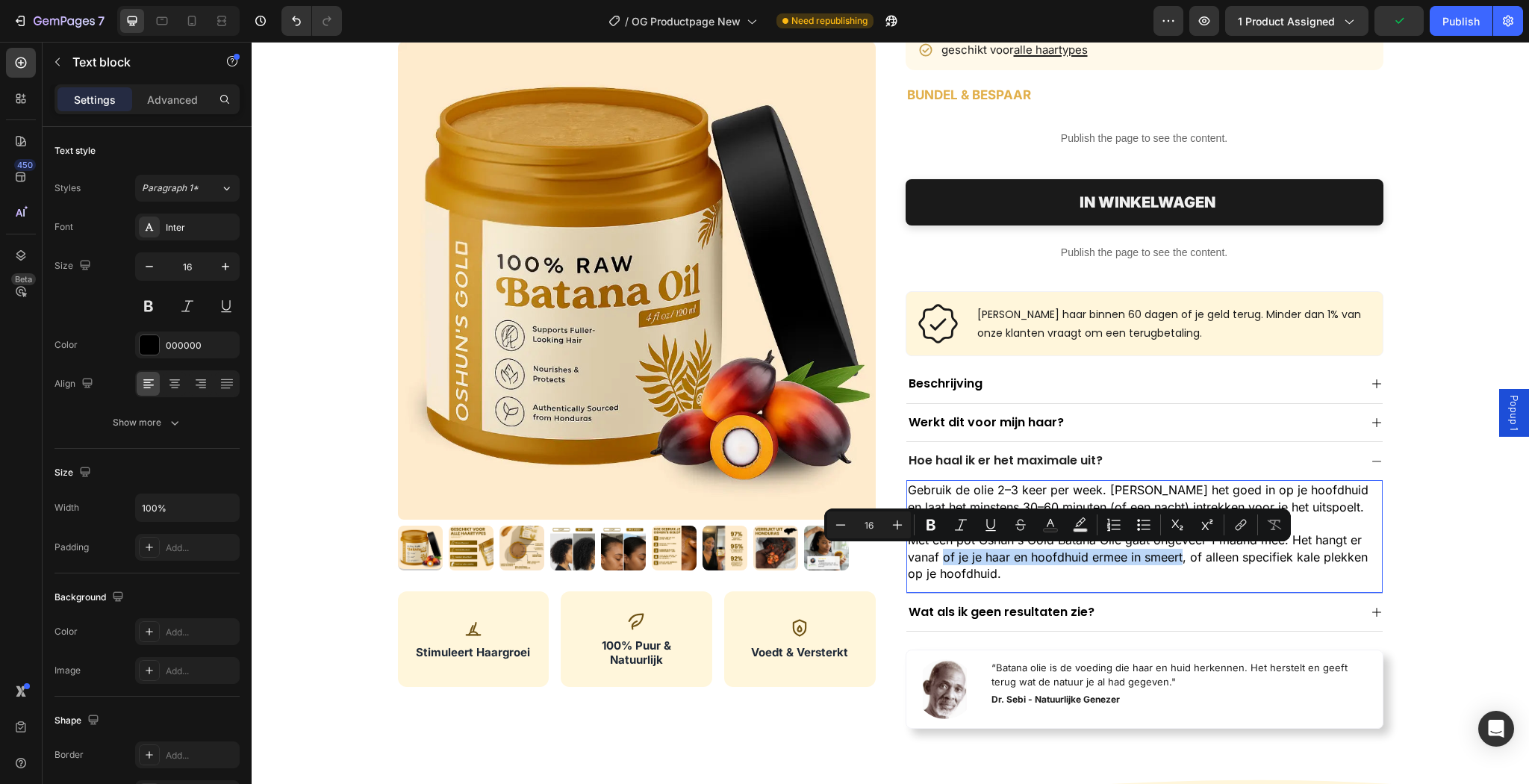
drag, startPoint x: 939, startPoint y: 554, endPoint x: 1177, endPoint y: 561, distance: 238.1
click at [1177, 561] on p "Met één pot Oshun's Gold Batana Olie gaat ongeveer 1 maand mee. Het hangt er va…" at bounding box center [1144, 556] width 473 height 50
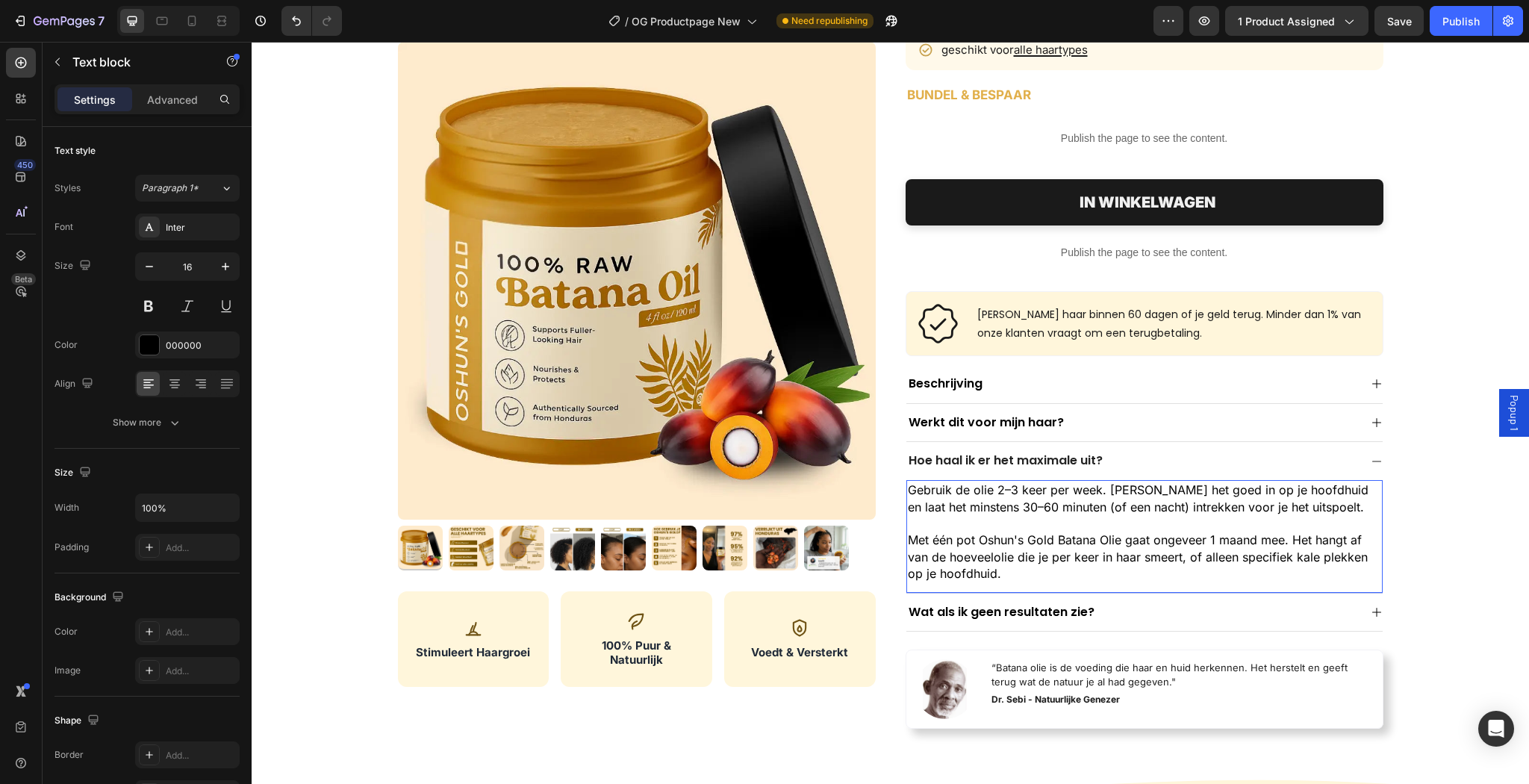
click at [1131, 555] on p "Met één pot Oshun's Gold Batana Olie gaat ongeveer 1 maand mee. Het hangt af va…" at bounding box center [1144, 556] width 473 height 50
drag, startPoint x: 1173, startPoint y: 573, endPoint x: 1239, endPoint y: 555, distance: 68.4
click at [1239, 555] on p "Met één pot Oshun's Gold Batana Olie gaat ongeveer 1 maand mee. Het hangt af va…" at bounding box center [1144, 556] width 473 height 50
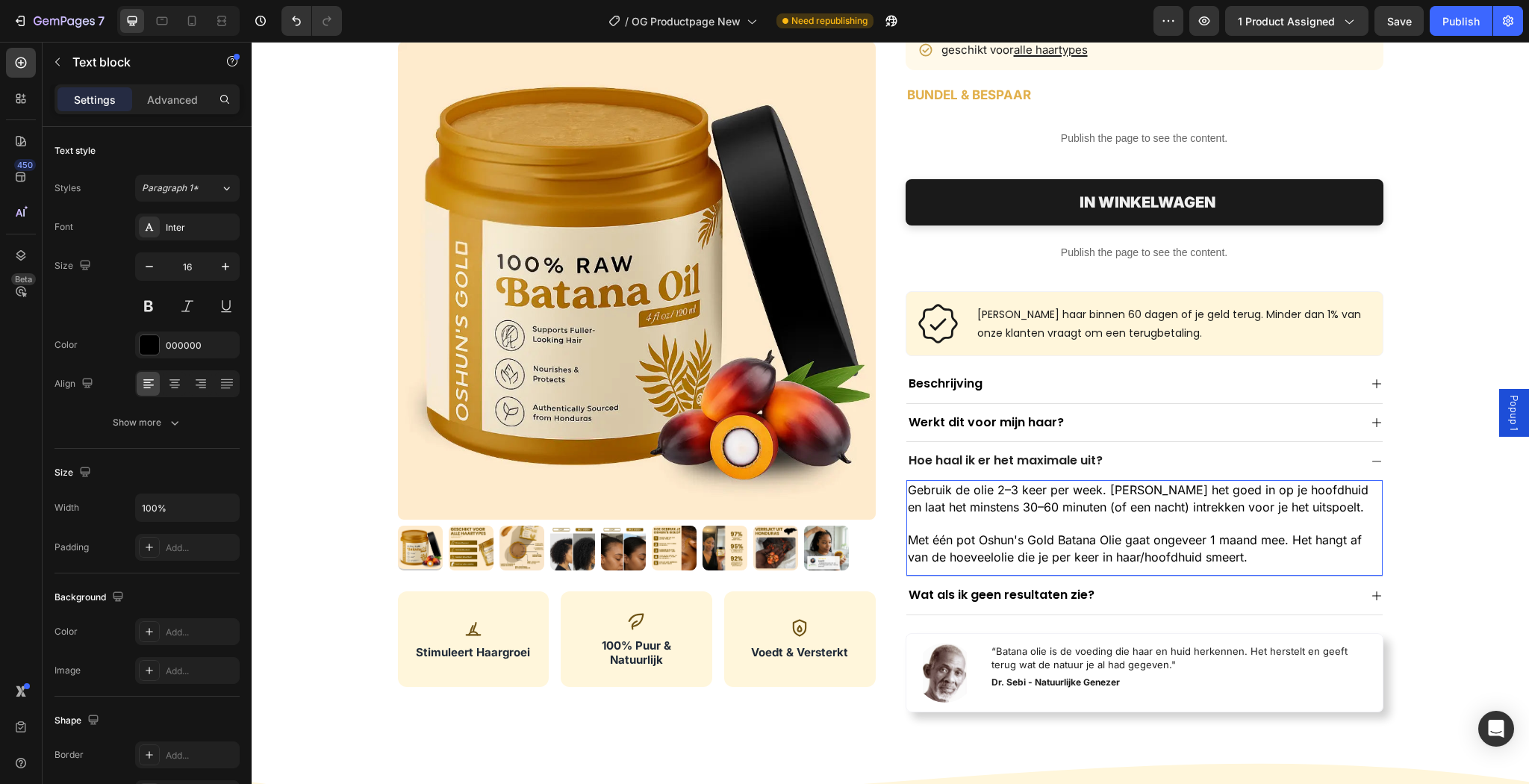
click at [988, 552] on p "Met één pot Oshun's Gold Batana Olie gaat ongeveer 1 maand mee. Het hangt af va…" at bounding box center [1144, 548] width 473 height 34
click at [1100, 555] on p "Met één pot Oshun's Gold Batana Olie gaat ongeveer 1 maand mee. Het hangt af va…" at bounding box center [1144, 548] width 473 height 34
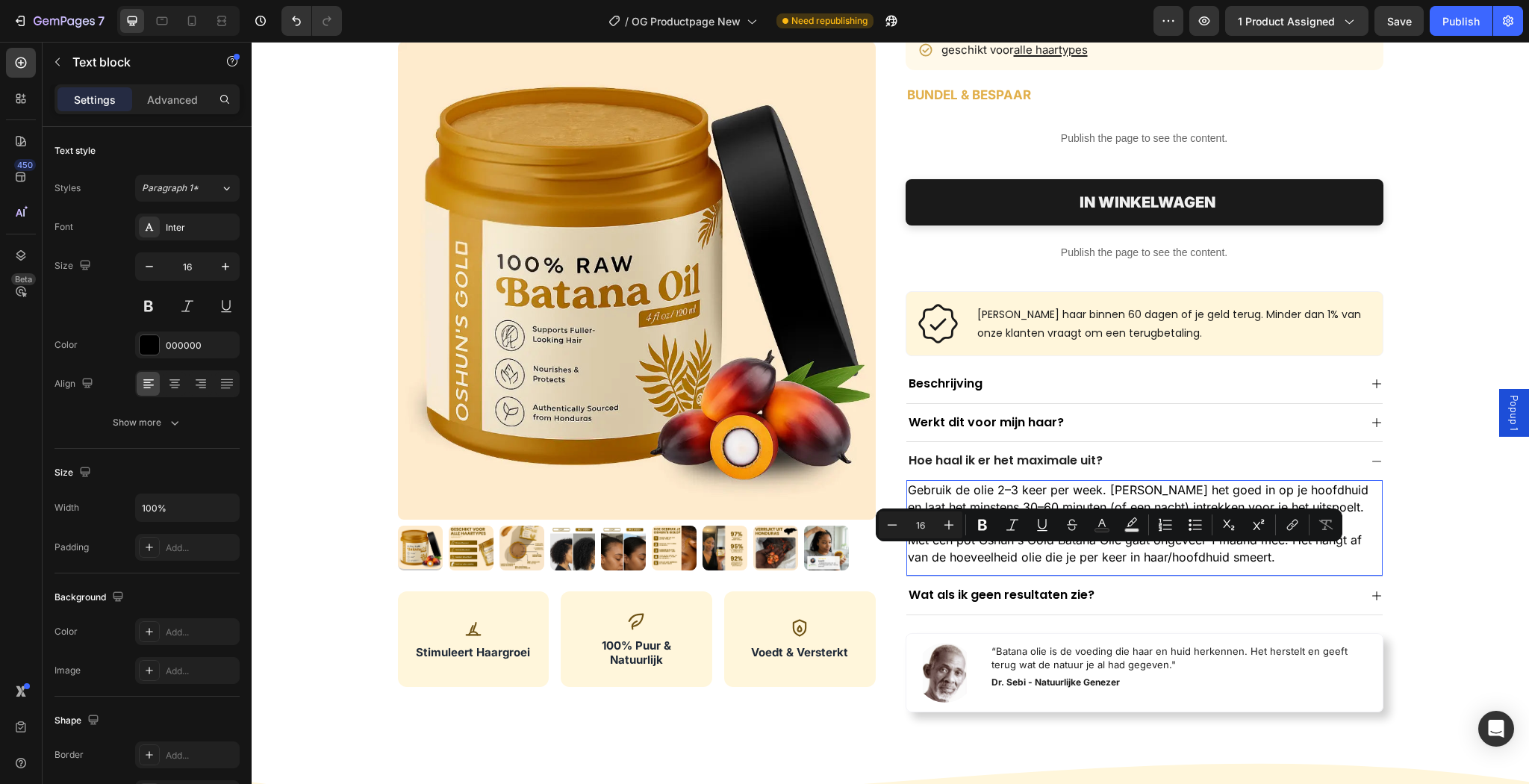
click at [1368, 497] on p "Gebruik de olie 2–3 keer per week. [PERSON_NAME] het goed in op je hoofdhuid en…" at bounding box center [1144, 498] width 473 height 34
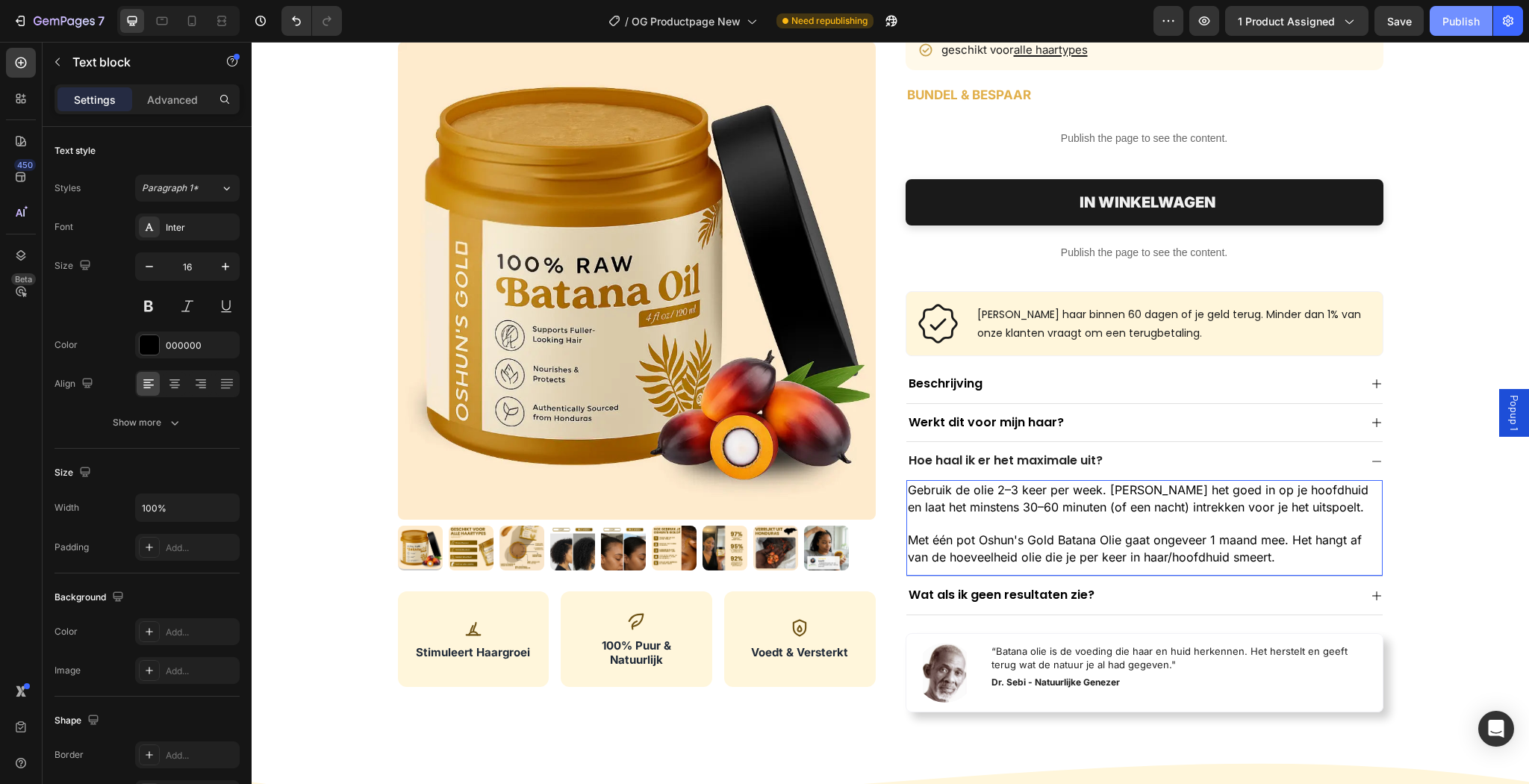
click at [1453, 33] on button "Publish" at bounding box center [1461, 21] width 63 height 30
click at [1453, 30] on button "Publish" at bounding box center [1461, 21] width 63 height 30
click at [1328, 427] on div "Werkt dit voor mijn haar?" at bounding box center [1132, 423] width 452 height 20
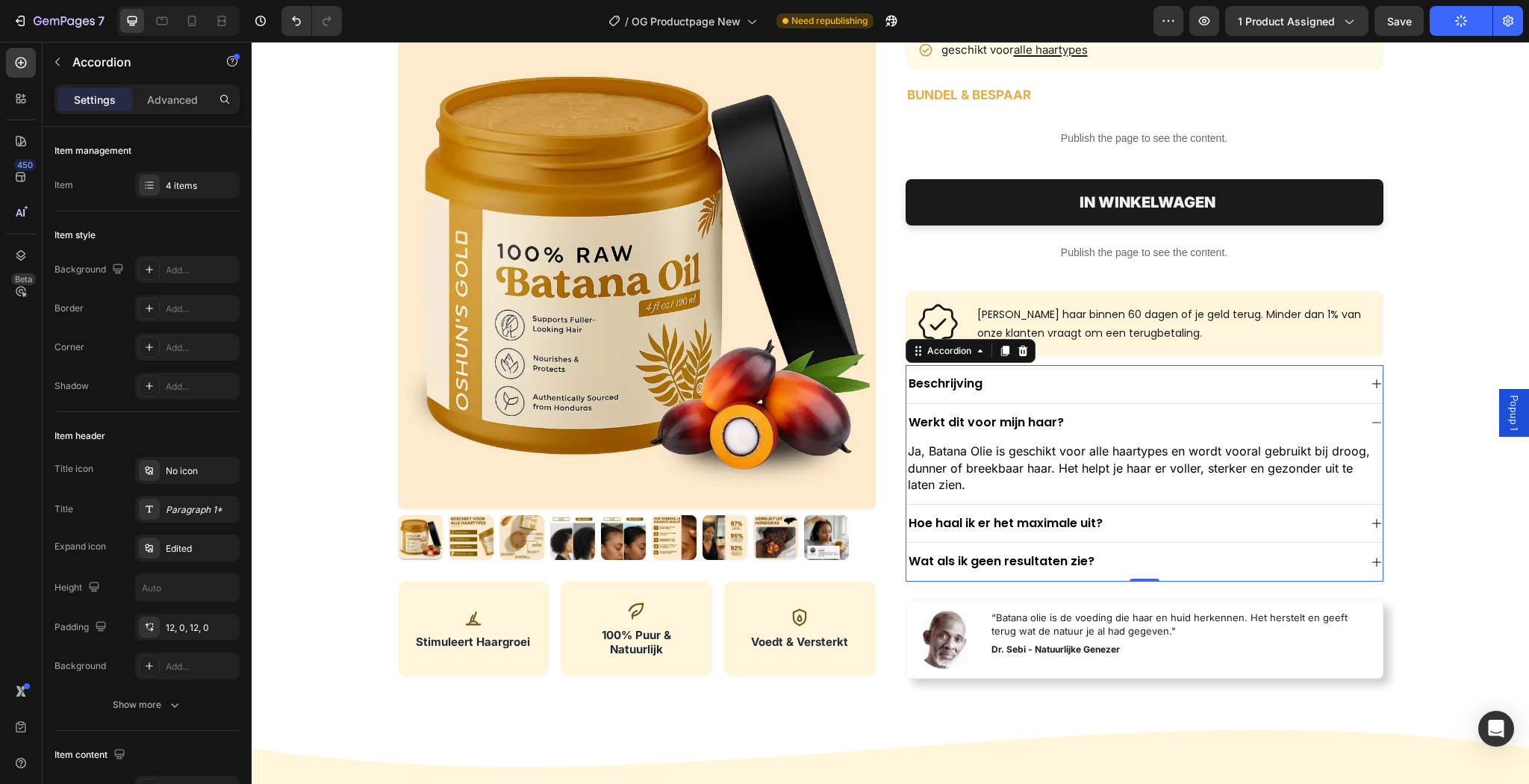
click at [1328, 427] on div "Werkt dit voor mijn haar?" at bounding box center [1132, 423] width 452 height 20
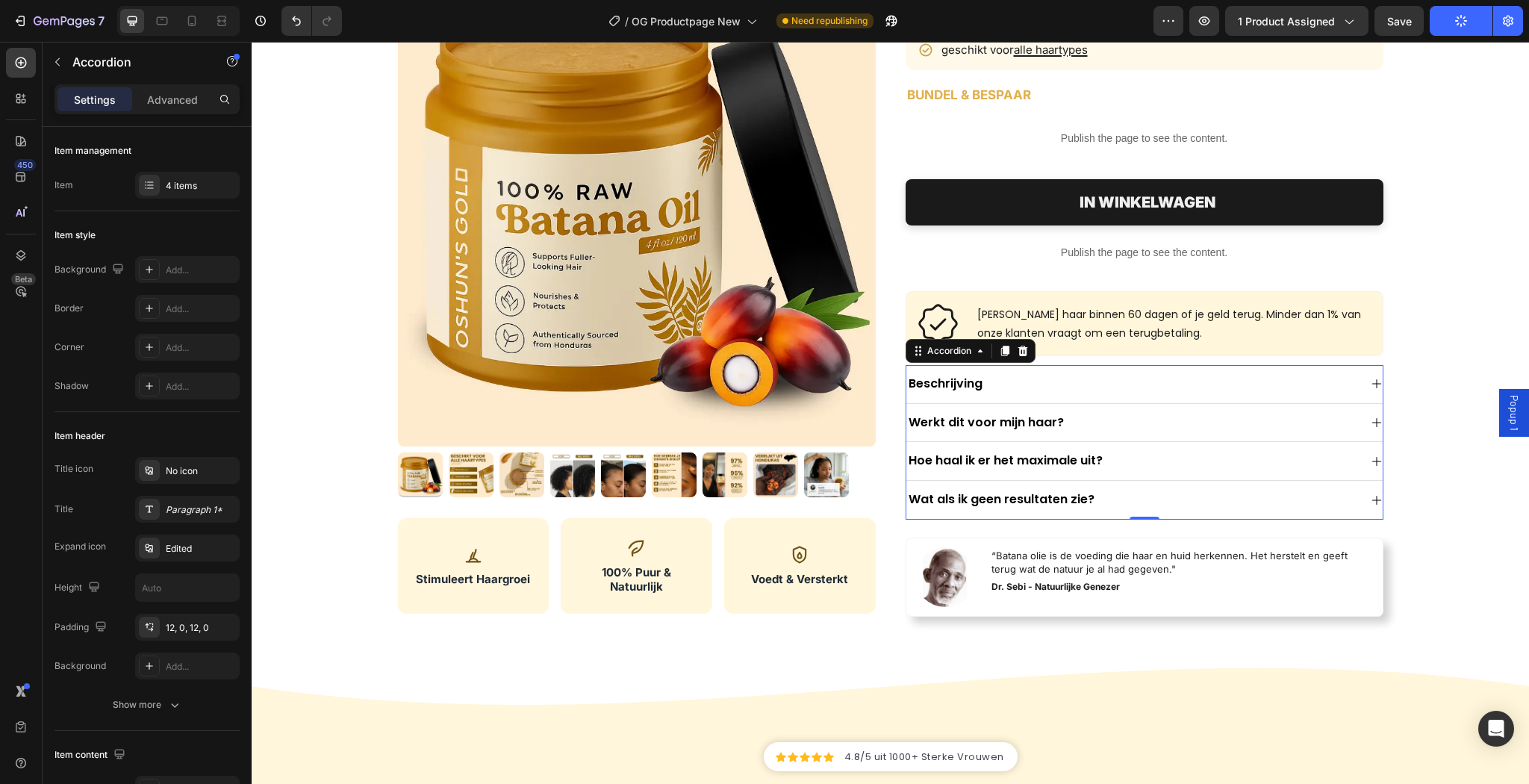
click at [1293, 471] on div "Hoe haal ik er het maximale uit?" at bounding box center [1144, 461] width 476 height 39
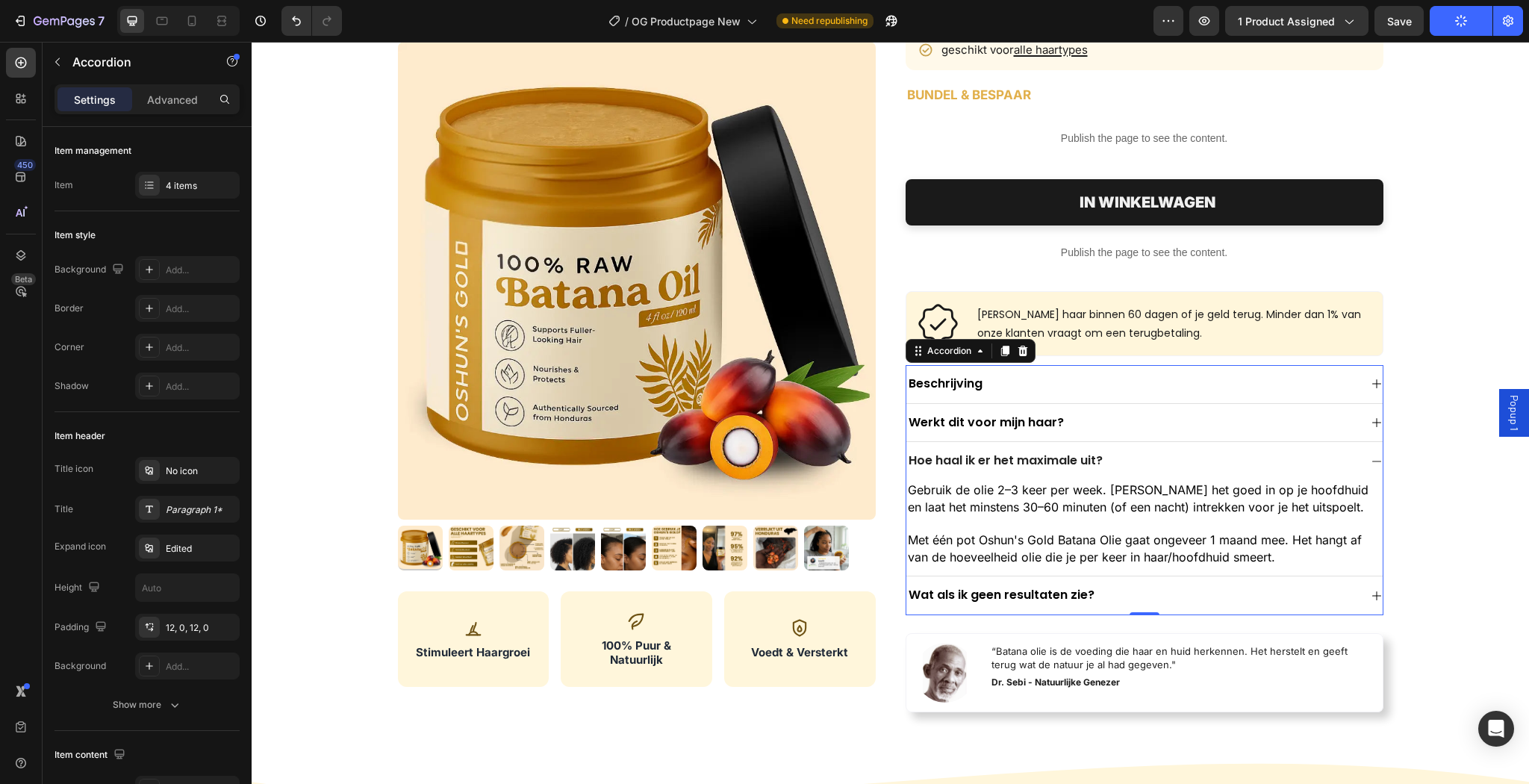
click at [1293, 471] on div "Hoe haal ik er het maximale uit?" at bounding box center [1144, 461] width 476 height 38
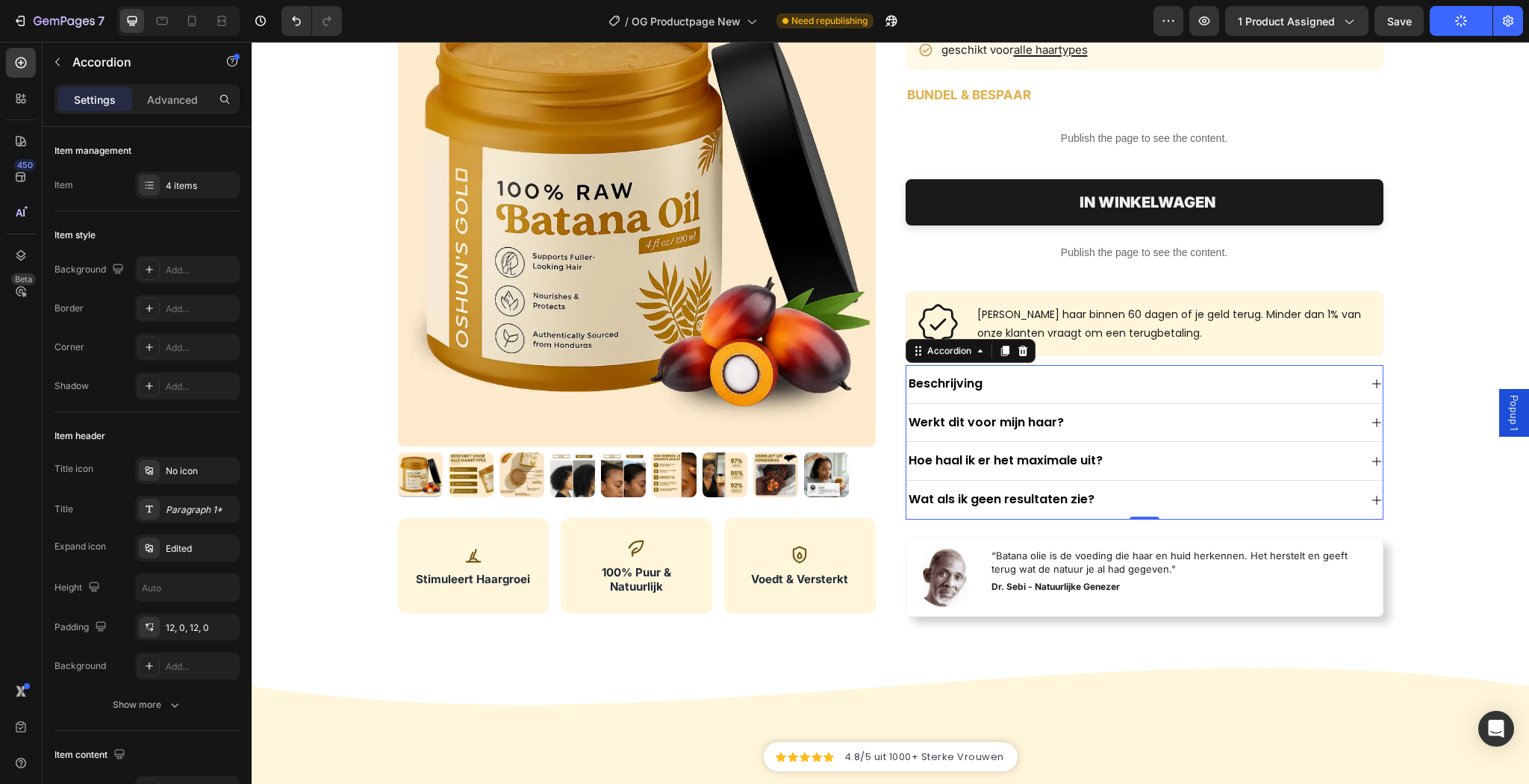
click at [1275, 394] on div "Beschrijving" at bounding box center [1144, 384] width 476 height 39
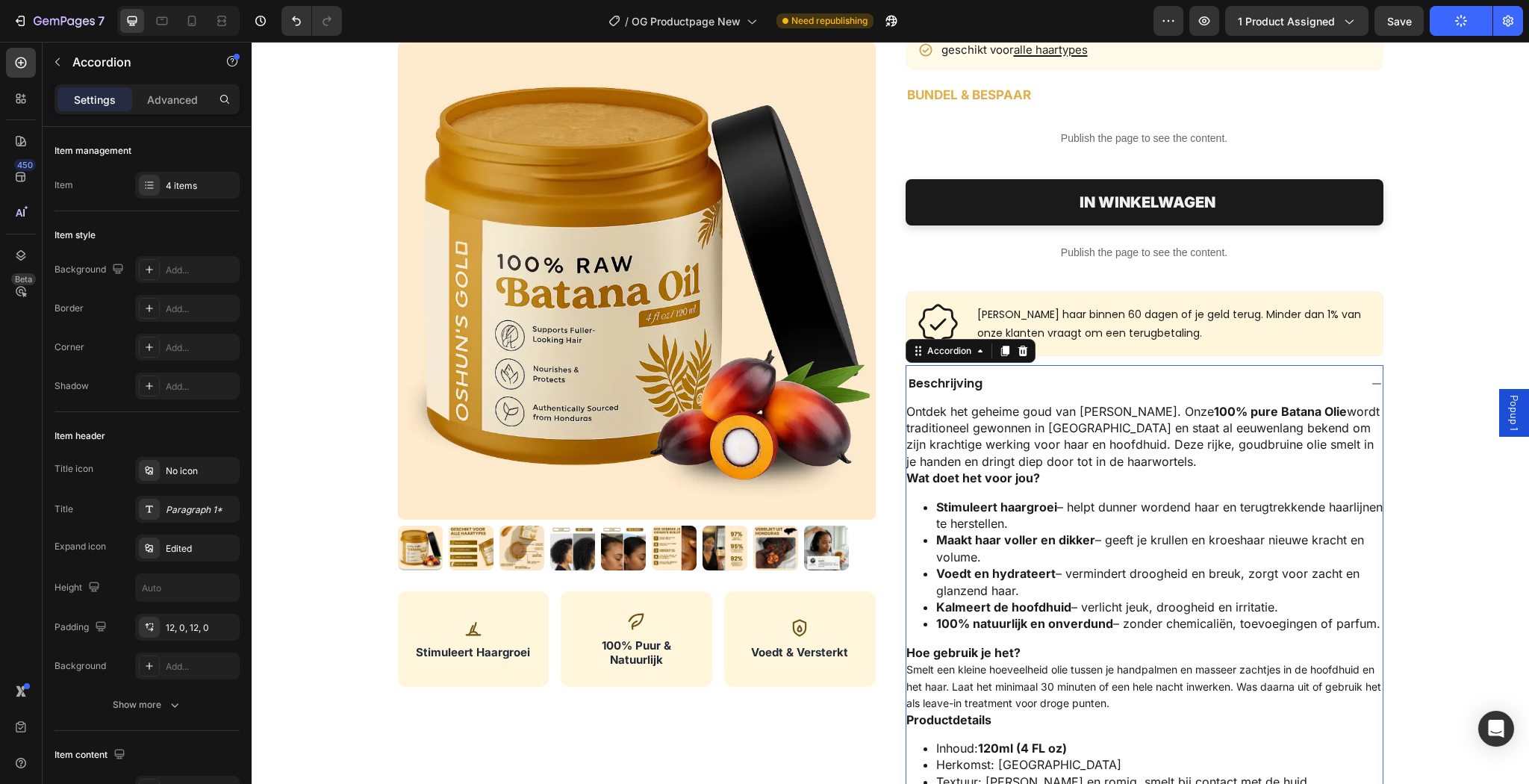
click at [1275, 394] on div "Beschrijving" at bounding box center [1144, 384] width 476 height 38
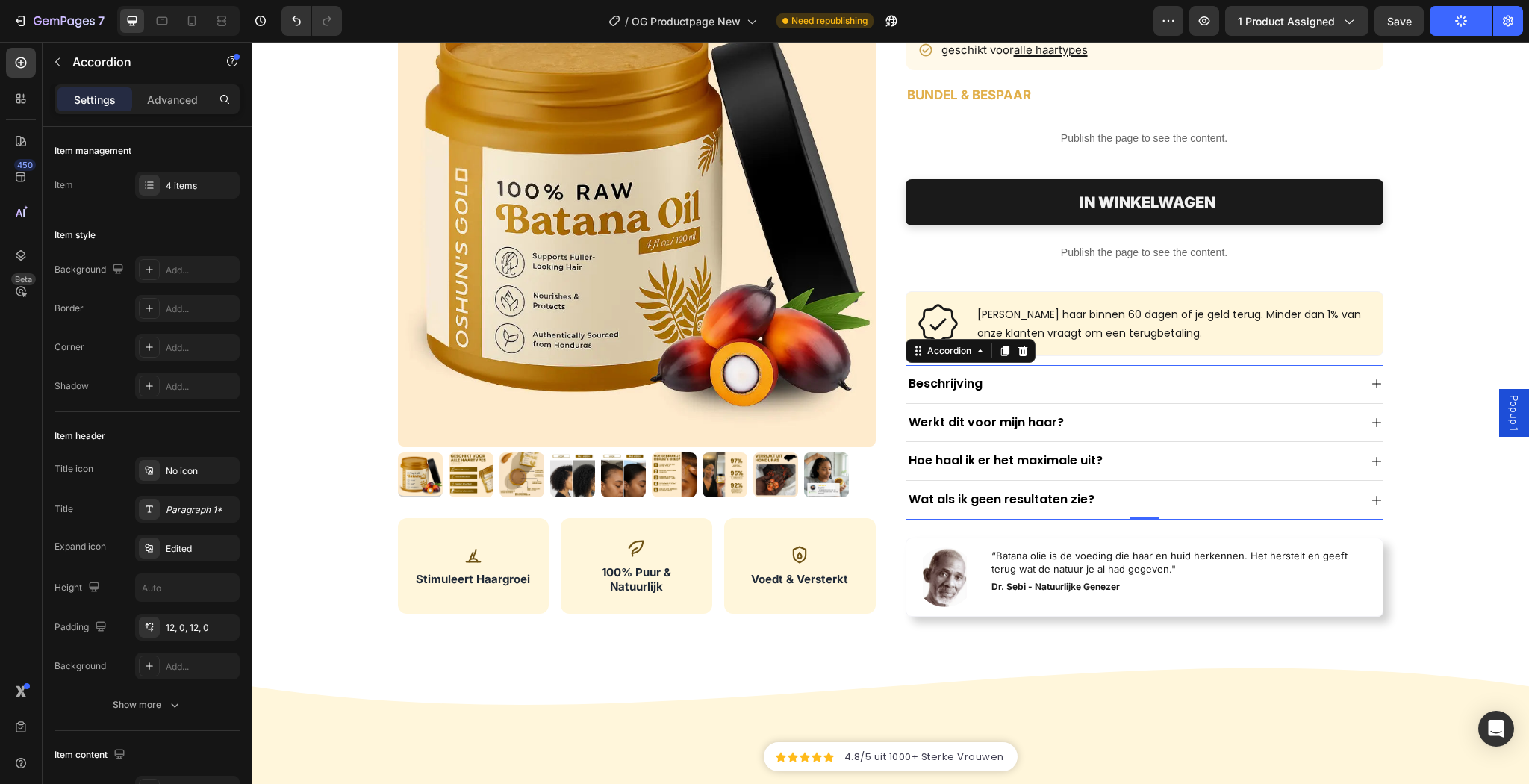
click at [1275, 394] on div "Beschrijving" at bounding box center [1144, 384] width 476 height 39
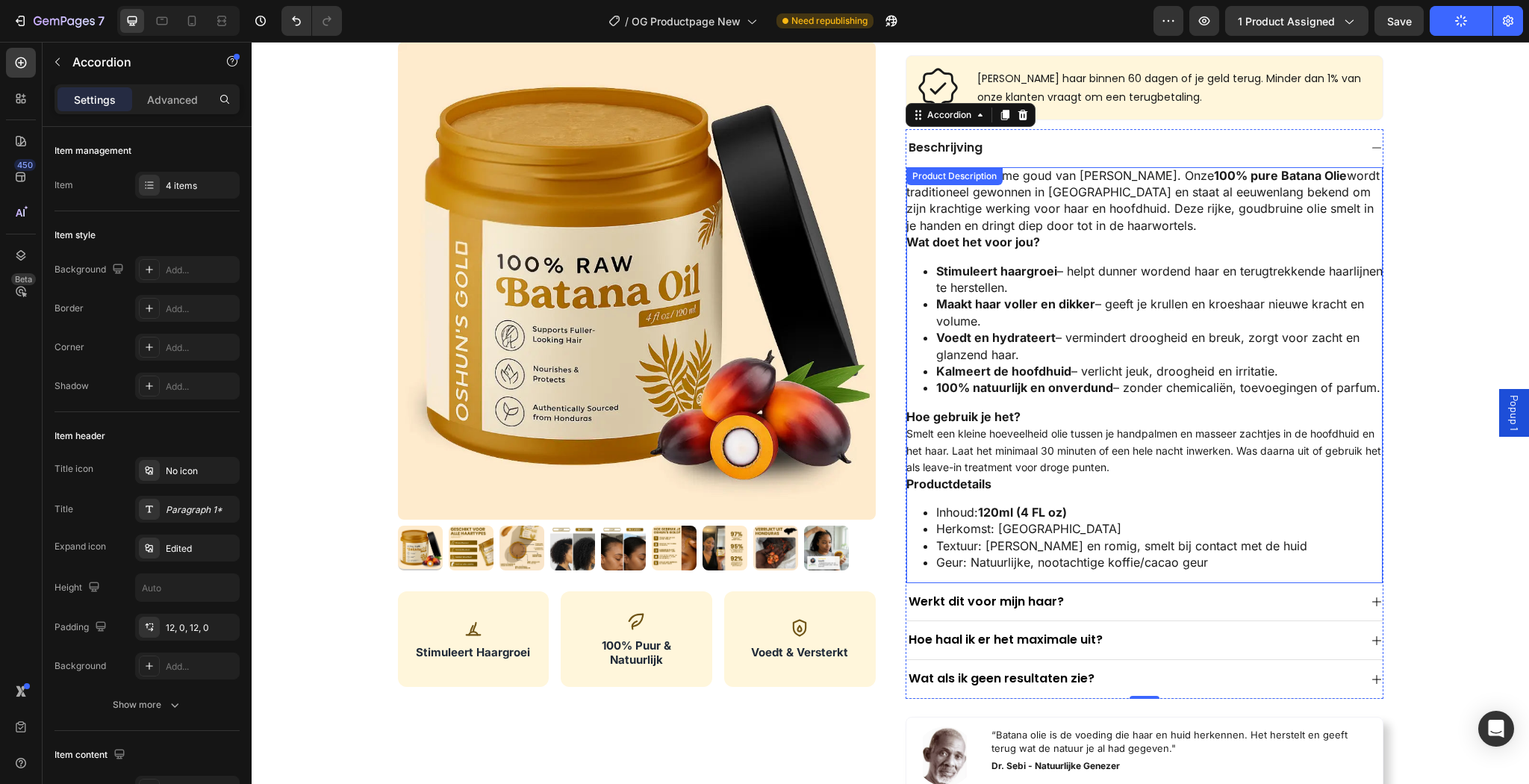
scroll to position [299, 0]
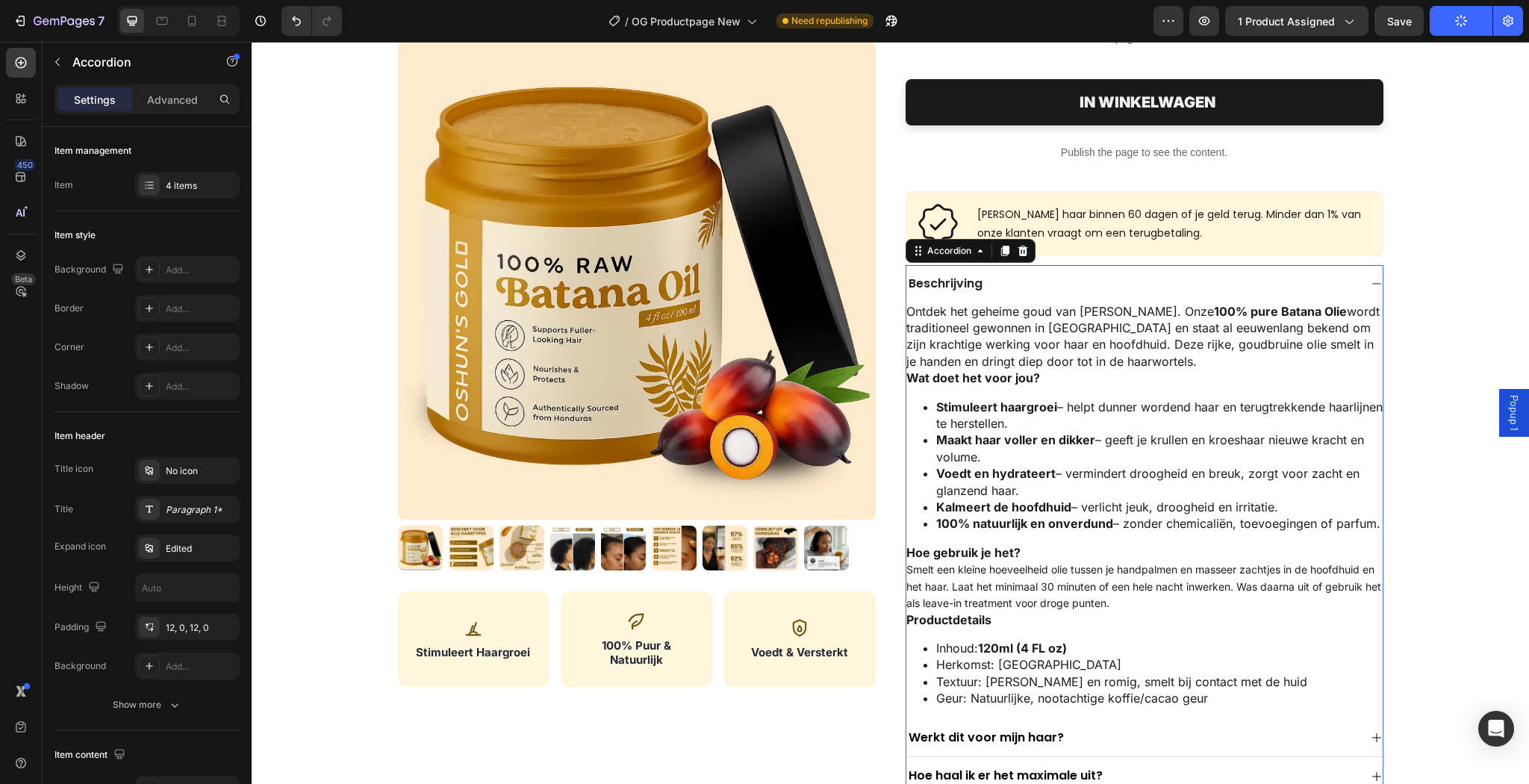
click at [1296, 295] on div "Beschrijving" at bounding box center [1144, 284] width 476 height 38
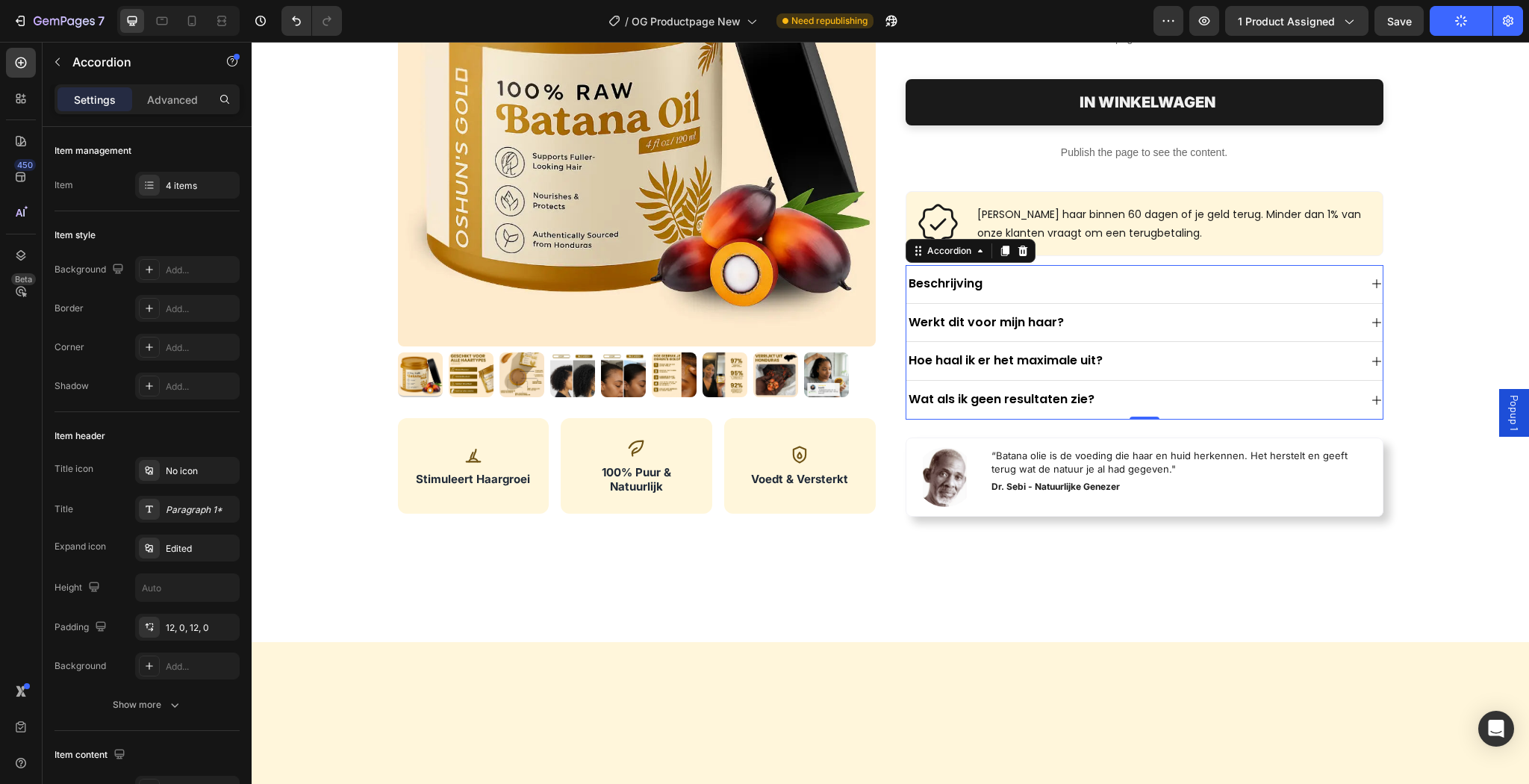
click at [1254, 356] on div "Hoe haal ik er het maximale uit?" at bounding box center [1132, 361] width 452 height 20
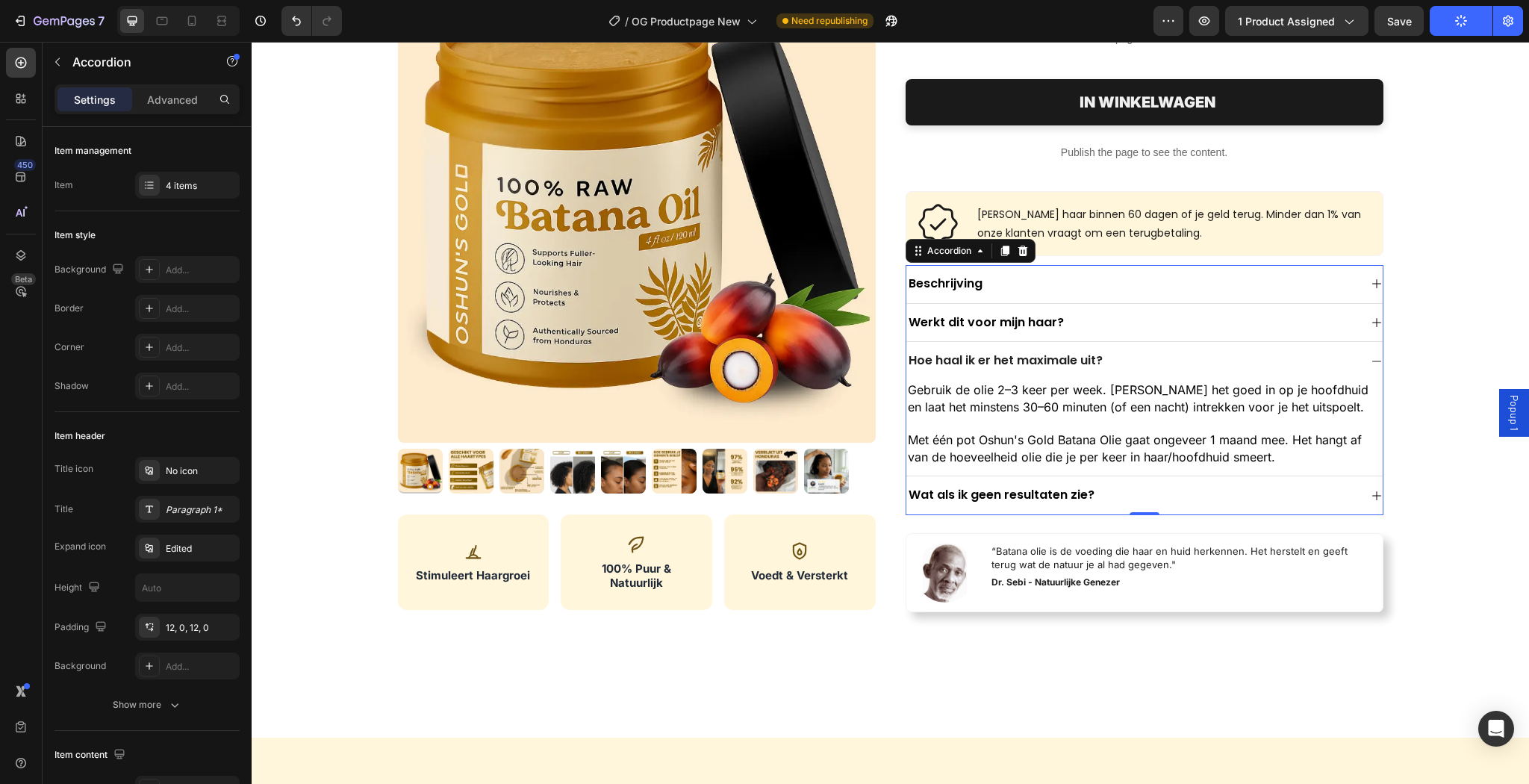
click at [1253, 356] on div "Hoe haal ik er het maximale uit?" at bounding box center [1132, 361] width 452 height 20
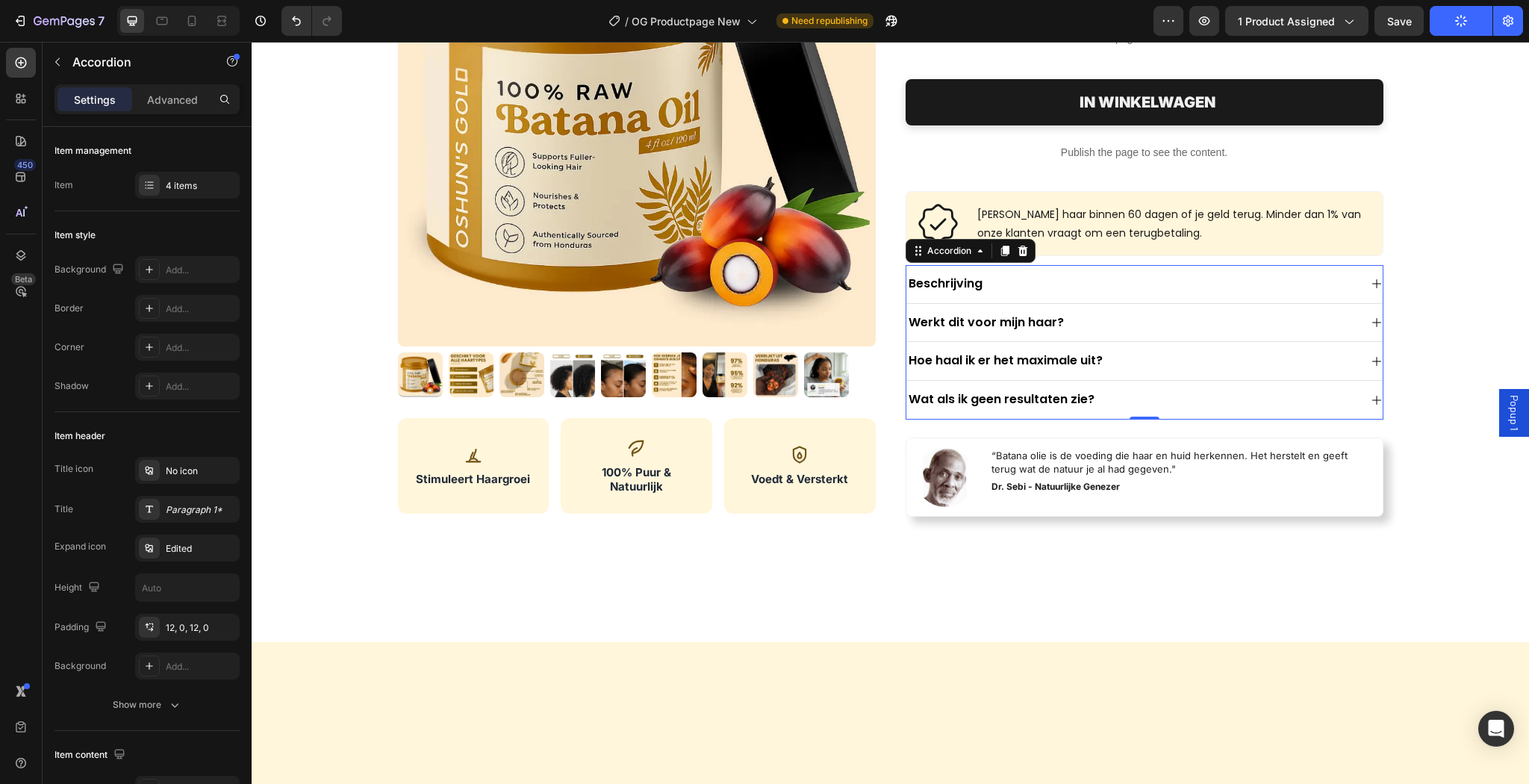
click at [1229, 401] on div "Wat als ik geen resultaten zie?" at bounding box center [1132, 399] width 452 height 20
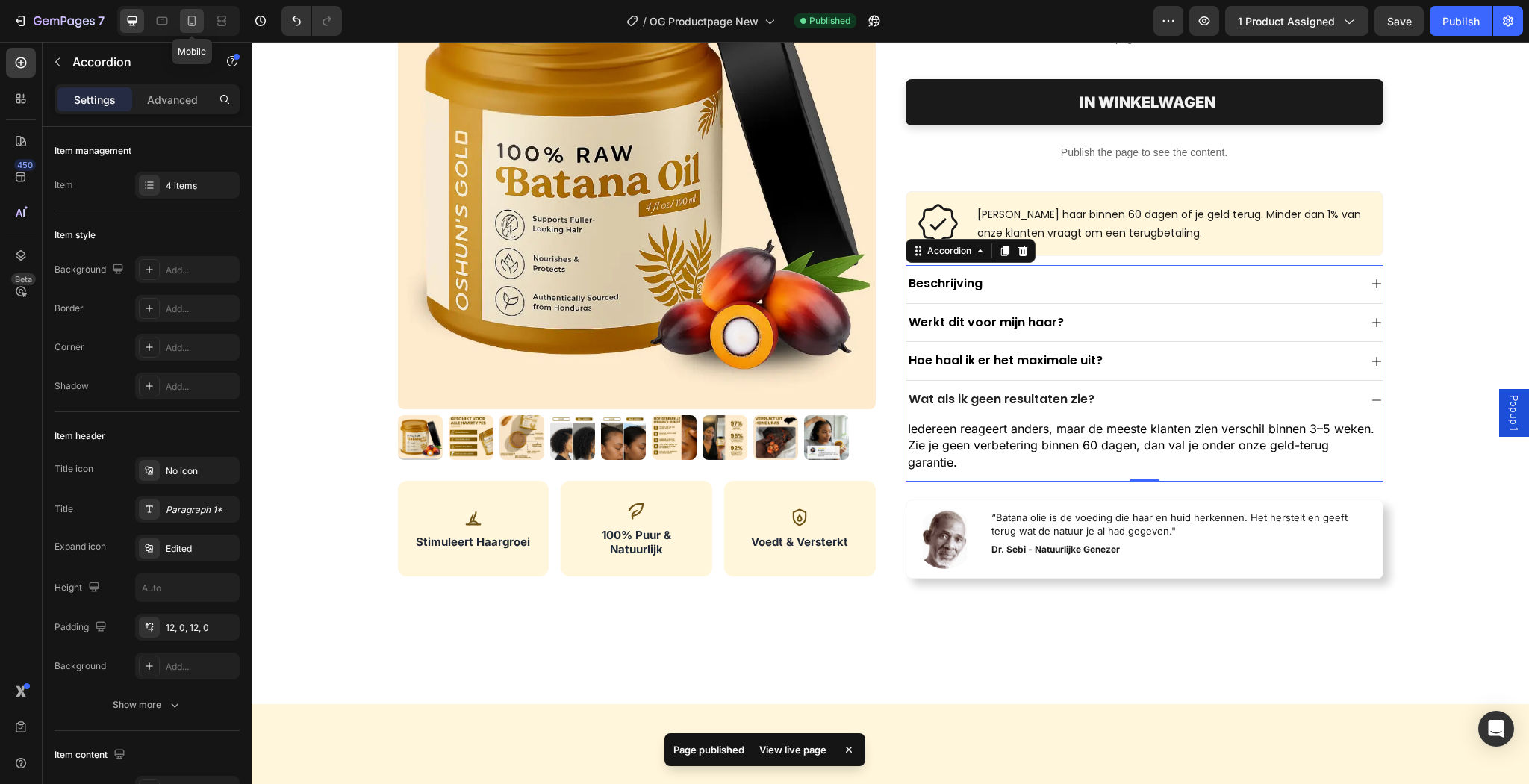
click at [194, 20] on icon at bounding box center [191, 20] width 15 height 15
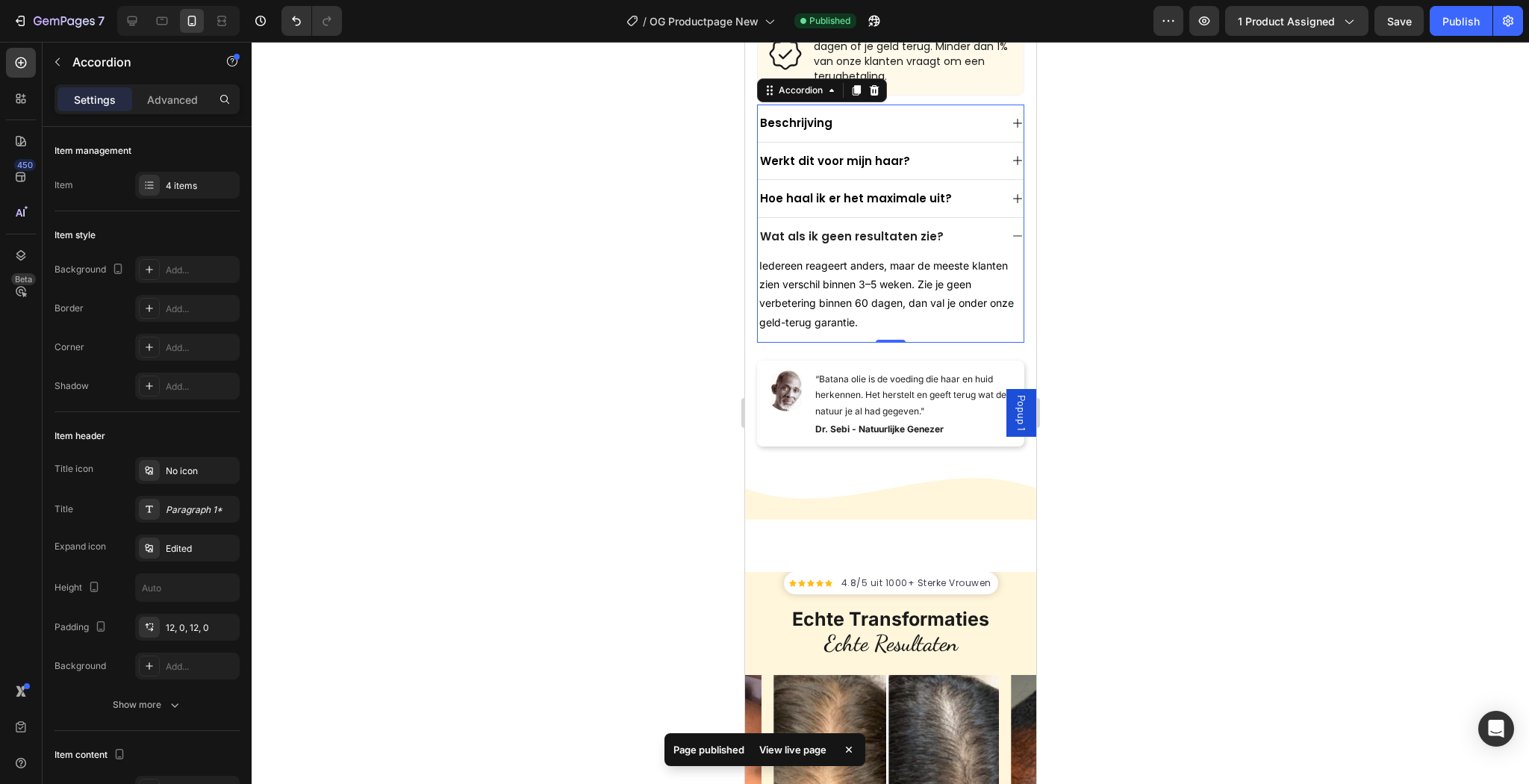
scroll to position [596, 0]
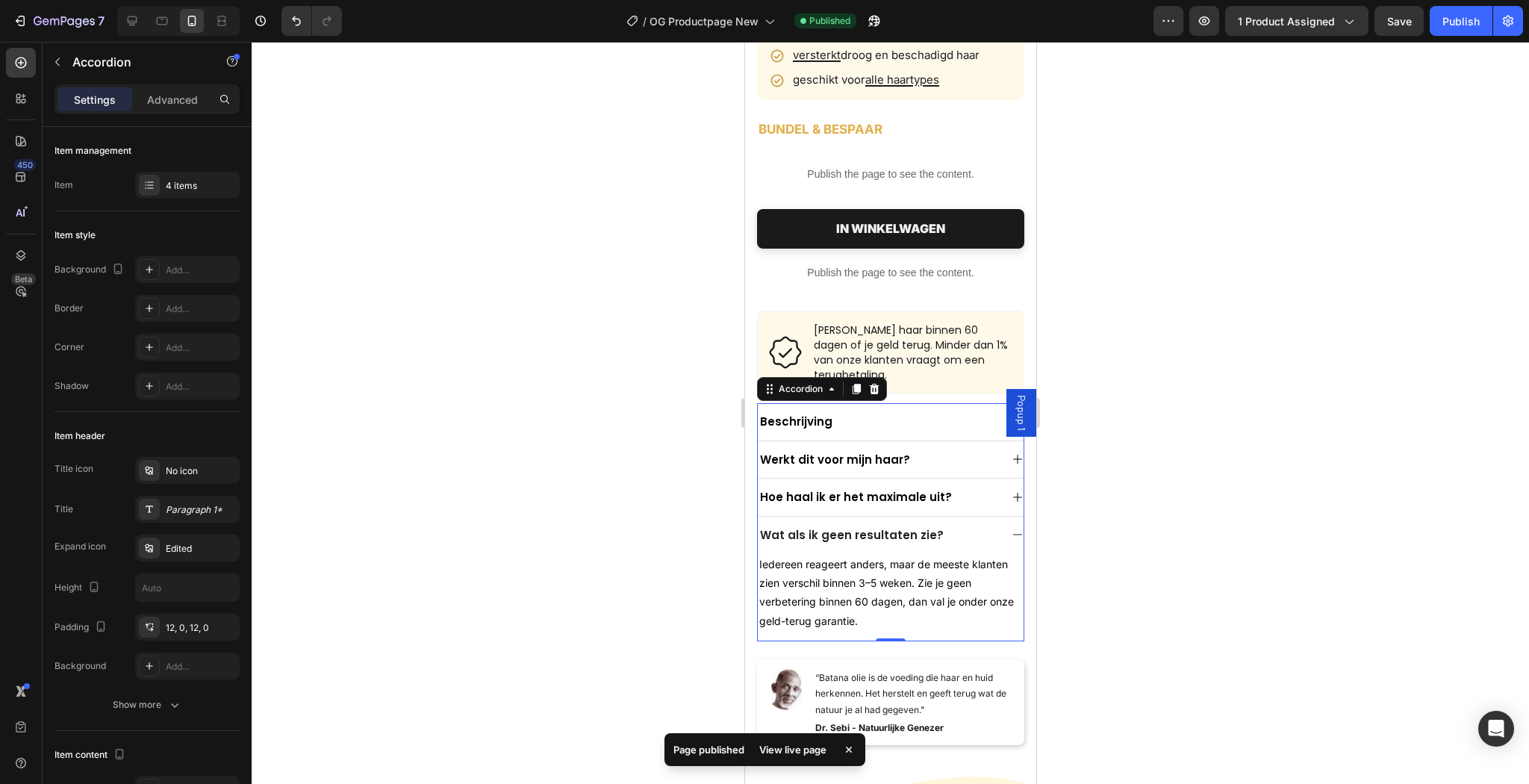
click at [1301, 369] on div at bounding box center [890, 412] width 1277 height 742
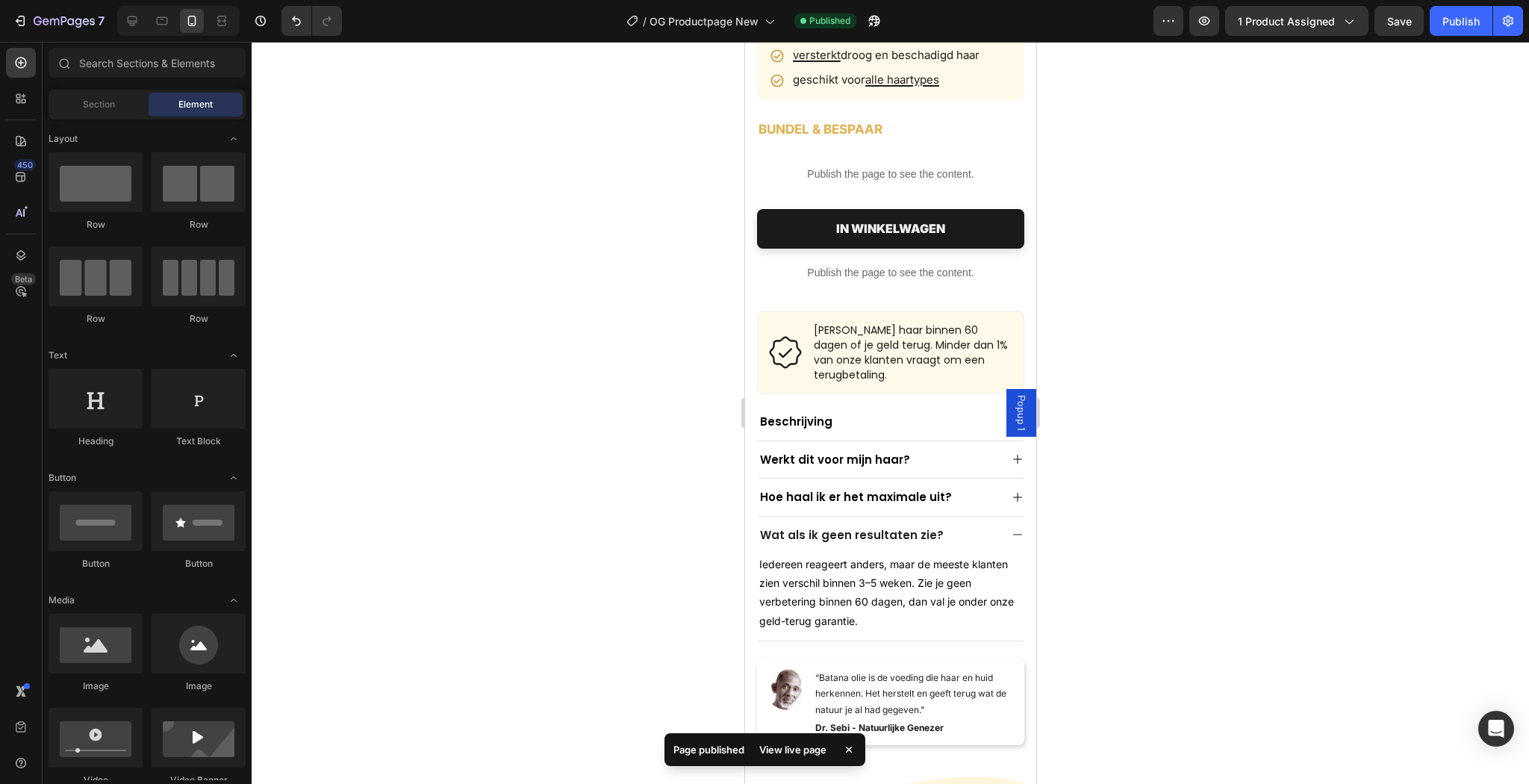
click at [1023, 520] on div "Product Images Stimuleert Haargroei 100% Echte Batana Olie Voedt & Versterkt Cu…" at bounding box center [889, 114] width 291 height 1274
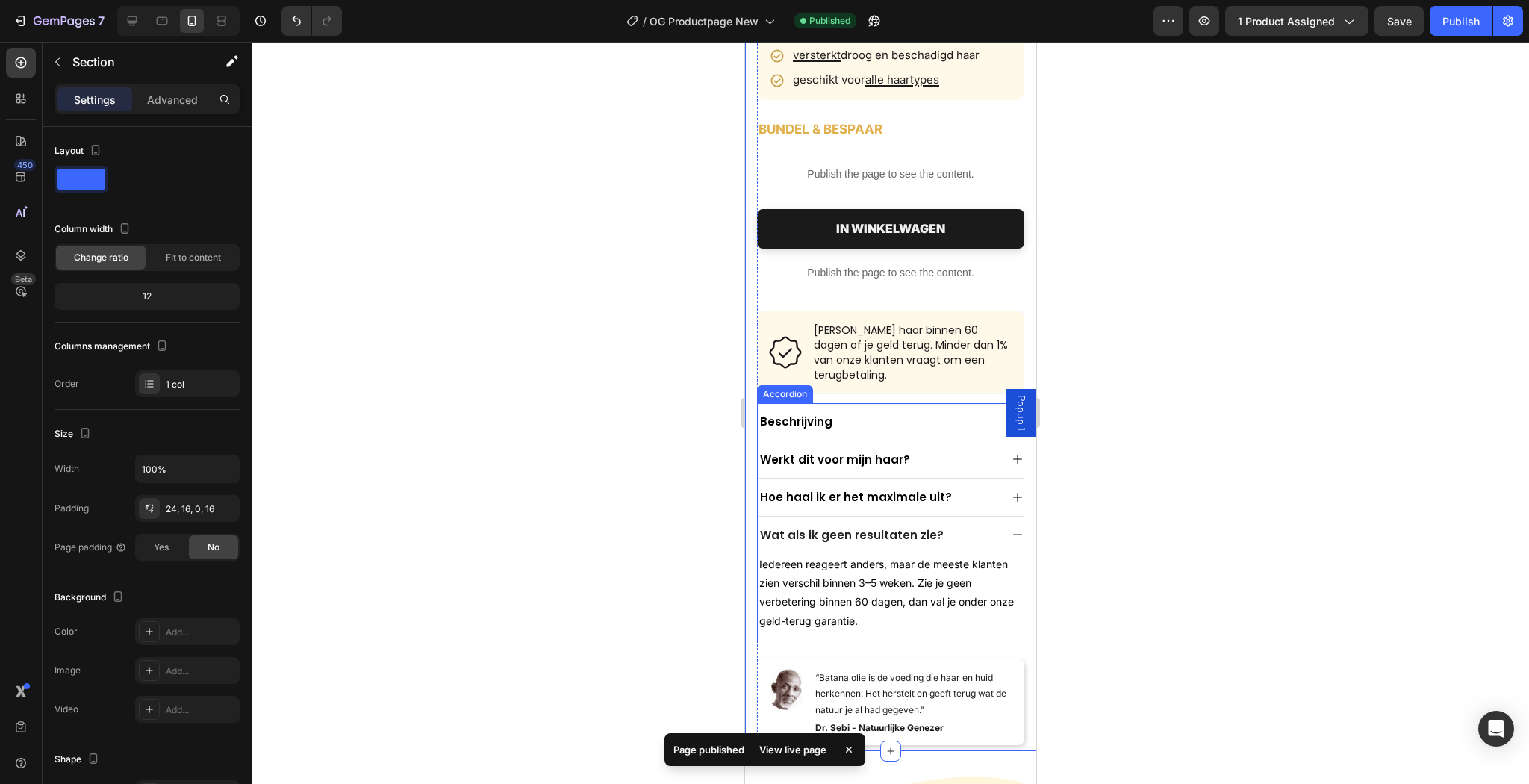
click at [1012, 528] on icon at bounding box center [1017, 534] width 12 height 12
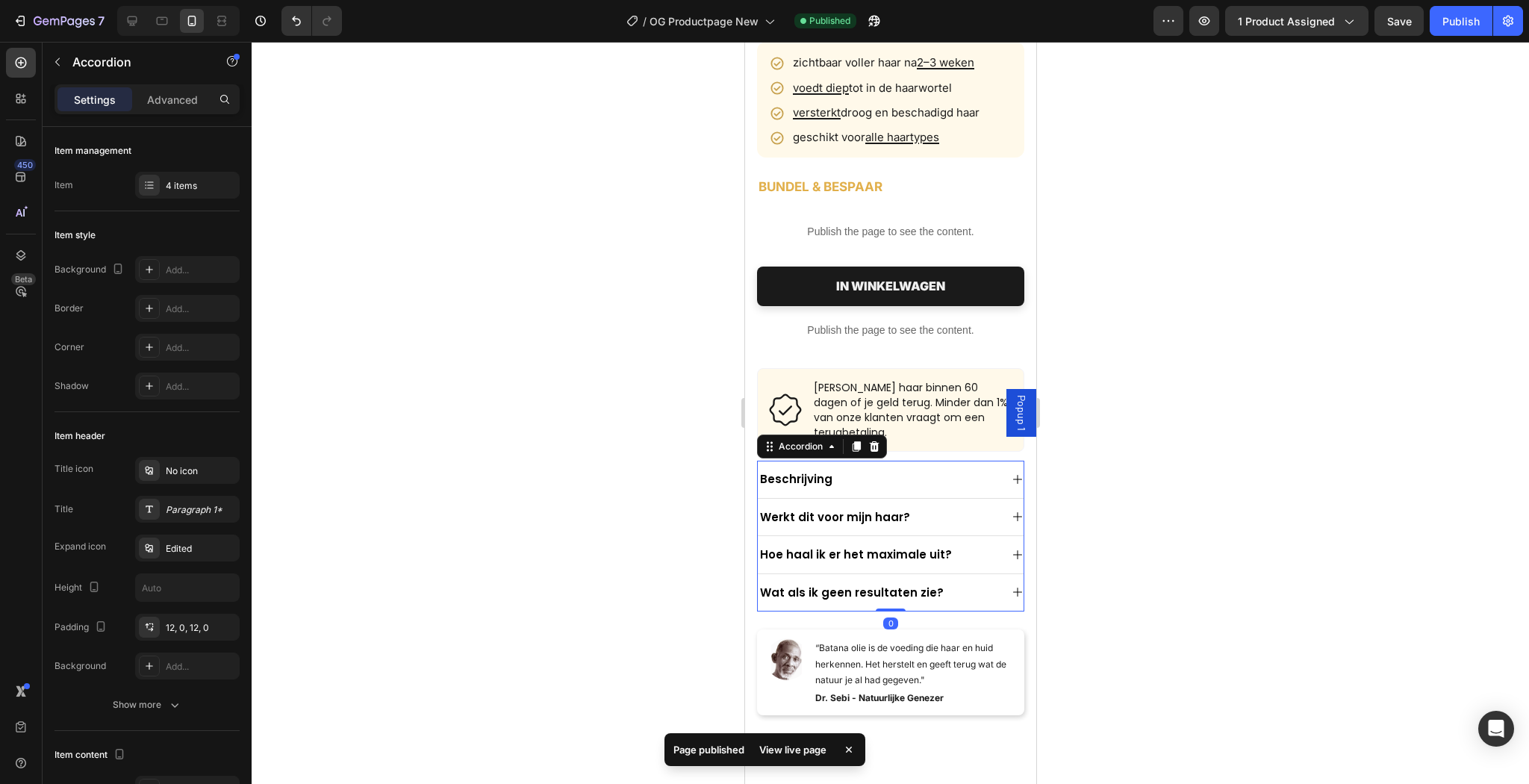
scroll to position [0, 0]
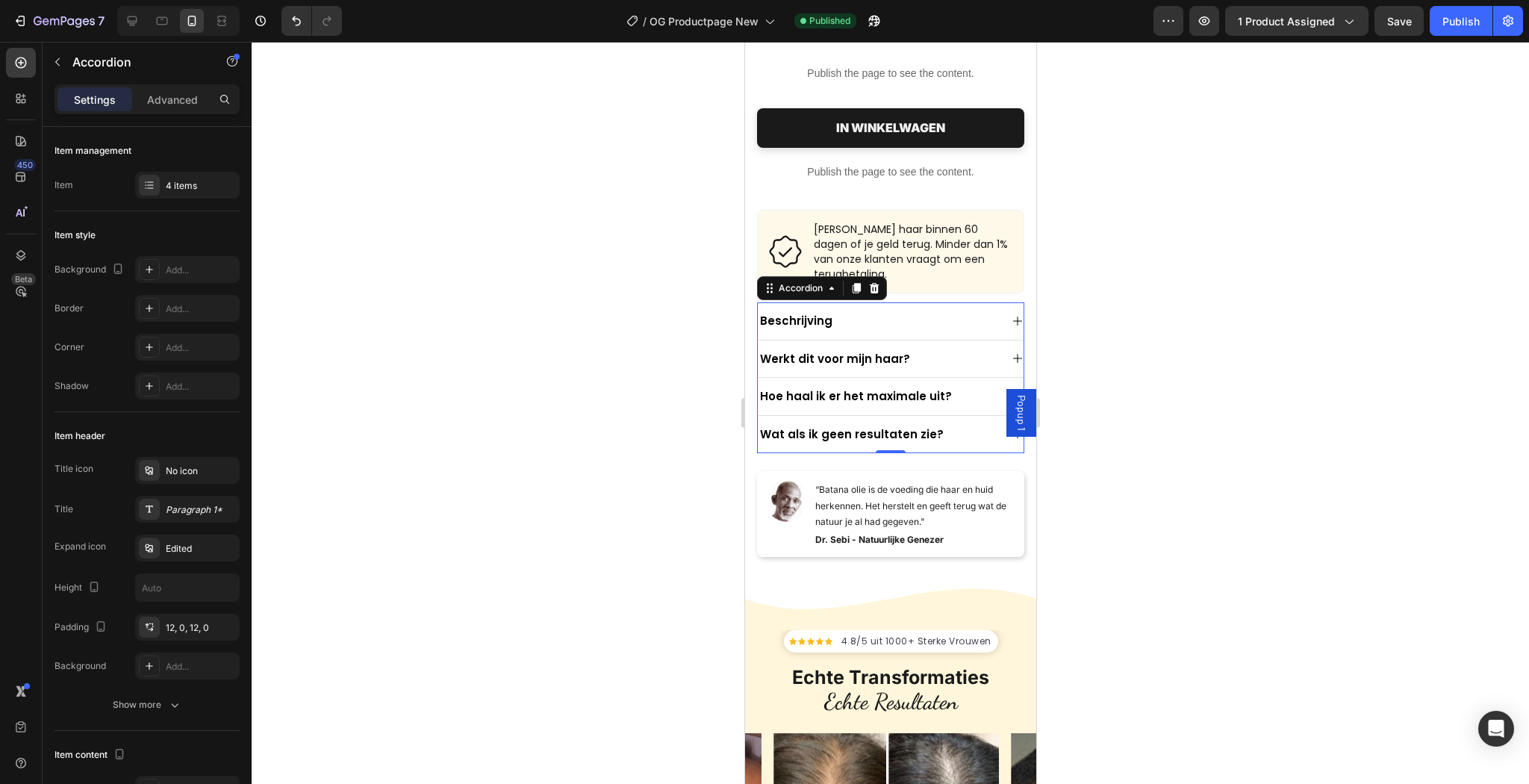
click at [1220, 495] on div at bounding box center [890, 412] width 1277 height 742
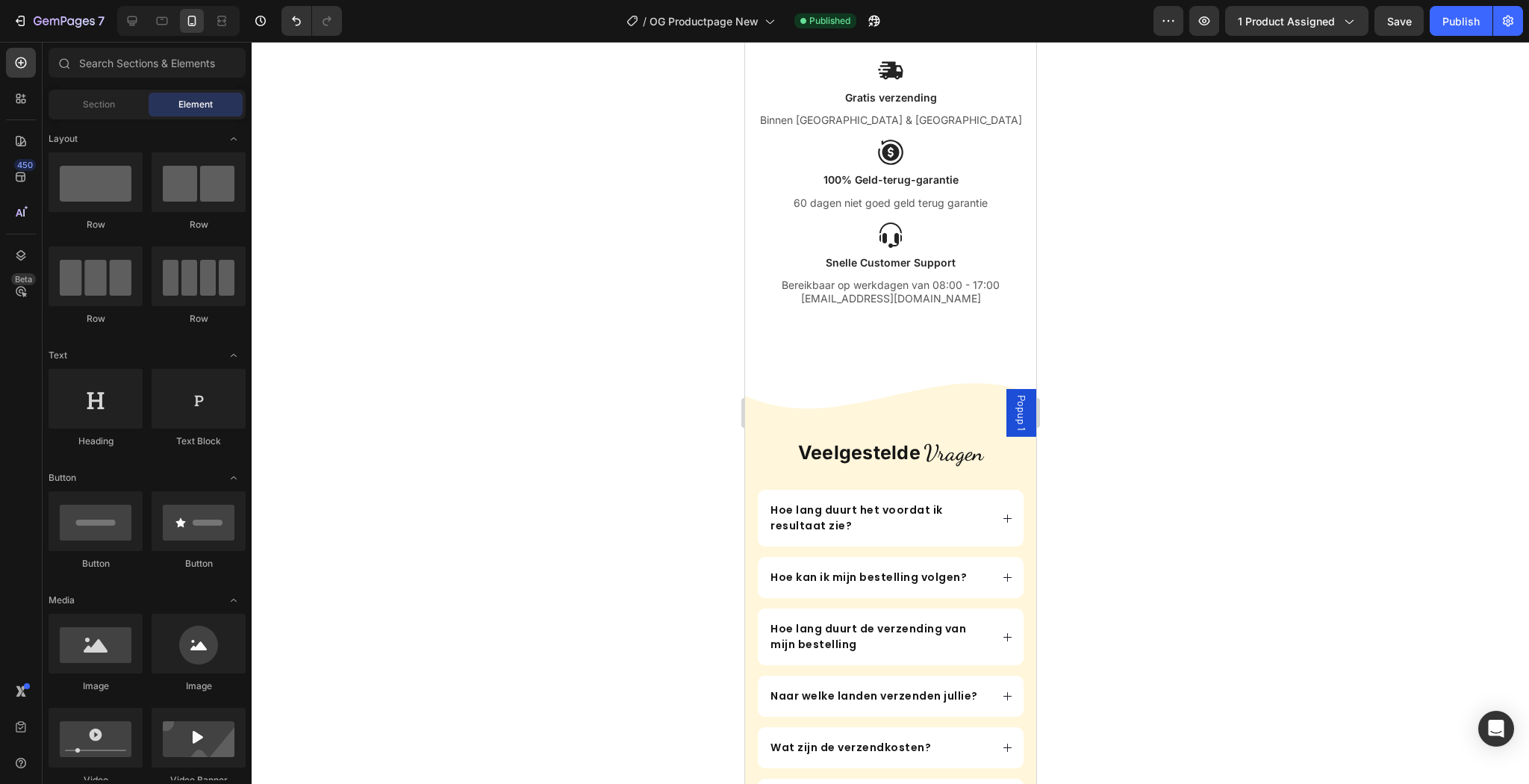
scroll to position [399, 0]
